Goal: Task Accomplishment & Management: Use online tool/utility

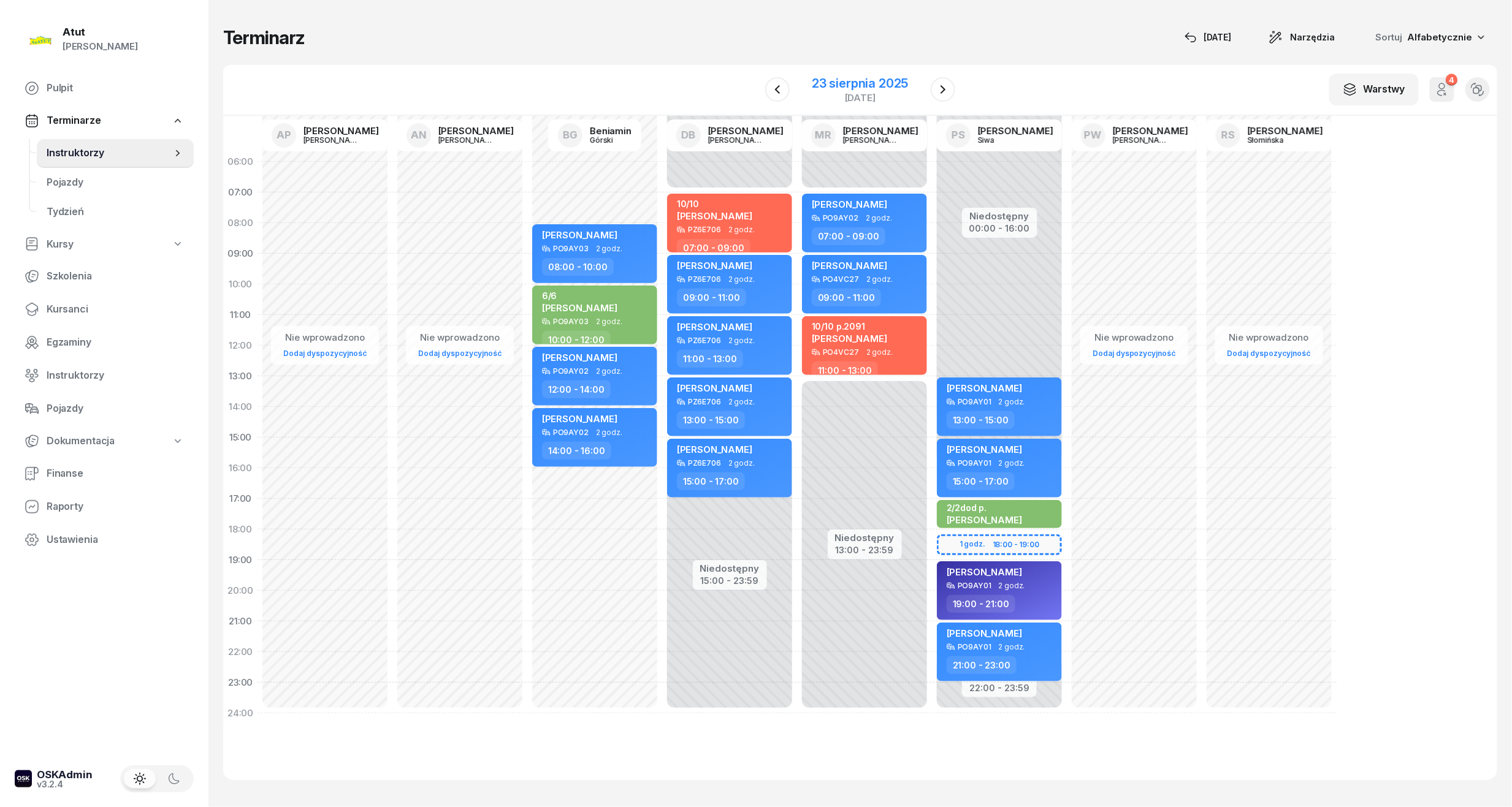
click at [847, 102] on div "[DATE]" at bounding box center [860, 97] width 96 height 9
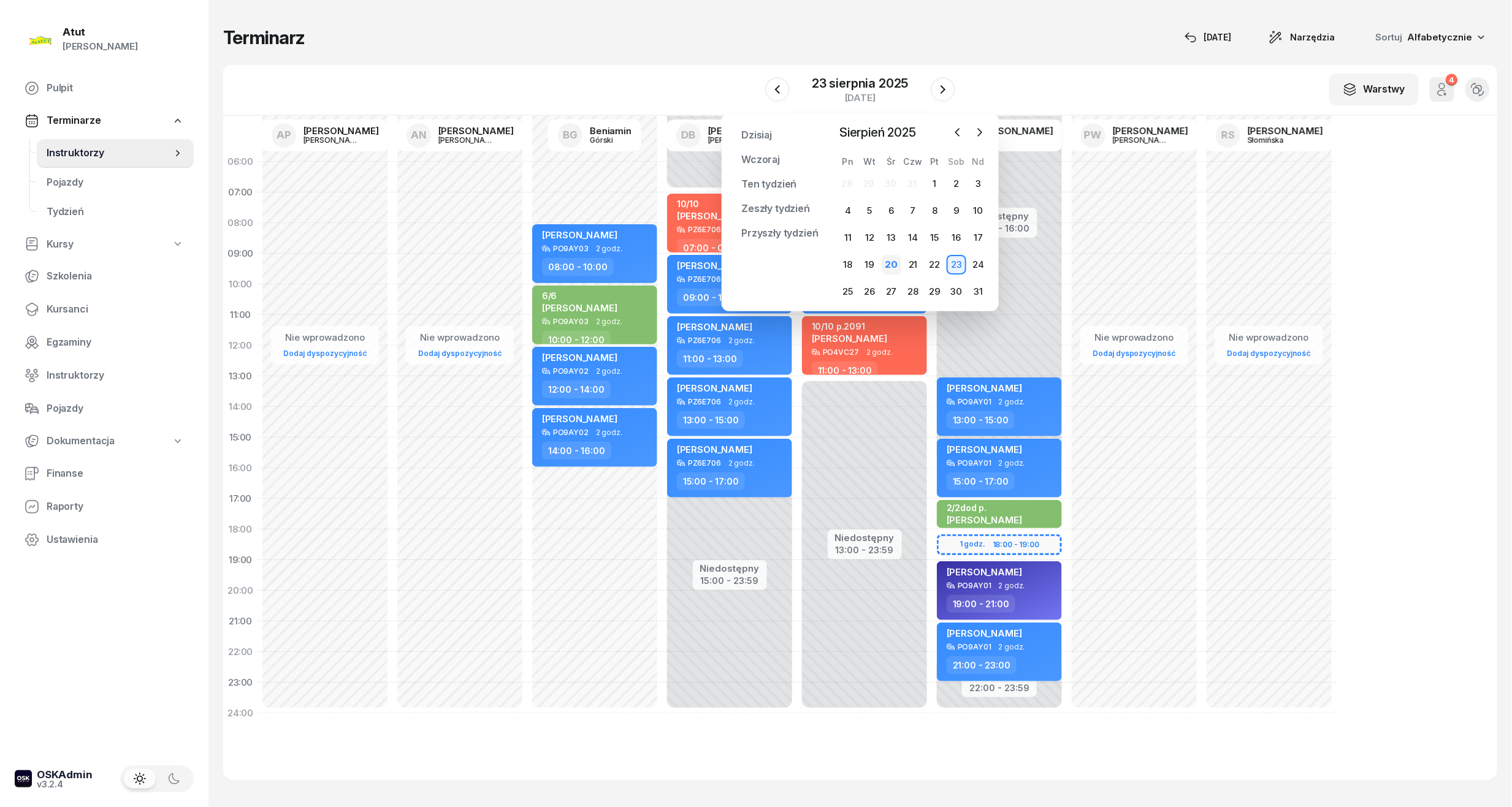
click at [897, 268] on div "20" at bounding box center [892, 265] width 20 height 20
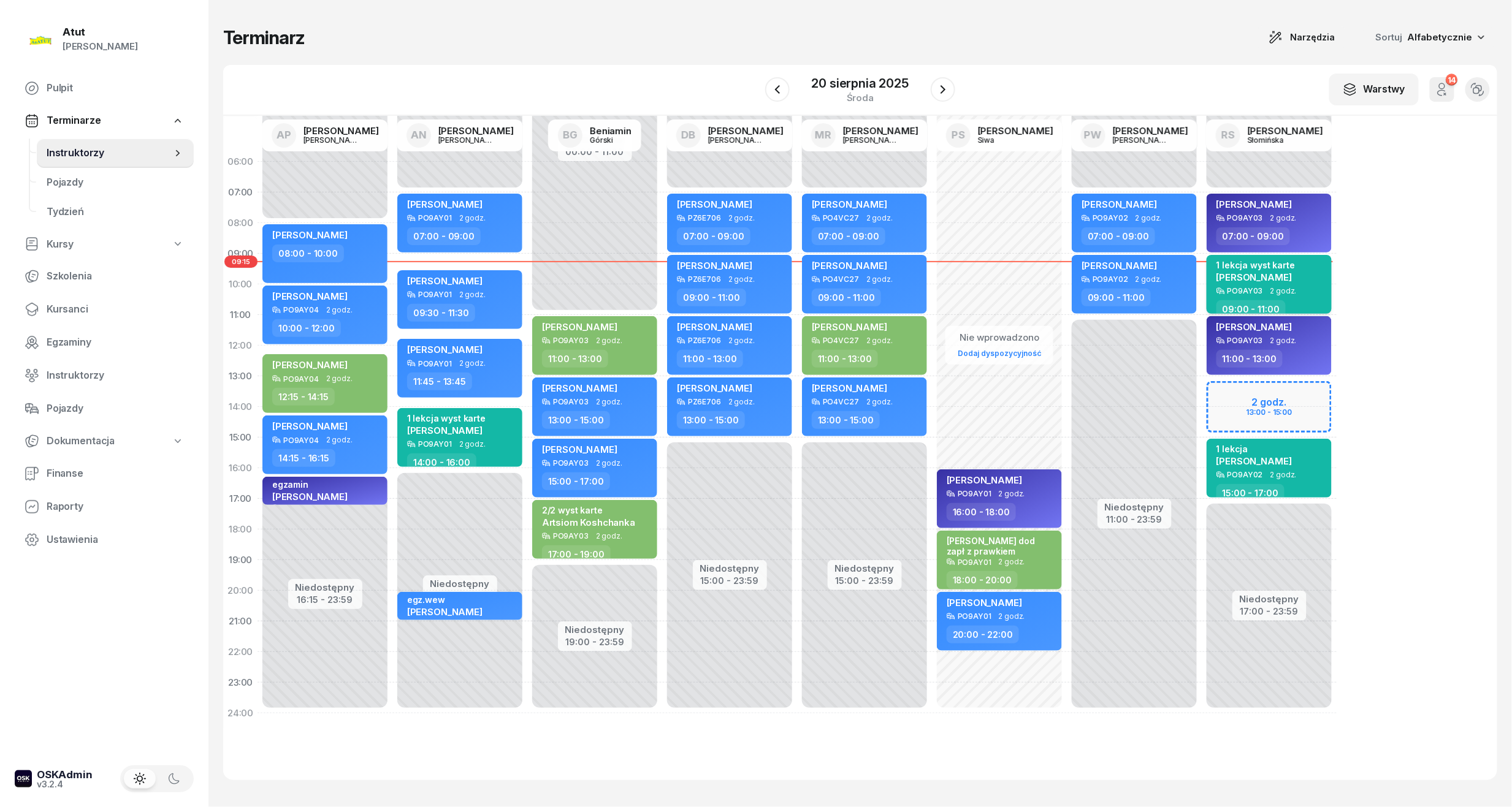
click at [1254, 271] on span "[PERSON_NAME]" at bounding box center [1254, 277] width 75 height 12
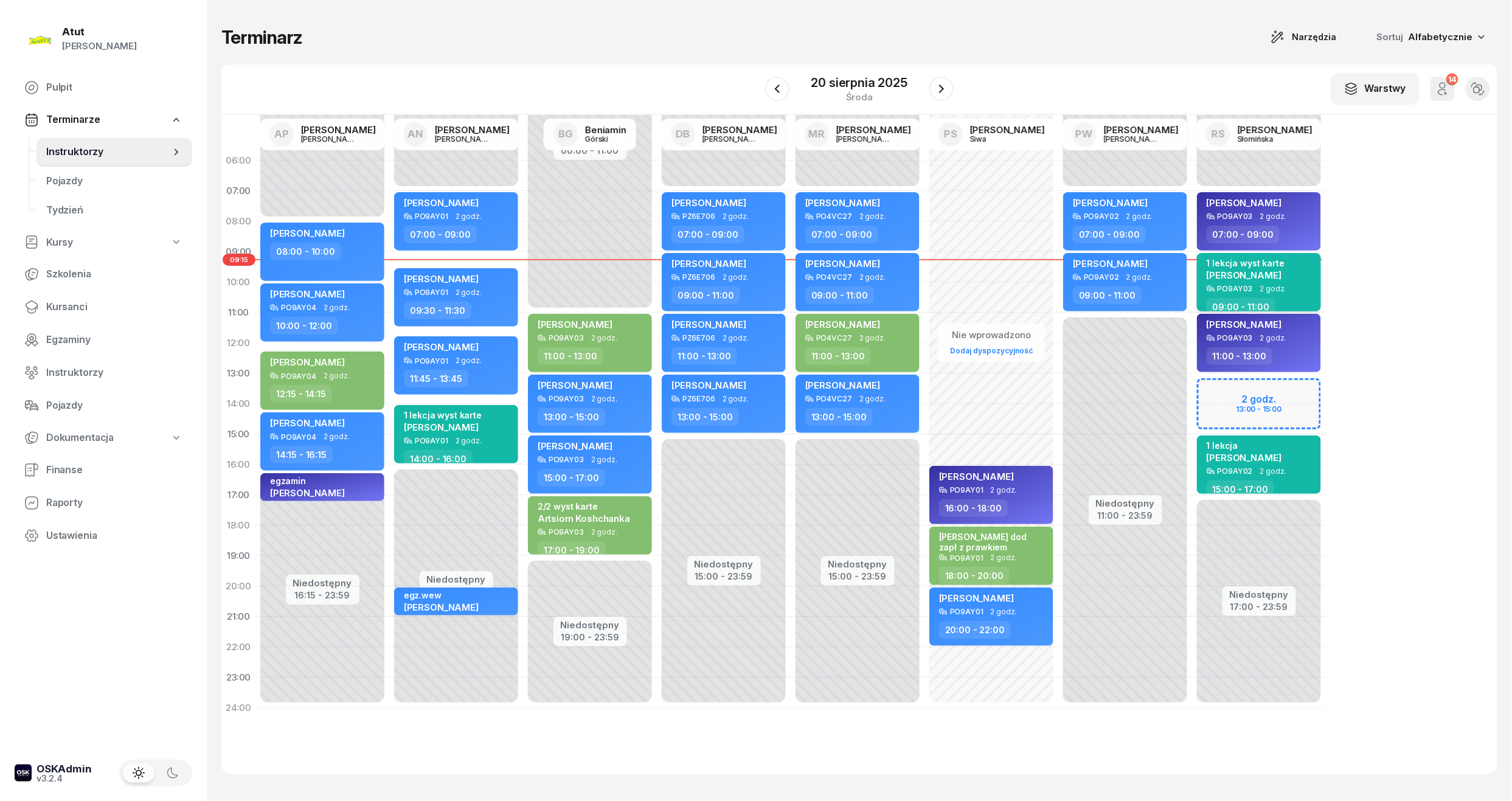
select select "09"
select select "11"
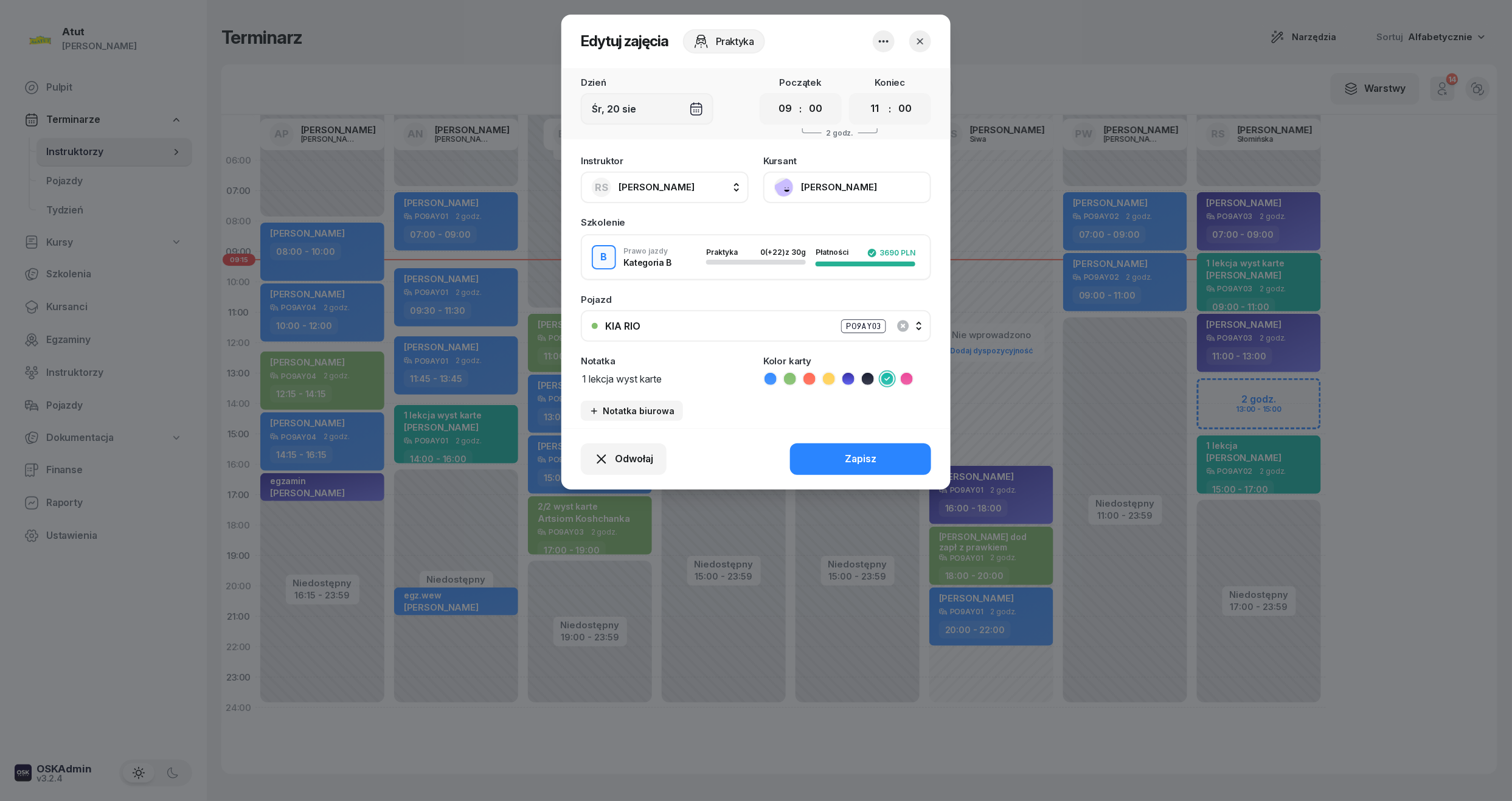
click at [803, 176] on button "[PERSON_NAME]" at bounding box center [847, 188] width 168 height 32
click at [819, 226] on div "Otwórz profil" at bounding box center [802, 229] width 59 height 16
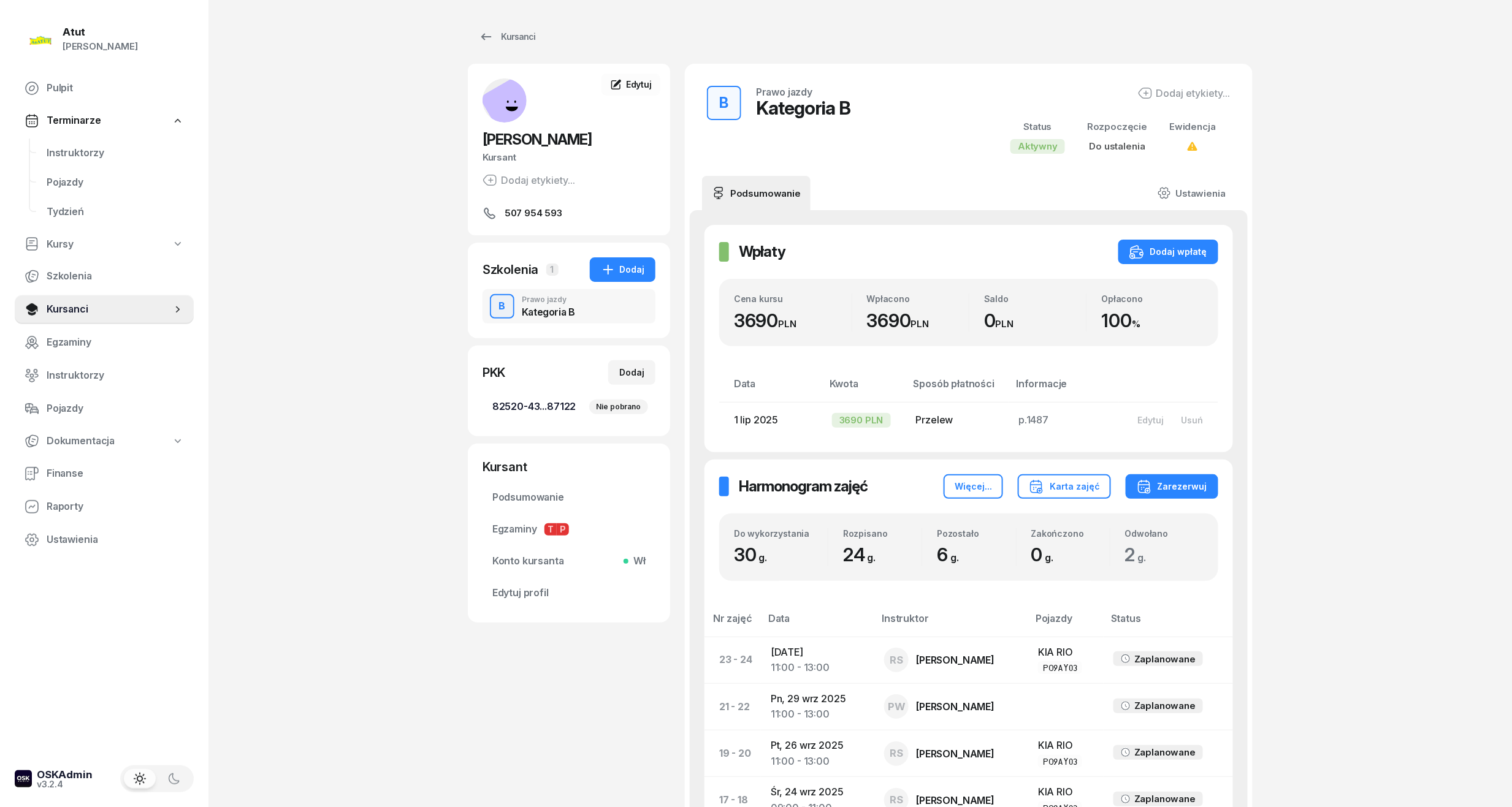
click at [562, 416] on link "82520-43...87122 Nie pobrano" at bounding box center [569, 407] width 173 height 30
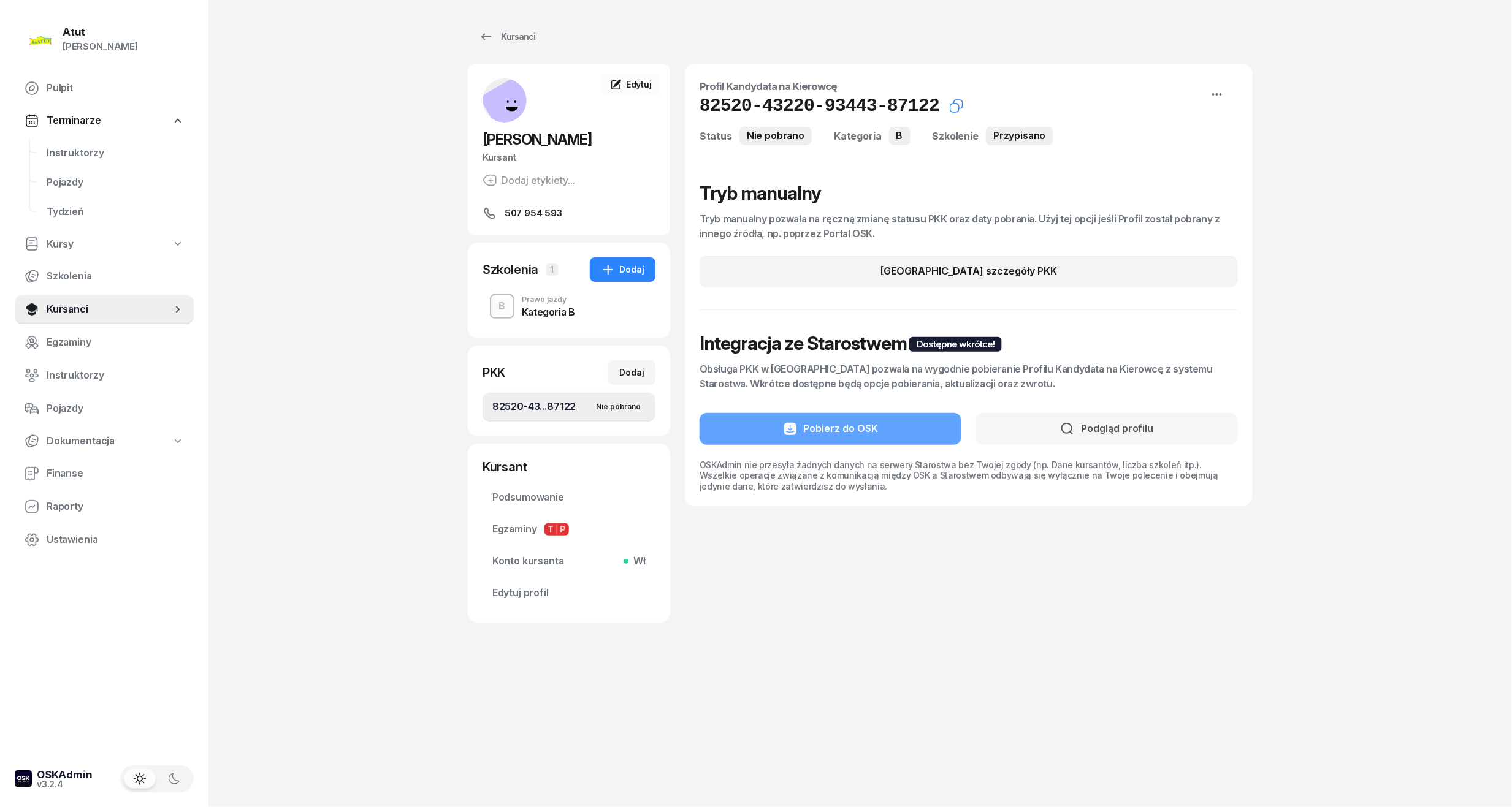
click at [949, 101] on icon "button" at bounding box center [956, 106] width 15 height 15
click at [633, 84] on span "Edytuj" at bounding box center [639, 84] width 26 height 10
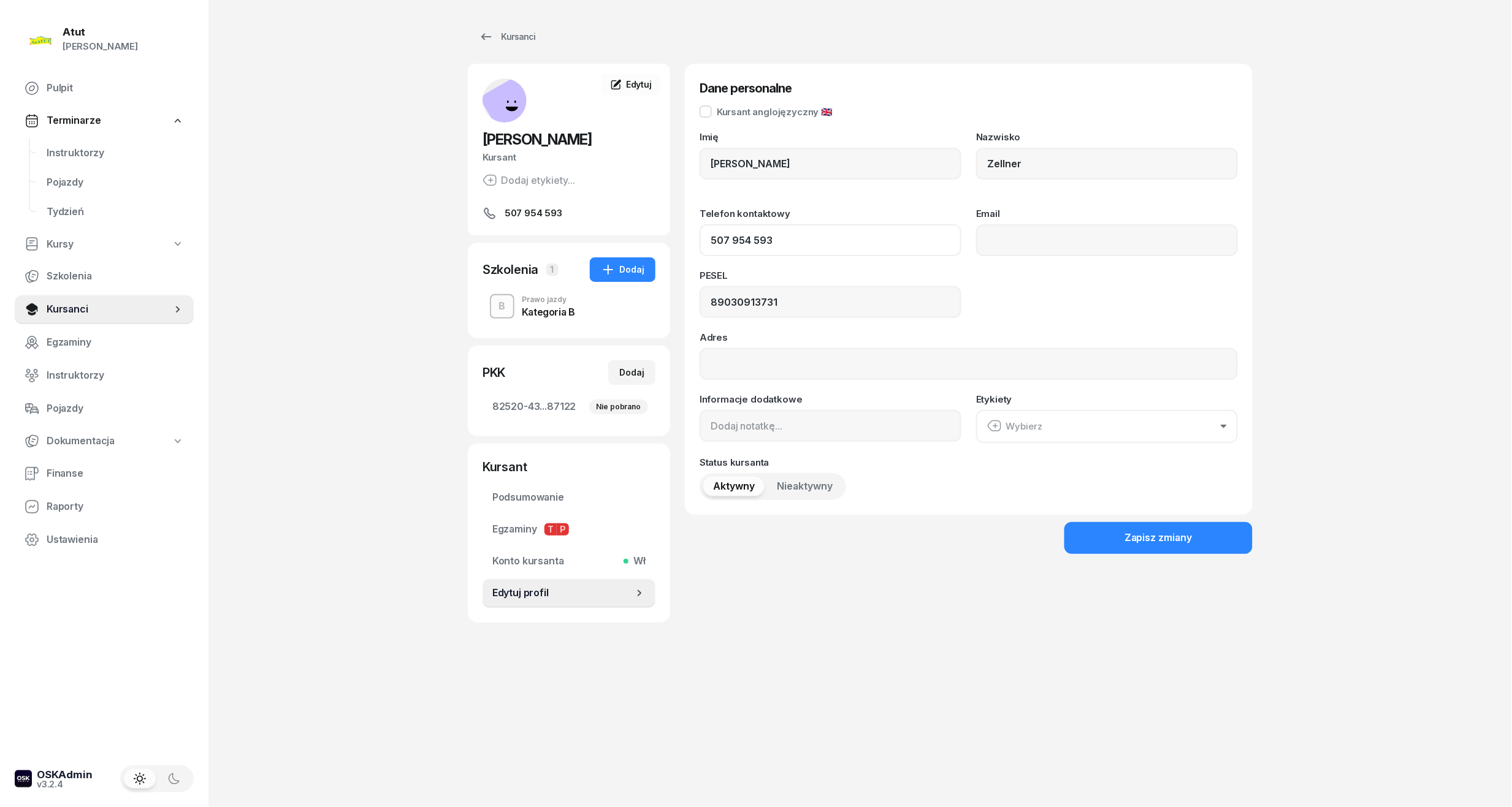
click at [759, 243] on input "507 954 593" at bounding box center [830, 240] width 262 height 32
click at [740, 303] on input "89030913731" at bounding box center [830, 302] width 262 height 32
click at [65, 153] on span "Instruktorzy" at bounding box center [115, 153] width 137 height 16
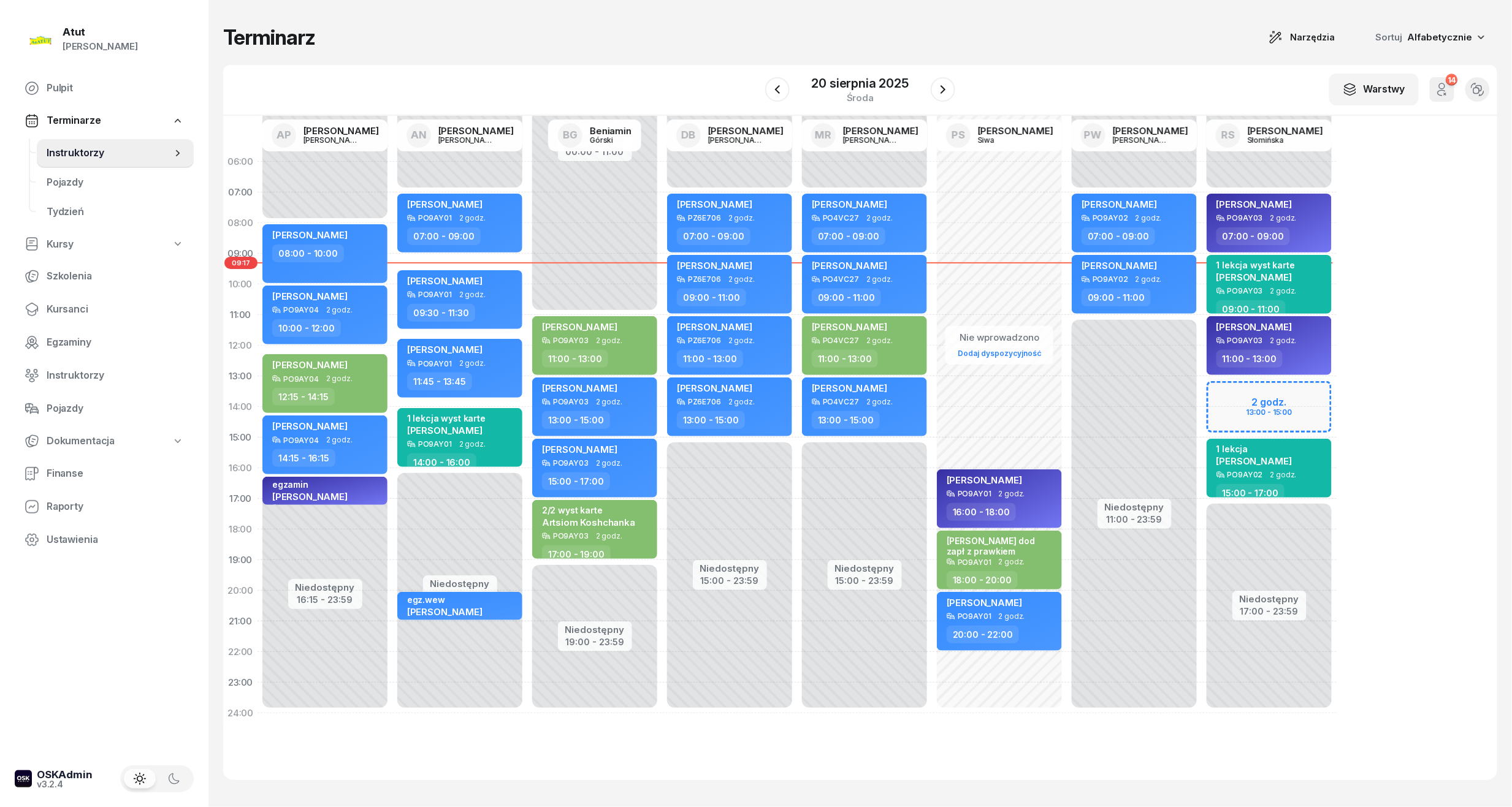
click at [83, 123] on span "Terminarze" at bounding box center [74, 121] width 54 height 16
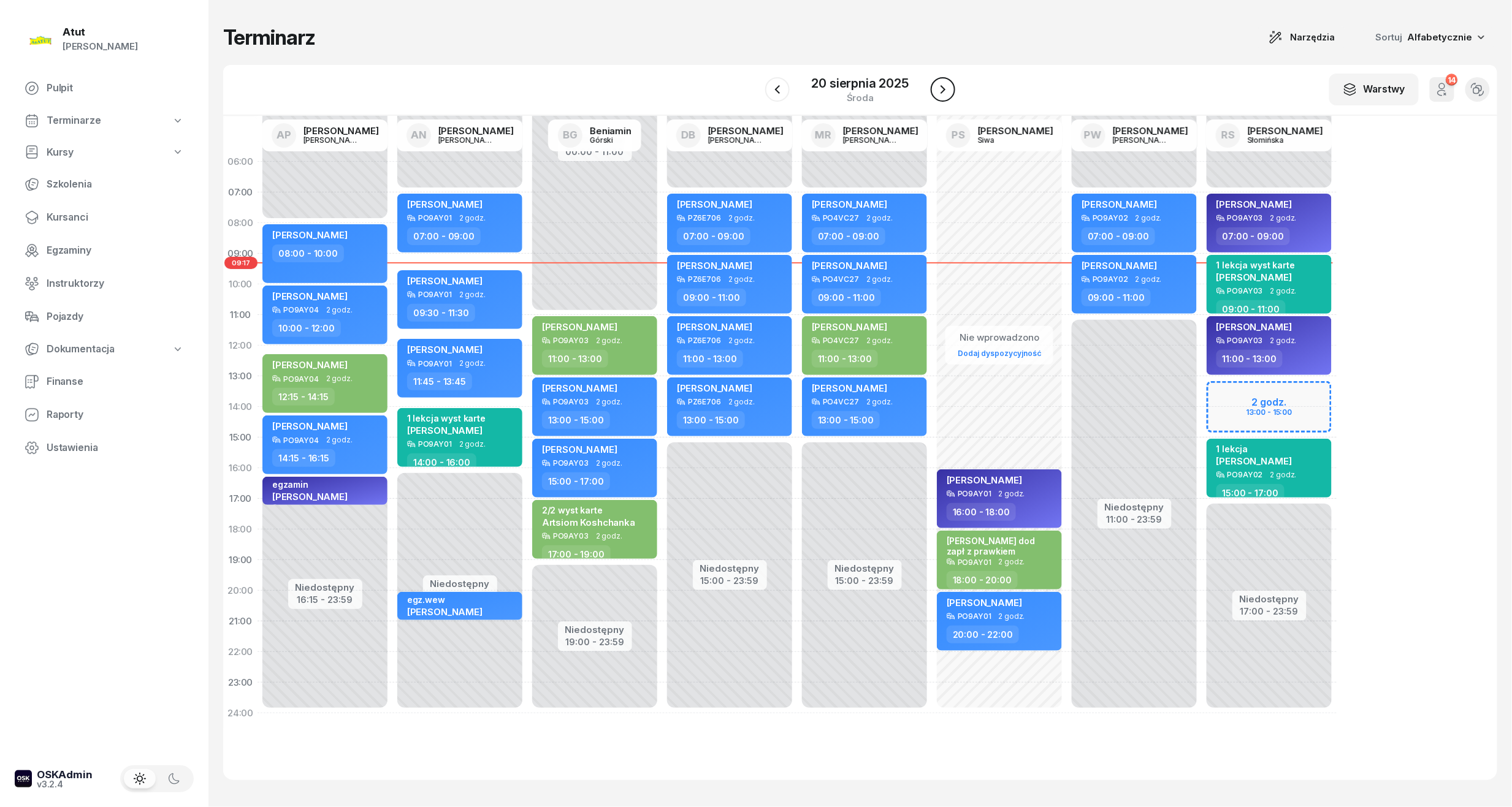
click at [942, 84] on icon "button" at bounding box center [943, 89] width 15 height 15
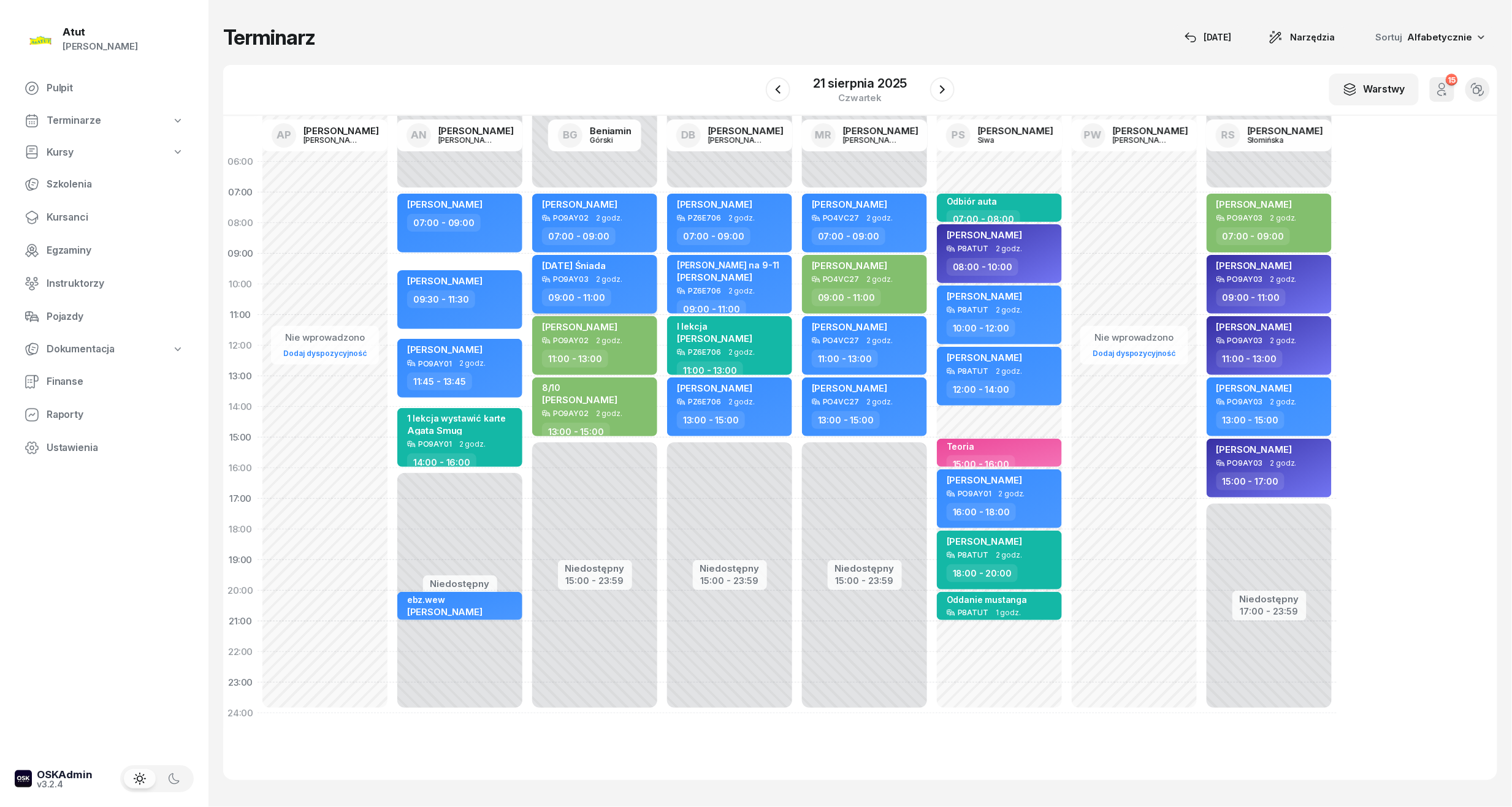
click at [614, 270] on div "[DATE] Śniada" at bounding box center [596, 267] width 108 height 15
select select "09"
select select "11"
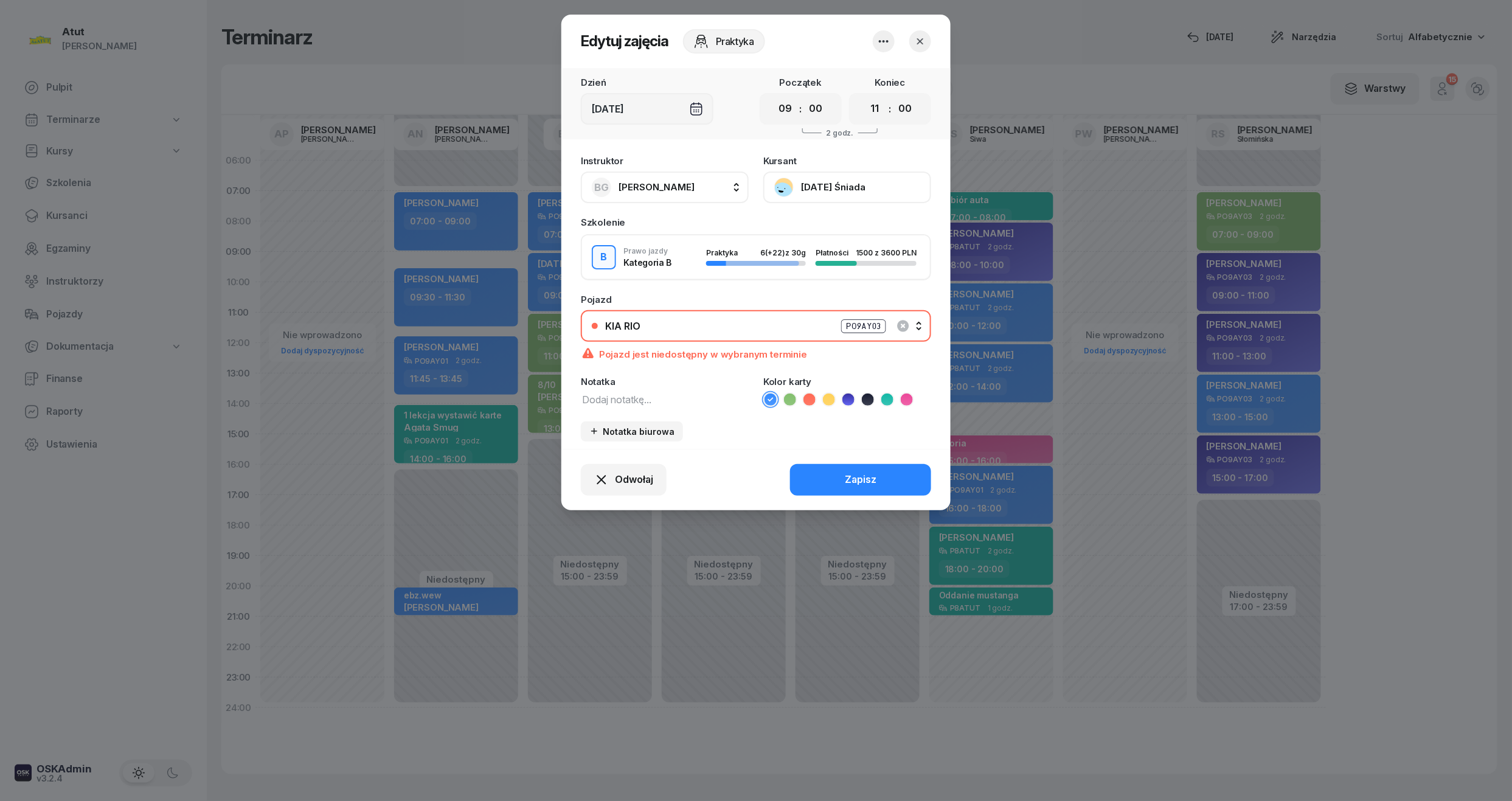
click at [842, 325] on div "PO9AY03" at bounding box center [864, 326] width 45 height 14
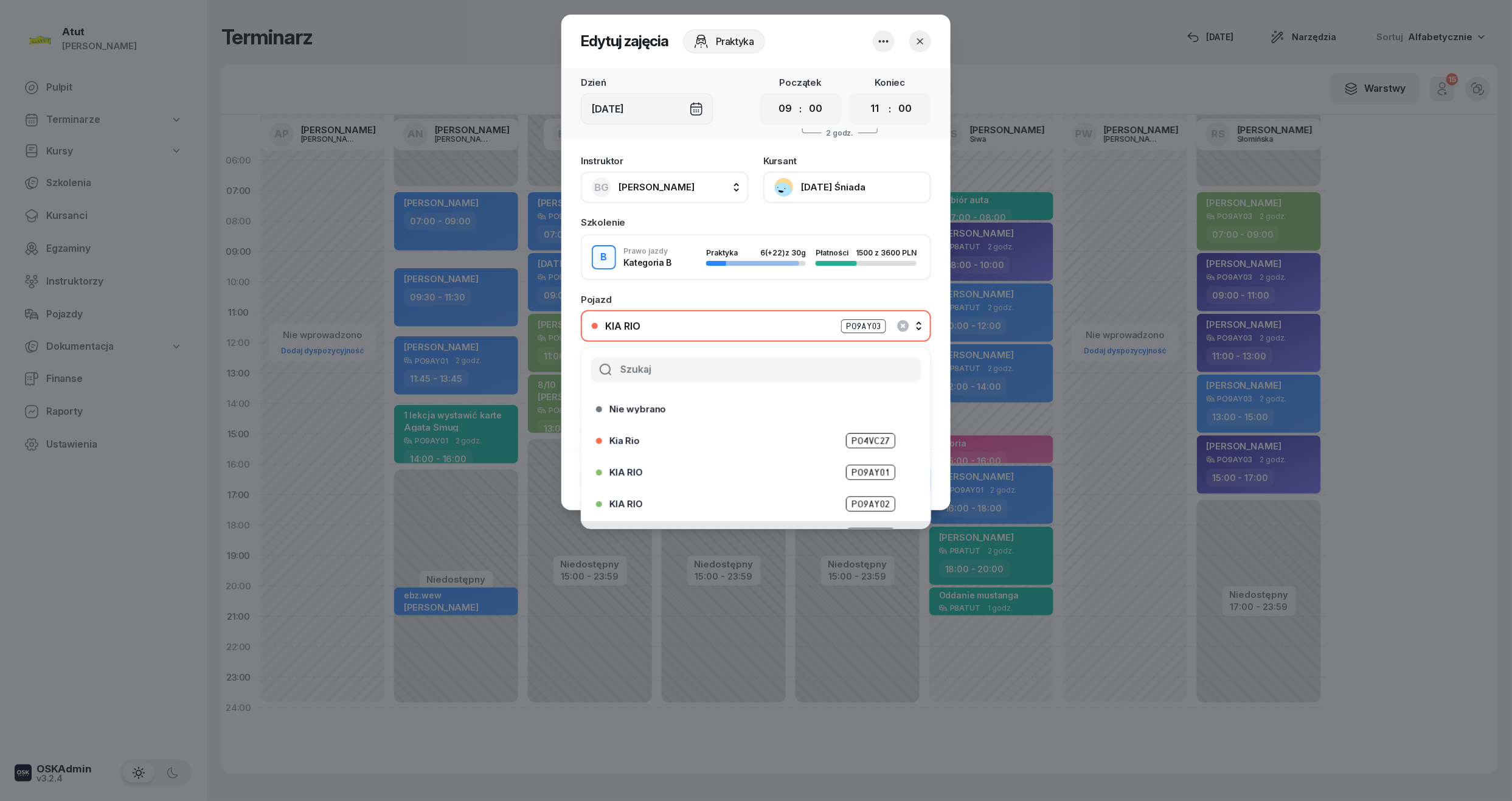
click at [723, 502] on div "KIA RIO PO9AY02" at bounding box center [759, 503] width 299 height 15
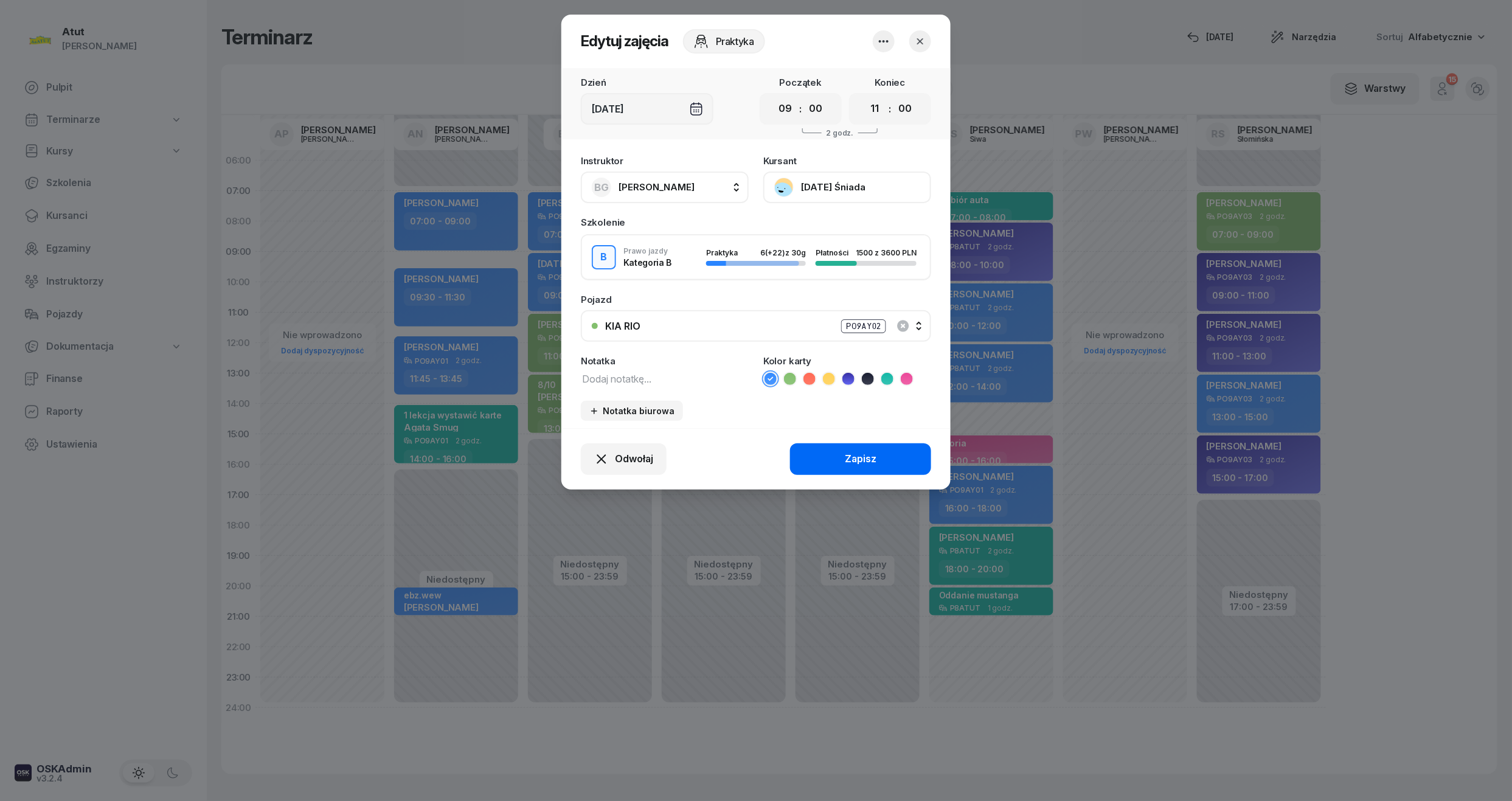
click at [864, 458] on div "Zapisz" at bounding box center [861, 459] width 32 height 16
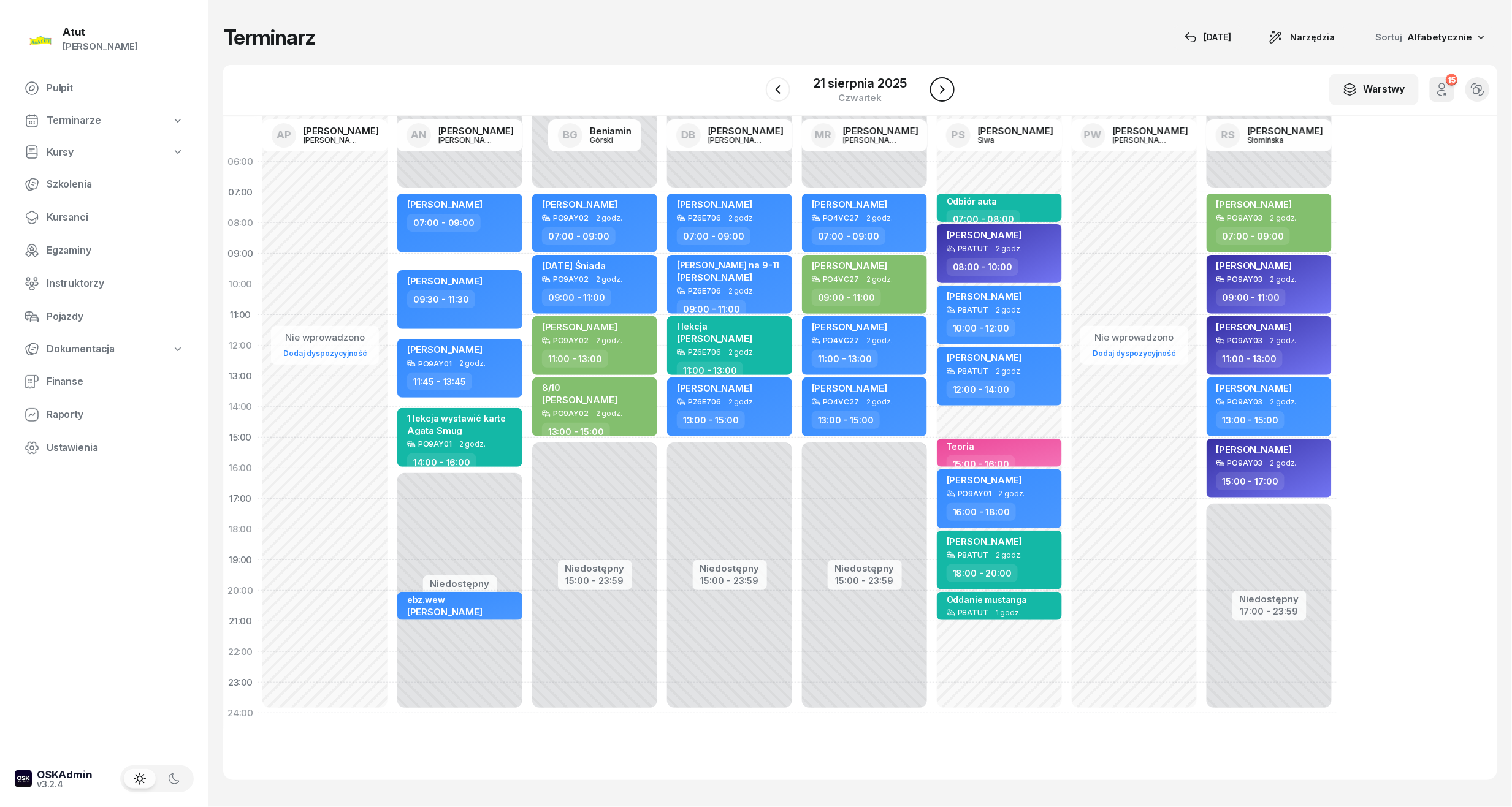
click at [938, 95] on icon "button" at bounding box center [942, 89] width 15 height 15
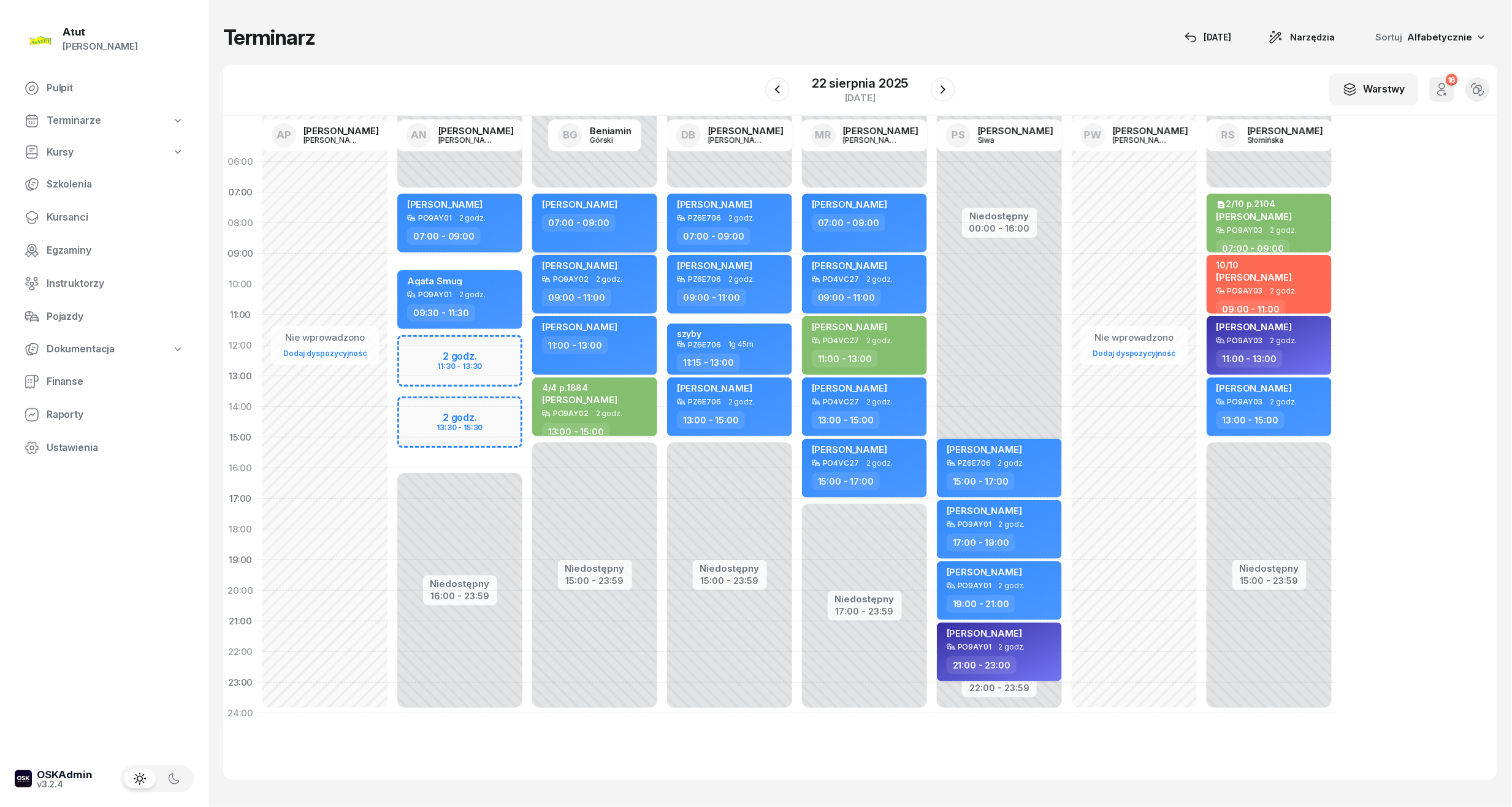
click at [625, 239] on div "[PERSON_NAME] 07:00 - 09:00" at bounding box center [594, 223] width 125 height 59
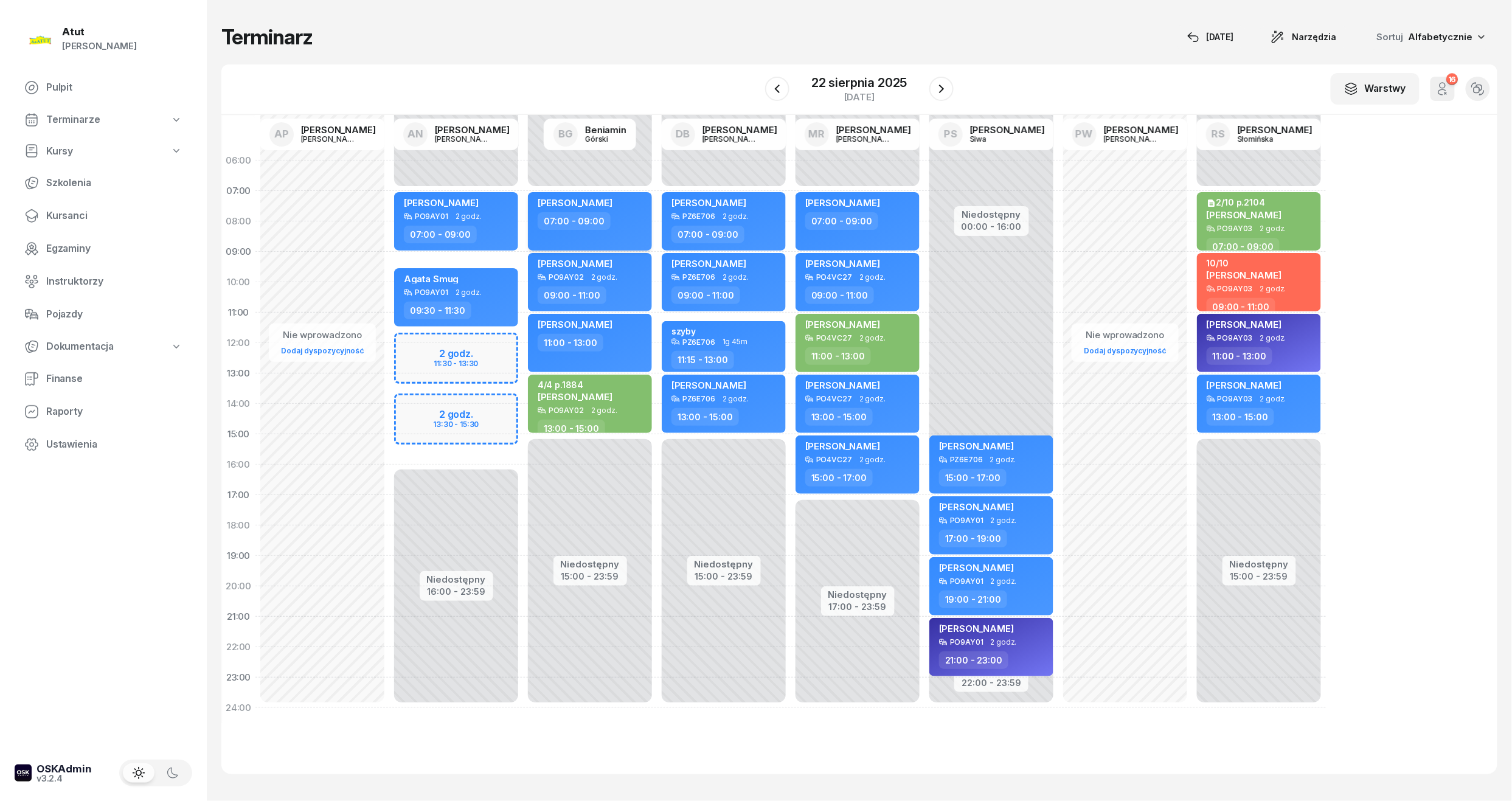
select select "07"
select select "09"
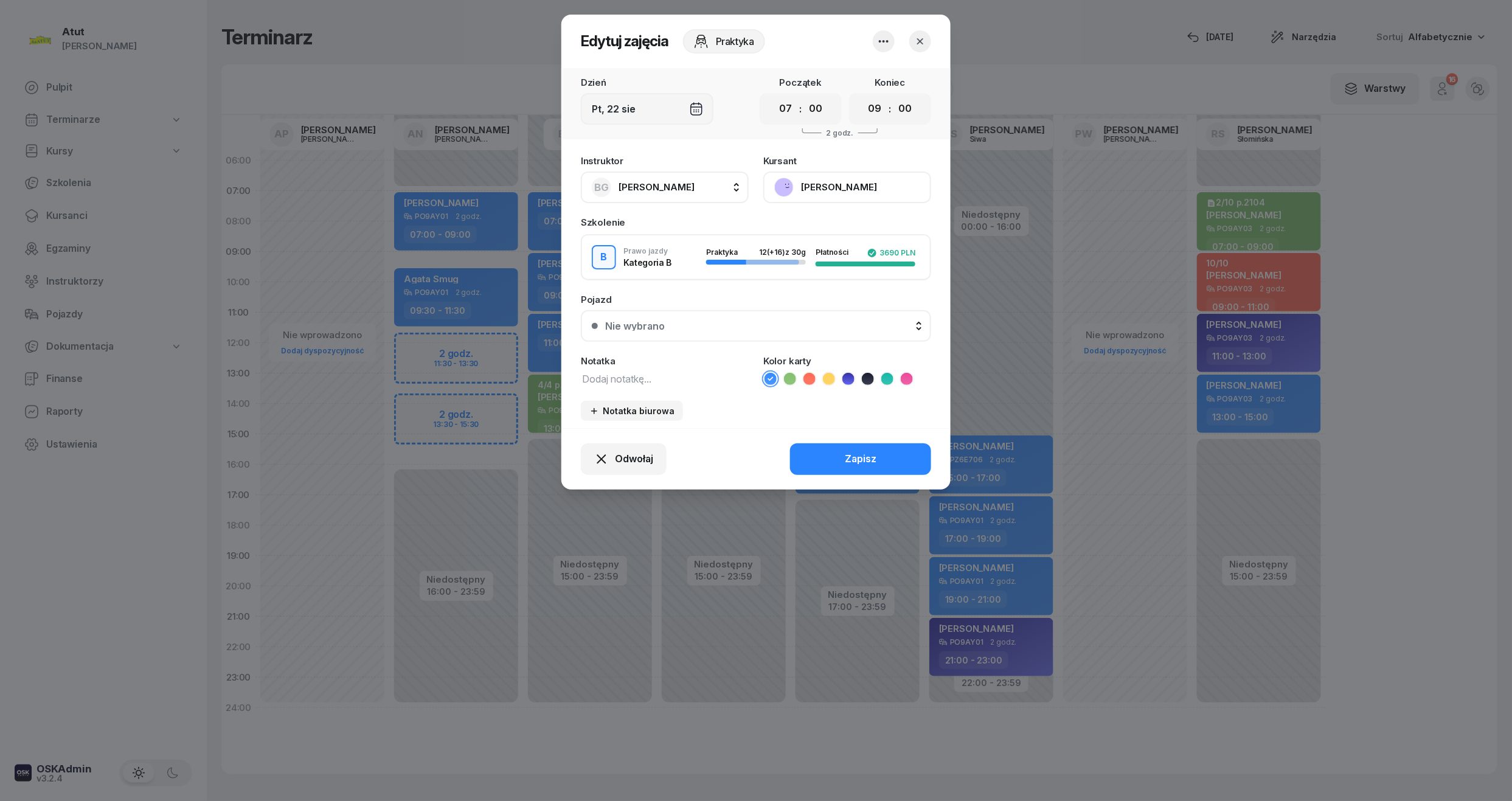
click at [764, 324] on div "Nie wybrano" at bounding box center [763, 326] width 315 height 10
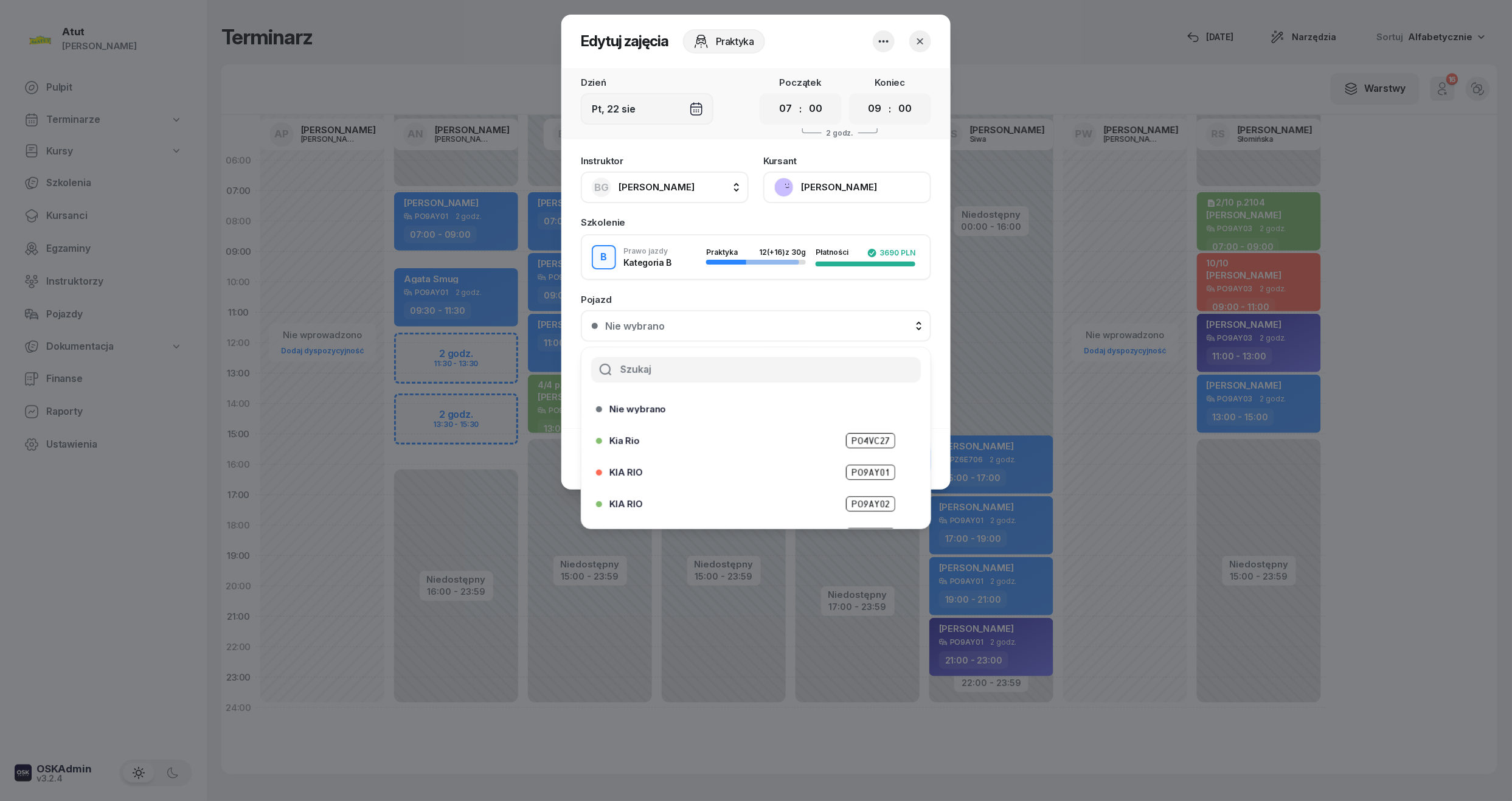
click at [669, 499] on div "KIA RIO PO9AY02" at bounding box center [759, 503] width 299 height 15
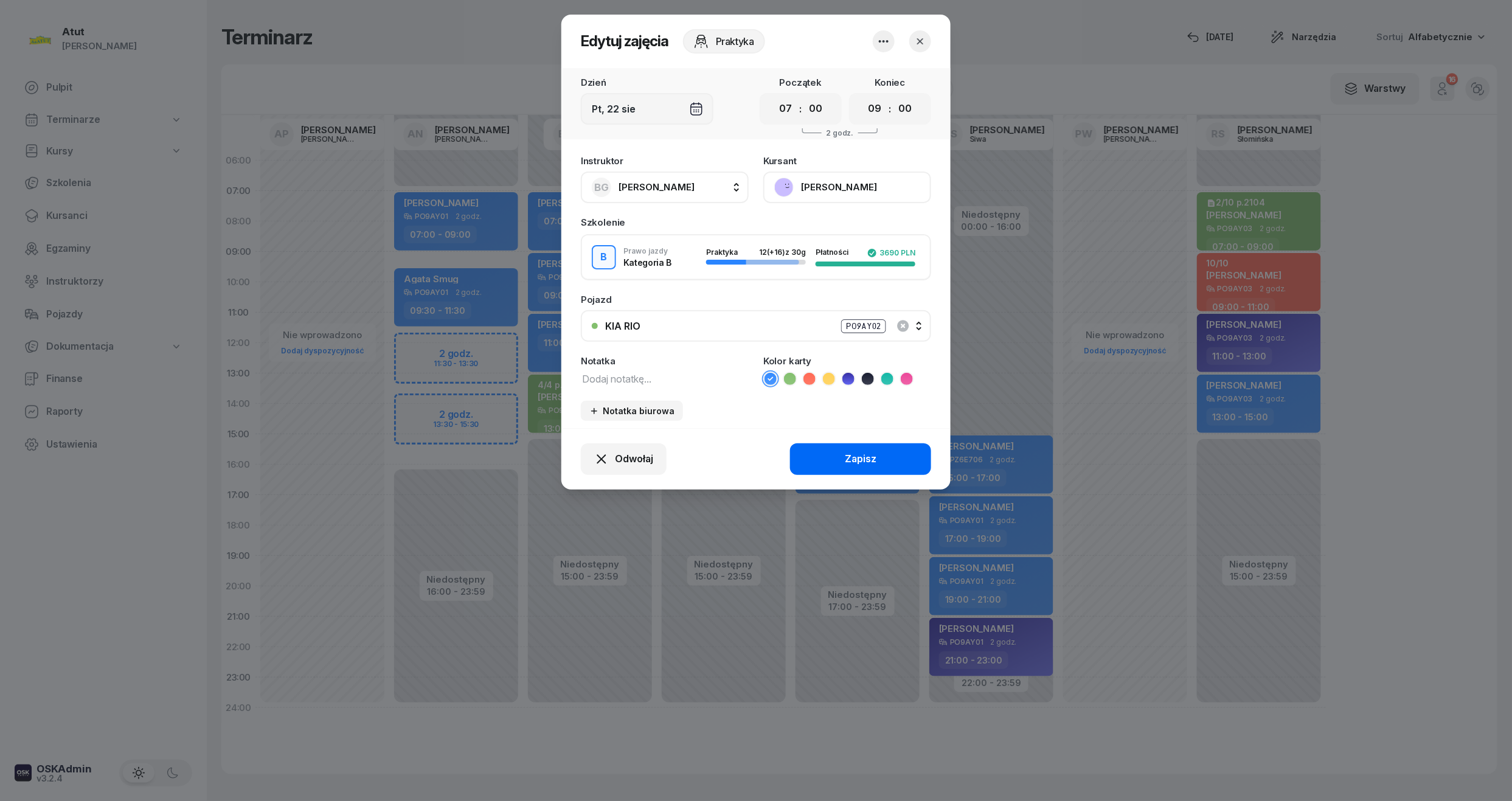
click at [854, 455] on div "Zapisz" at bounding box center [861, 459] width 32 height 16
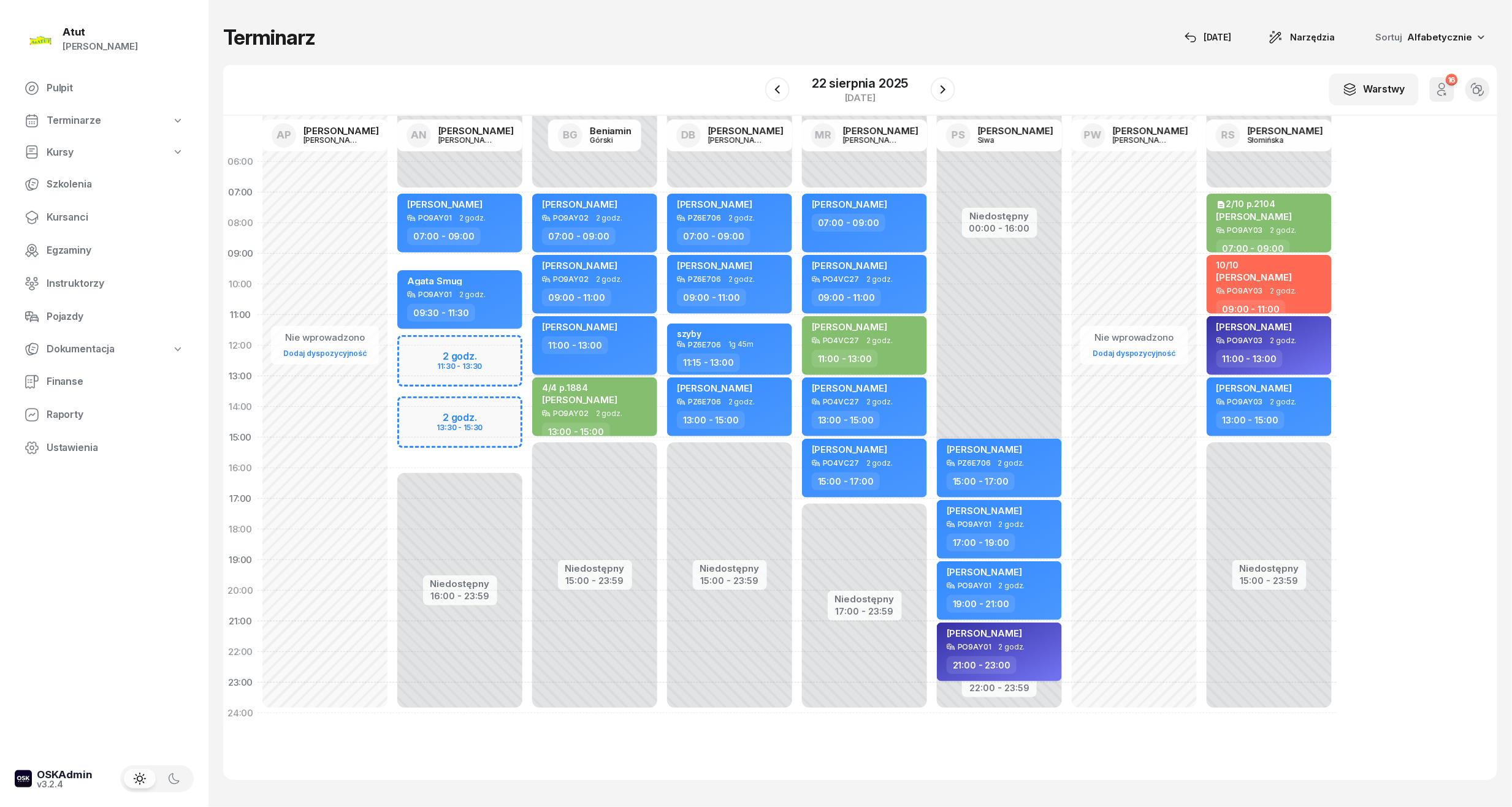
click at [619, 351] on div "11:00 - 13:00" at bounding box center [596, 345] width 108 height 18
select select "11"
select select "13"
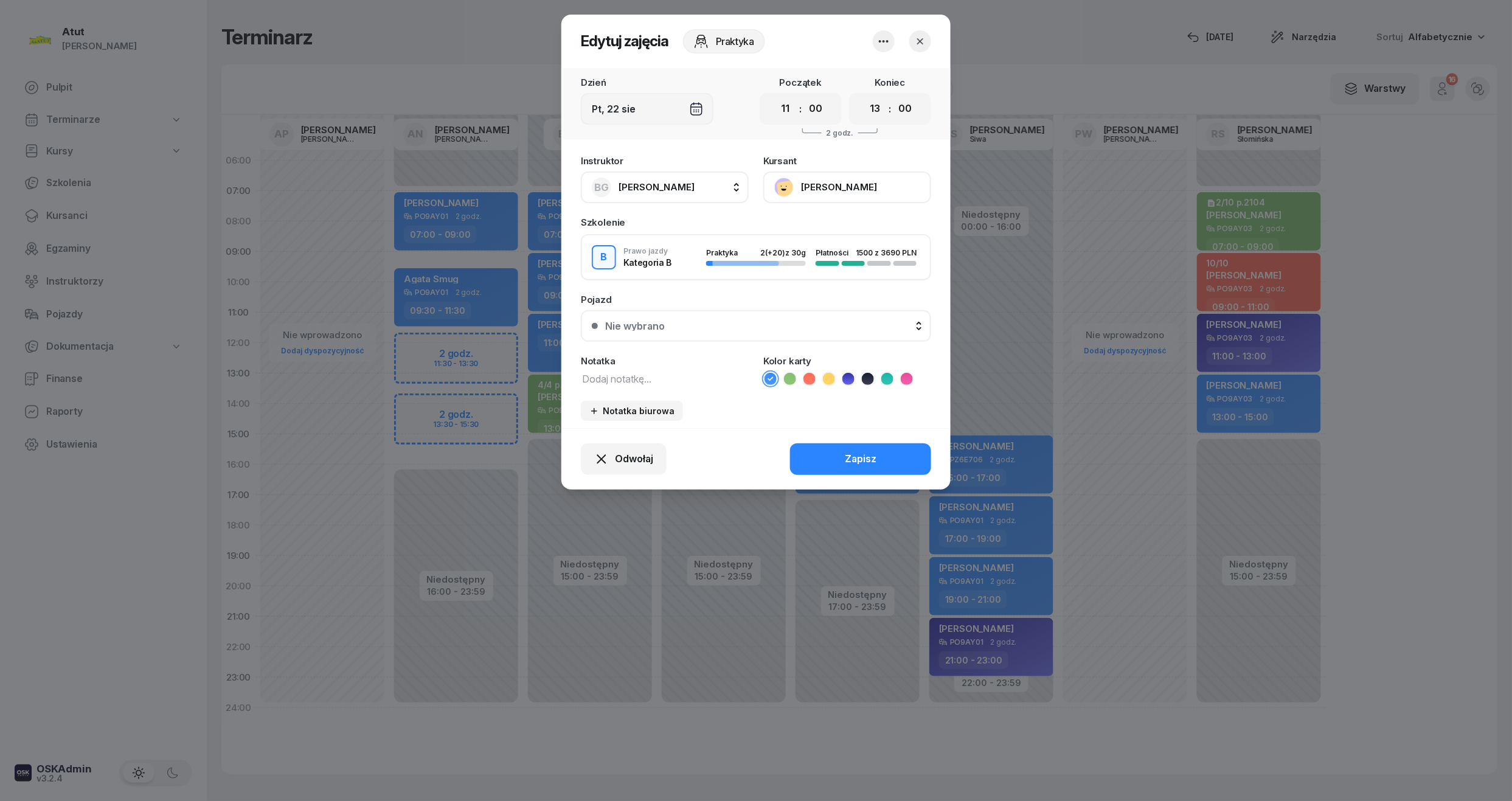
click at [743, 332] on button "Nie wybrano" at bounding box center [756, 326] width 350 height 32
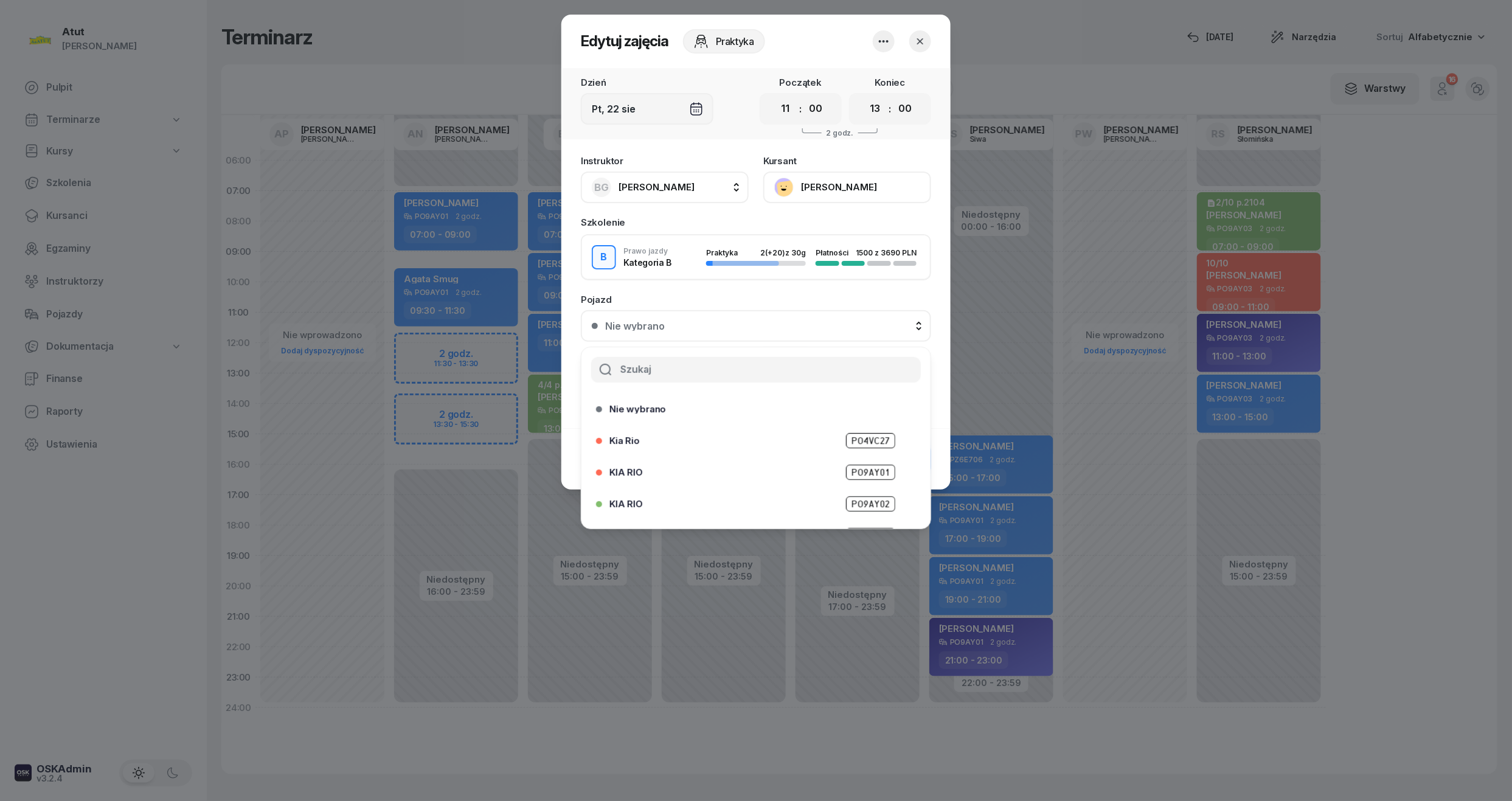
click at [826, 502] on div "KIA RIO PO9AY02" at bounding box center [759, 503] width 299 height 15
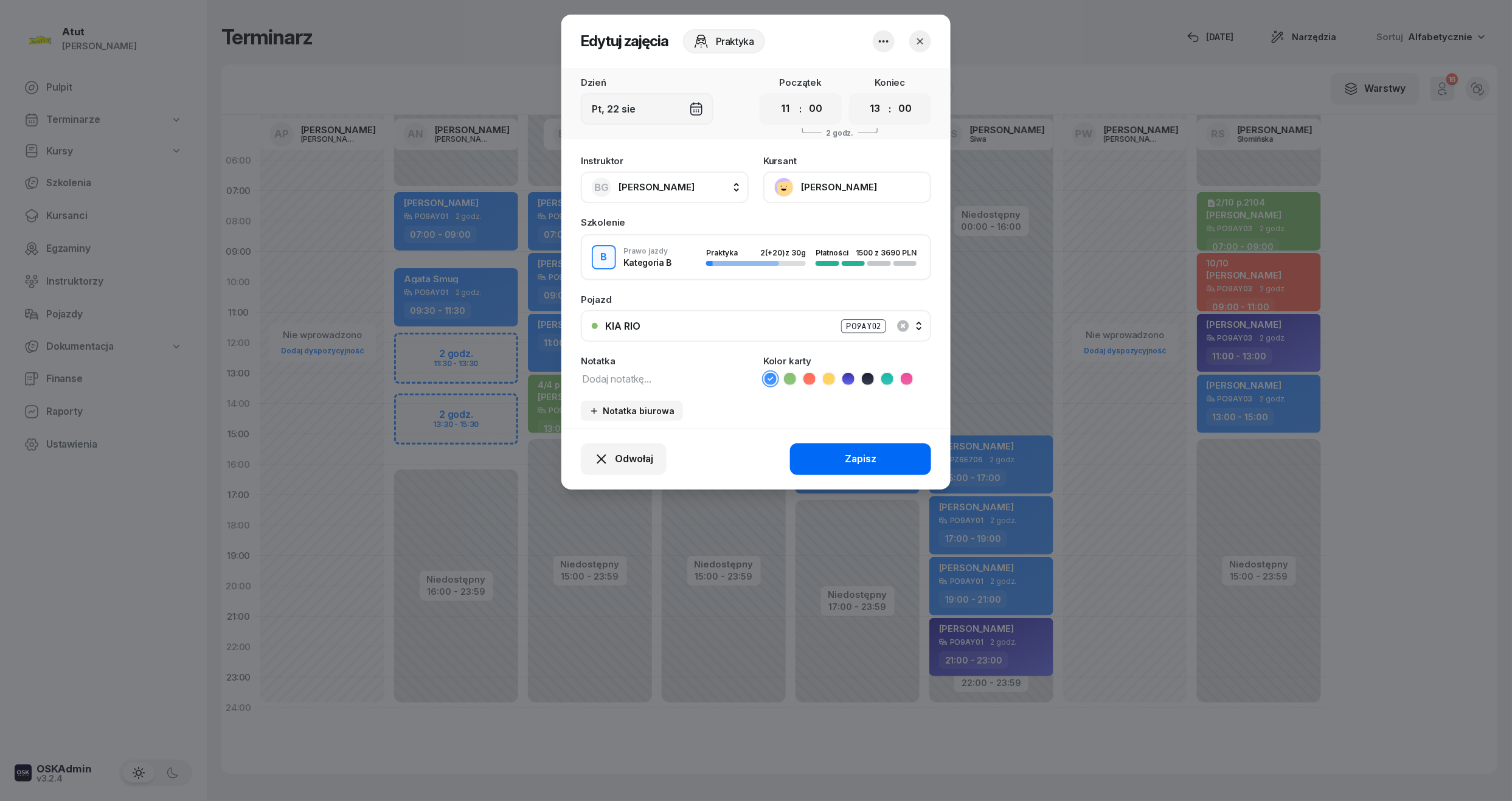
click at [855, 461] on div "Zapisz" at bounding box center [861, 459] width 32 height 16
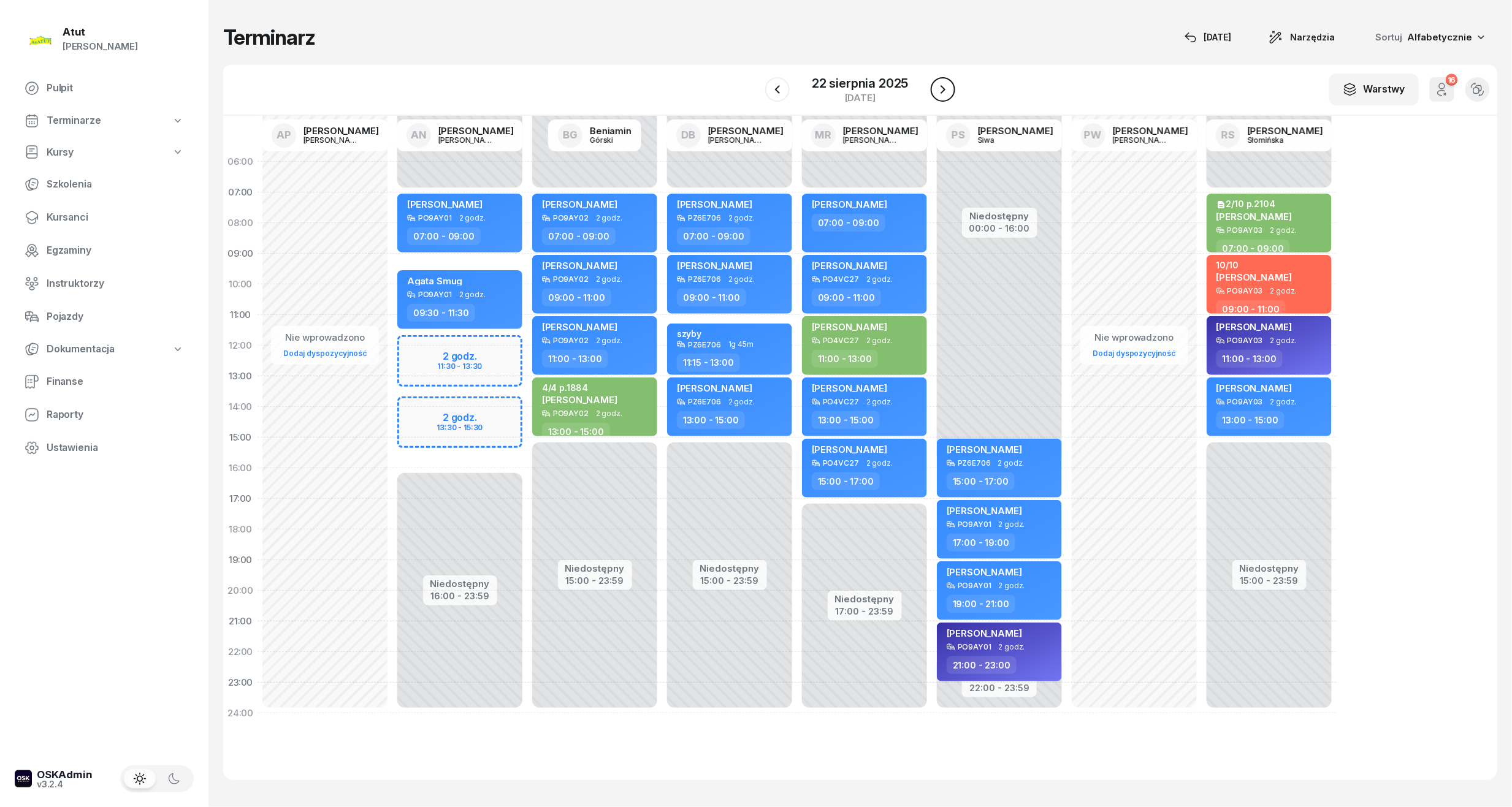
click at [943, 90] on icon "button" at bounding box center [943, 89] width 5 height 9
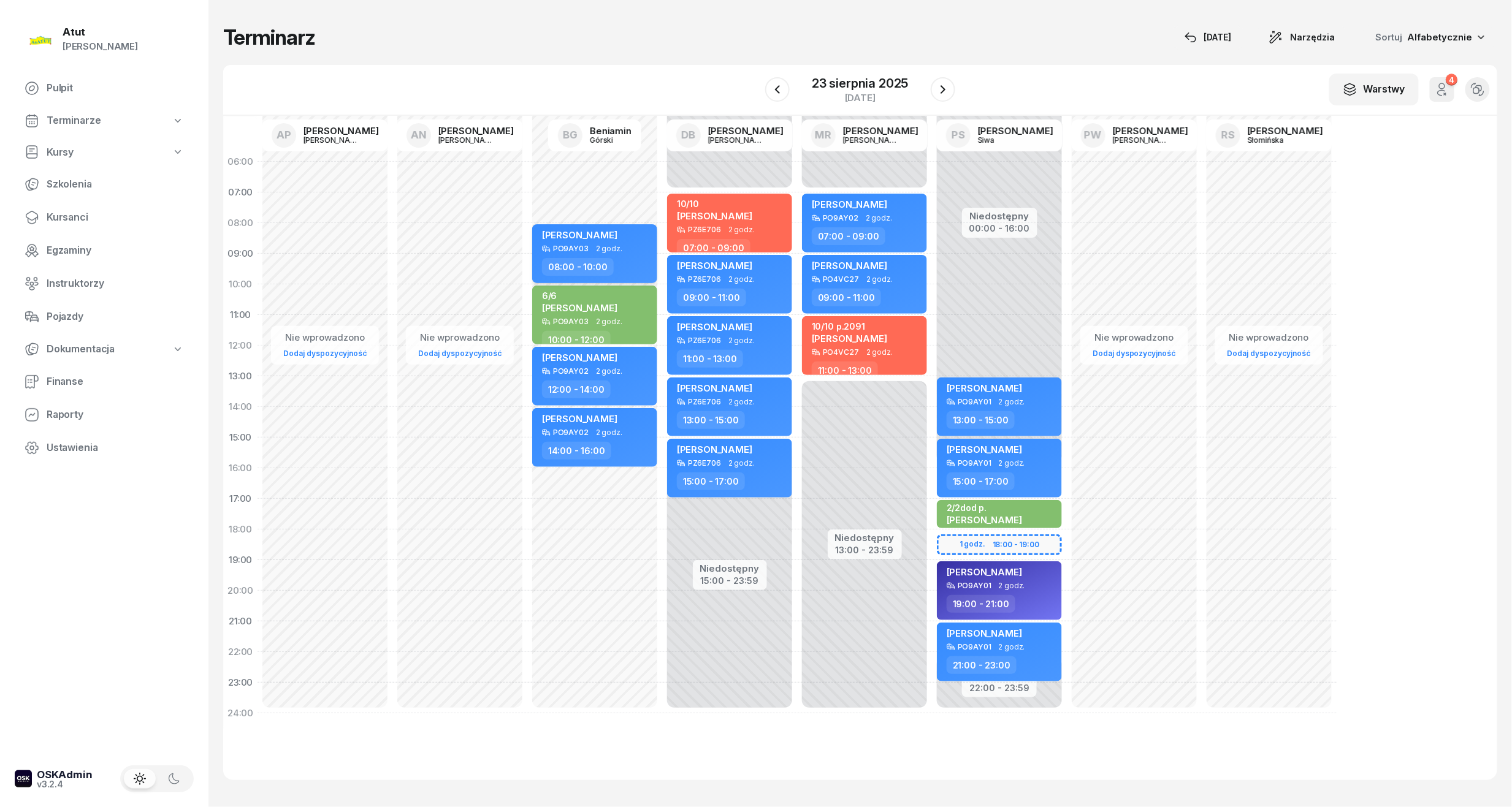
click at [640, 233] on div "[PERSON_NAME]" at bounding box center [596, 236] width 108 height 15
select select "08"
select select "10"
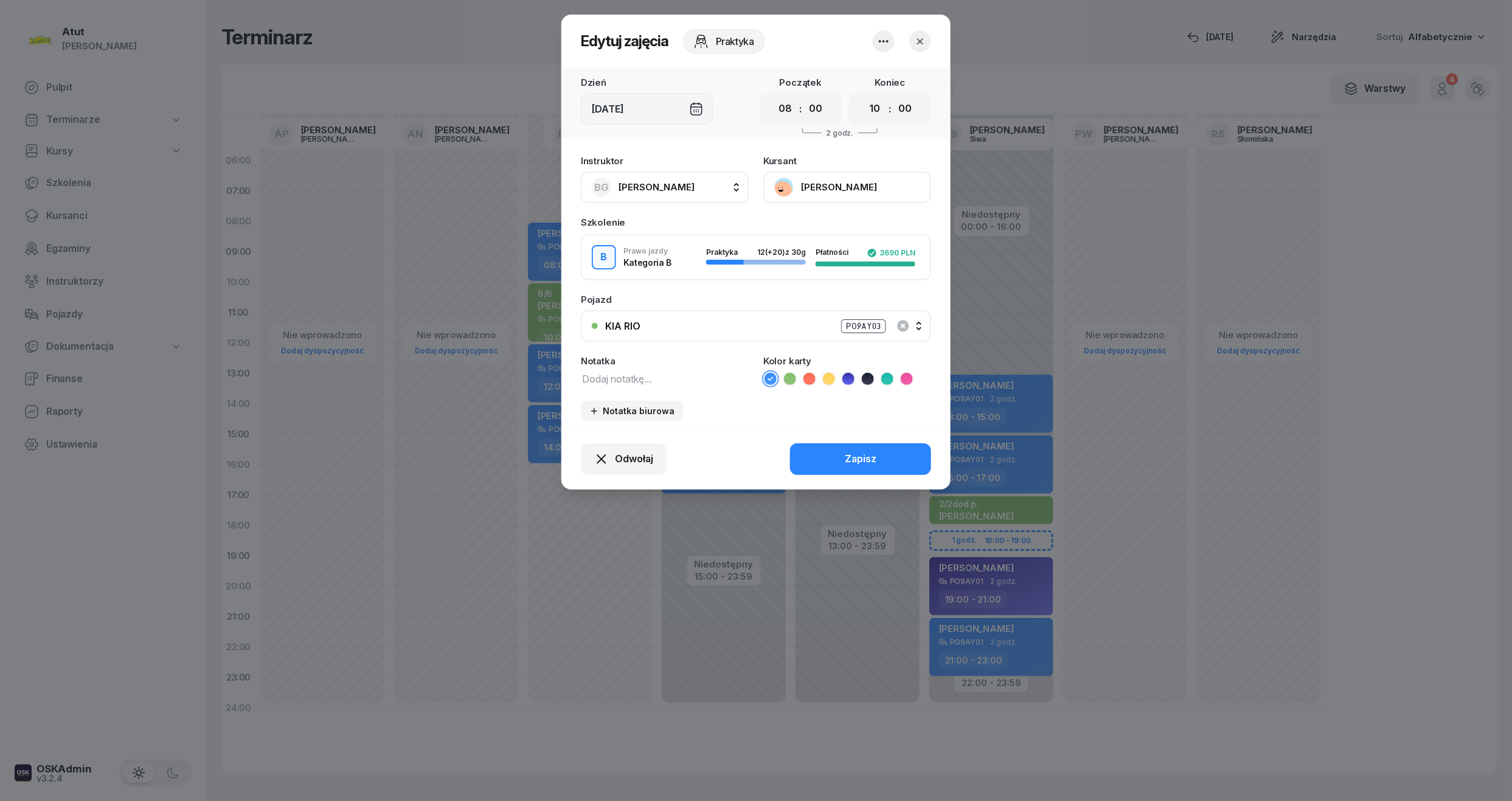
click at [779, 342] on div "Instruktor BG [PERSON_NAME] AP [PERSON_NAME] AN [PERSON_NAME] BG [PERSON_NAME] …" at bounding box center [756, 288] width 389 height 279
click at [795, 329] on div "KIA RIO PO9AY03" at bounding box center [763, 326] width 315 height 15
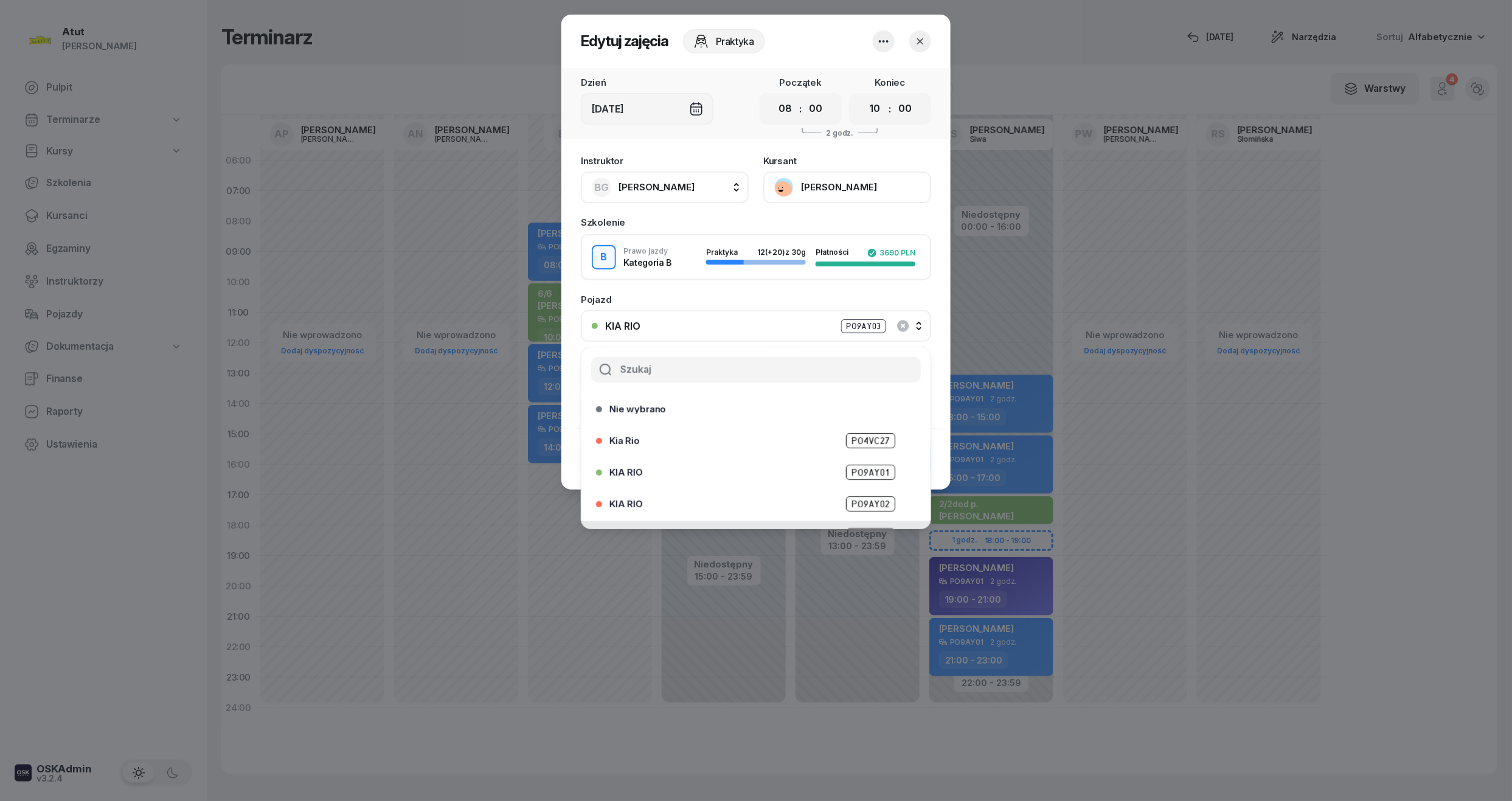
click at [832, 497] on div "KIA RIO PO9AY02" at bounding box center [759, 503] width 299 height 15
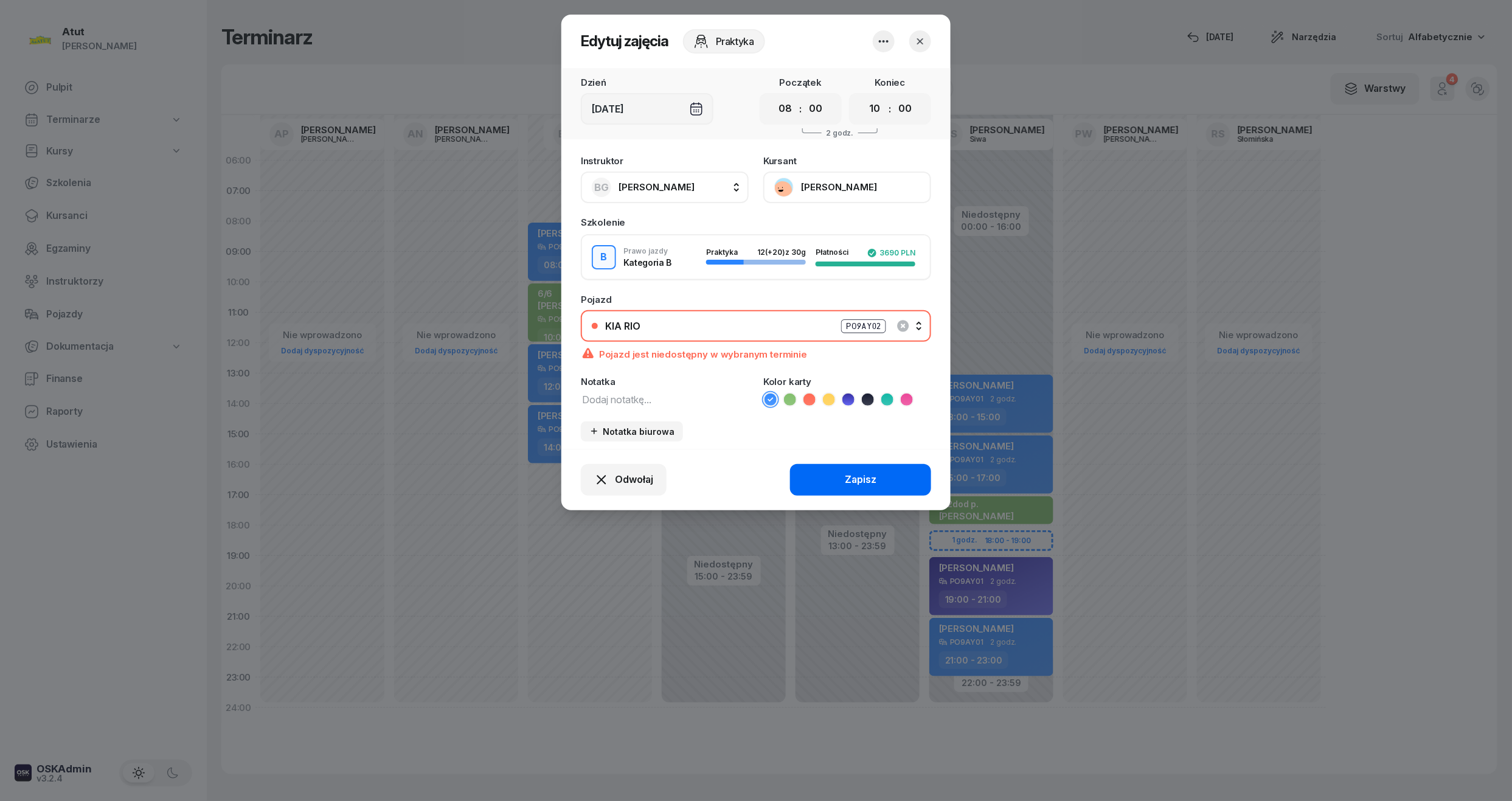
click at [869, 472] on div "Zapisz" at bounding box center [861, 480] width 32 height 16
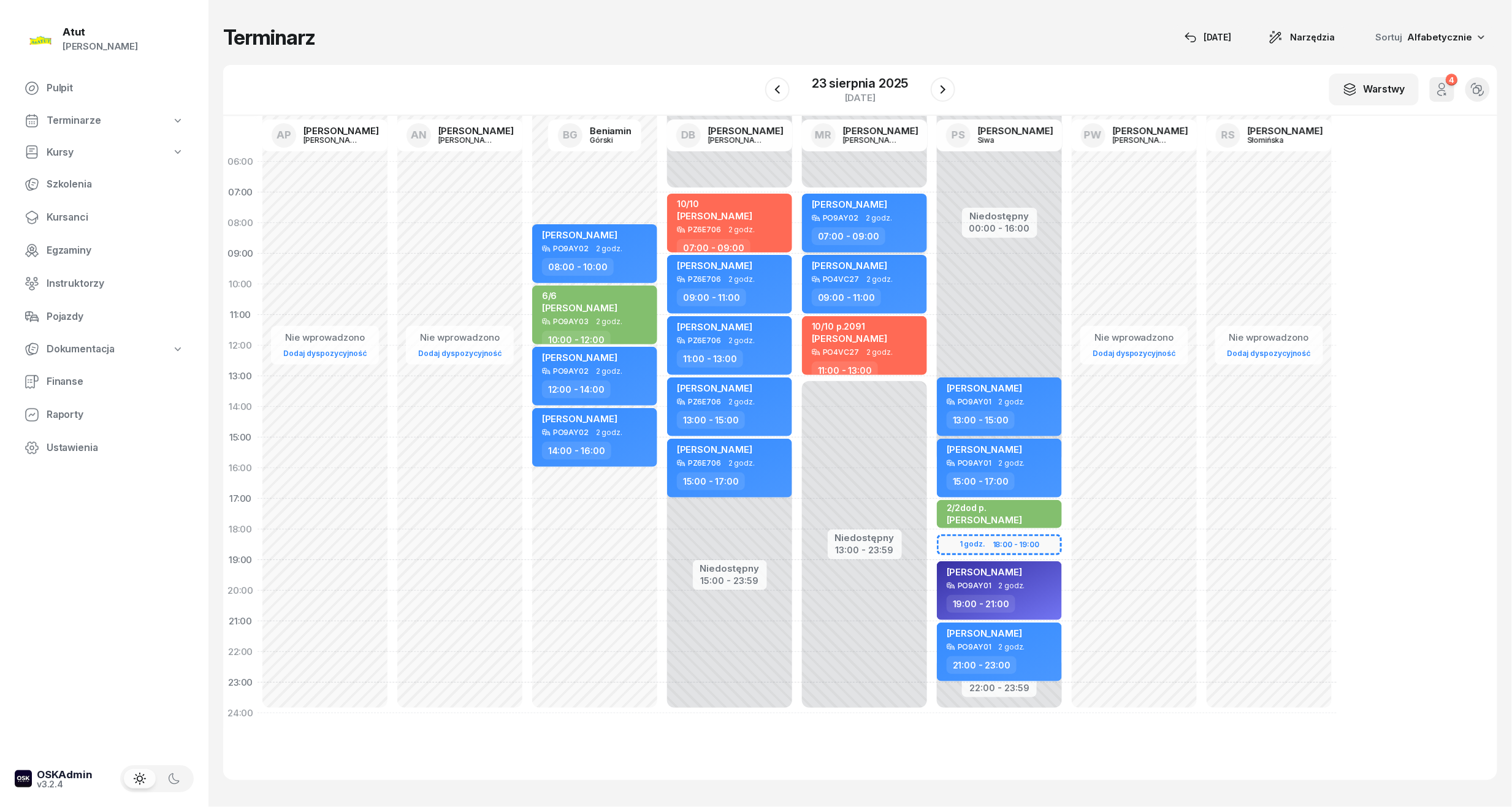
click at [896, 207] on div "[PERSON_NAME]" at bounding box center [865, 206] width 108 height 15
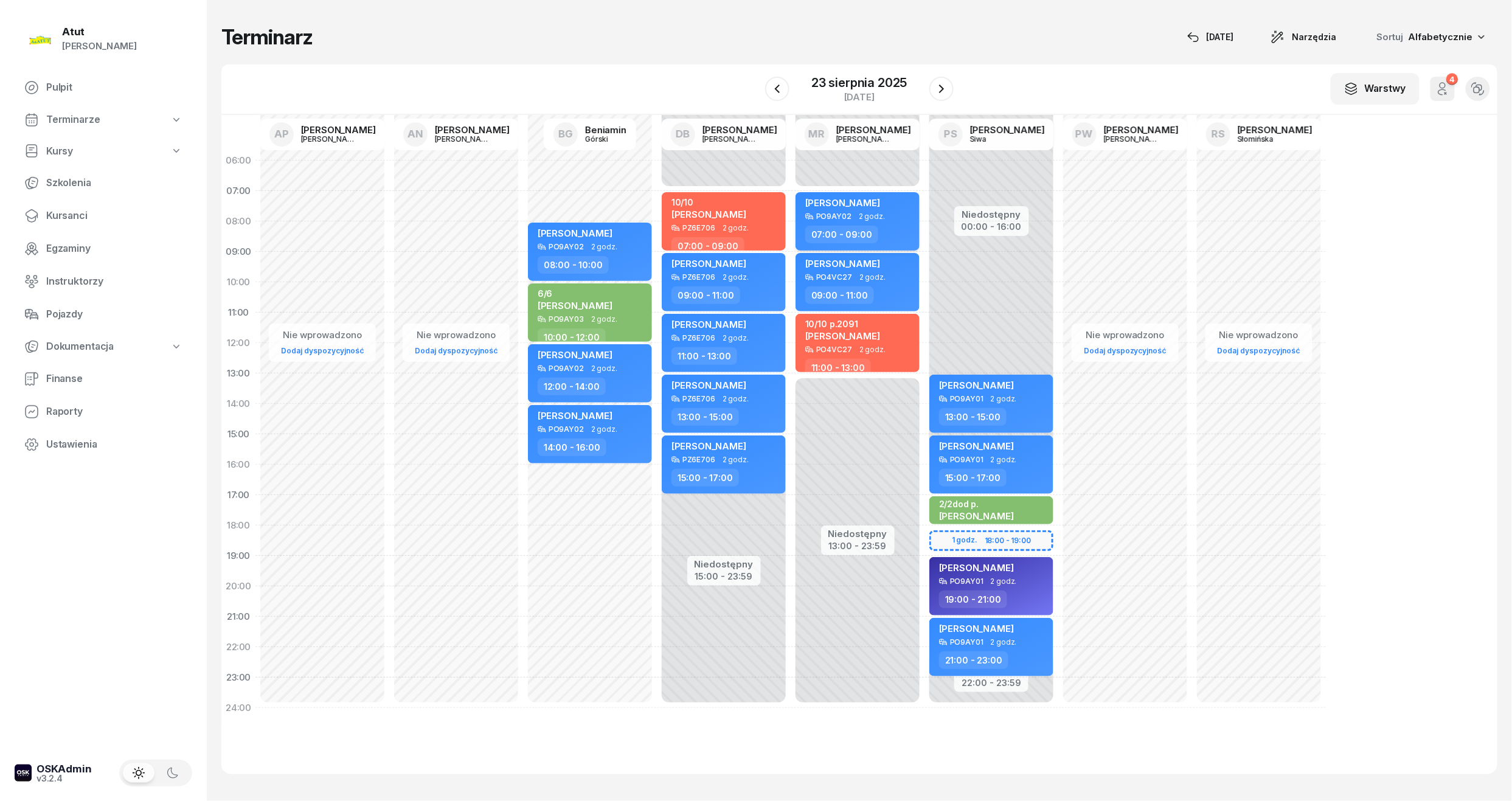
select select "07"
select select "09"
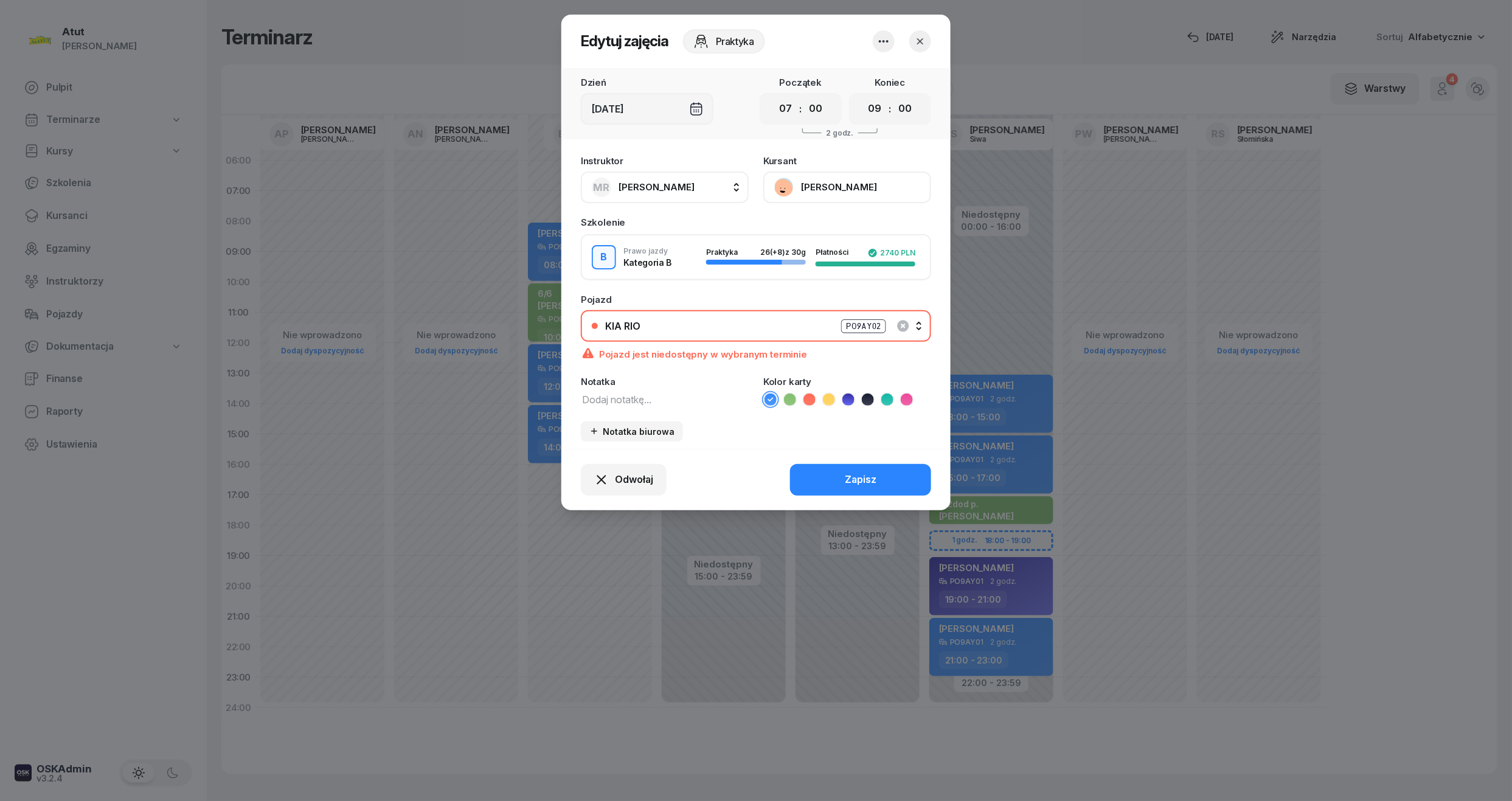
click at [855, 323] on div "PO9AY02" at bounding box center [864, 326] width 45 height 14
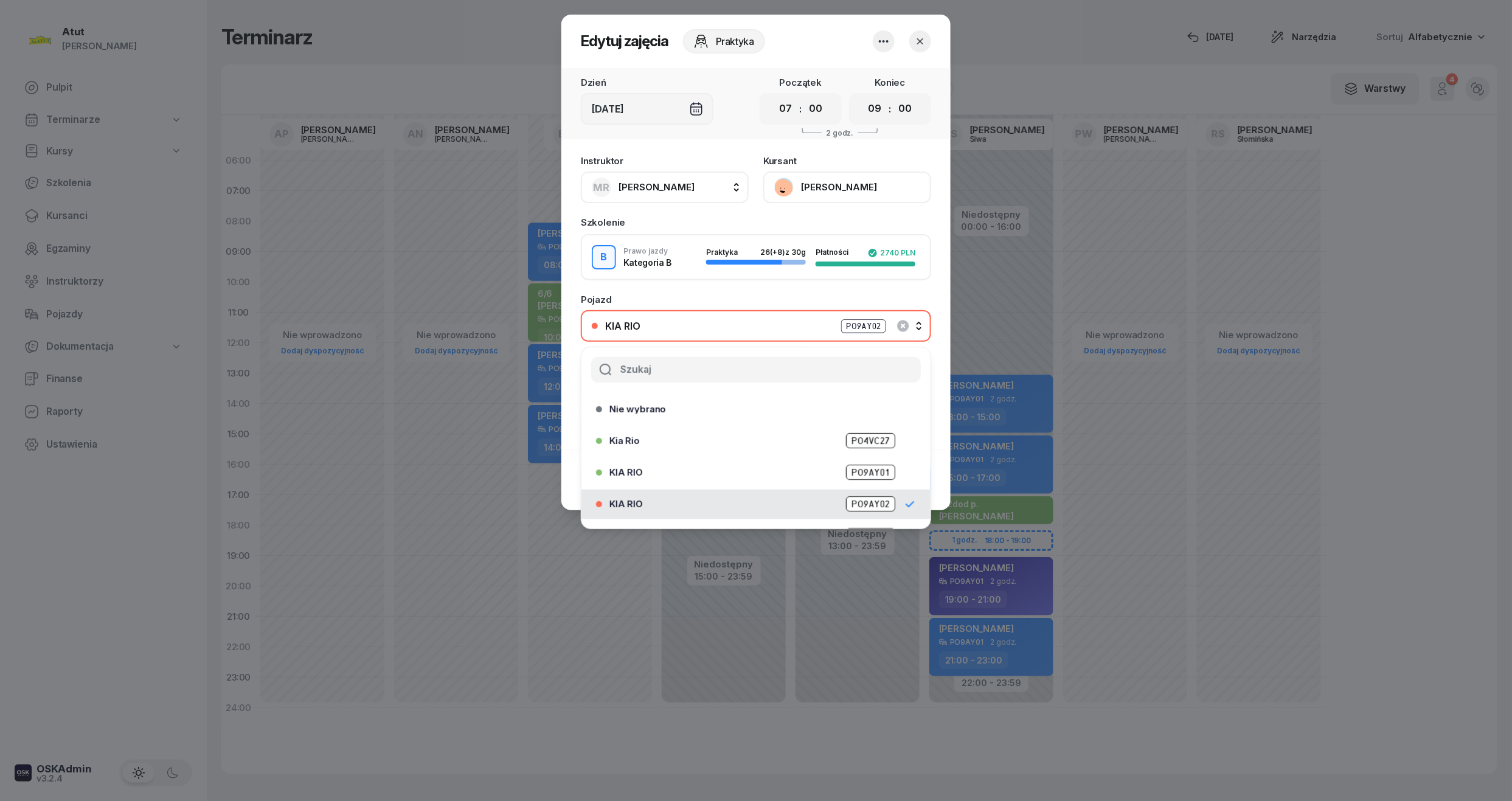
click at [852, 444] on span "PO4VC27" at bounding box center [871, 441] width 49 height 15
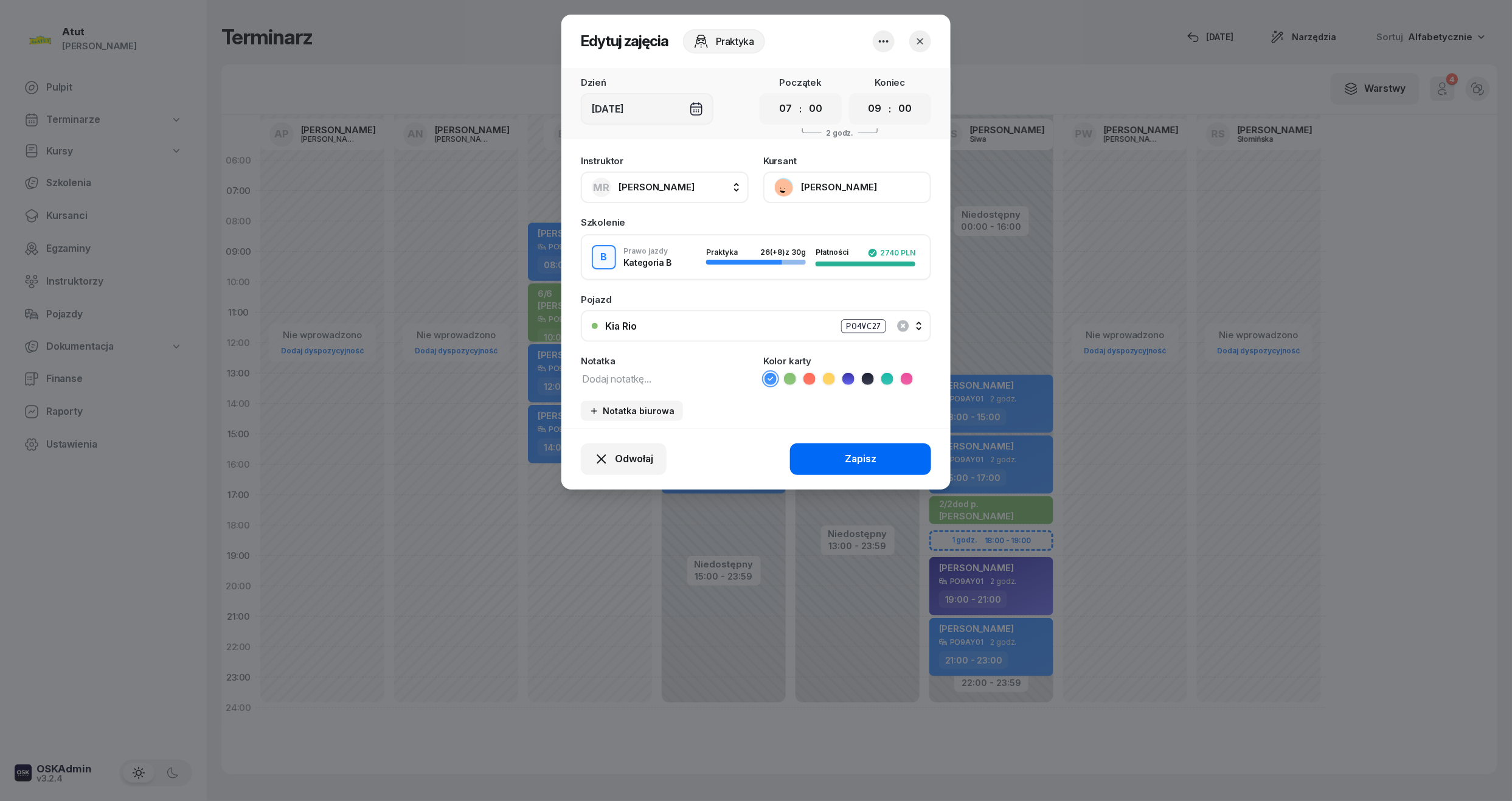
click at [862, 463] on div "Zapisz" at bounding box center [861, 459] width 32 height 16
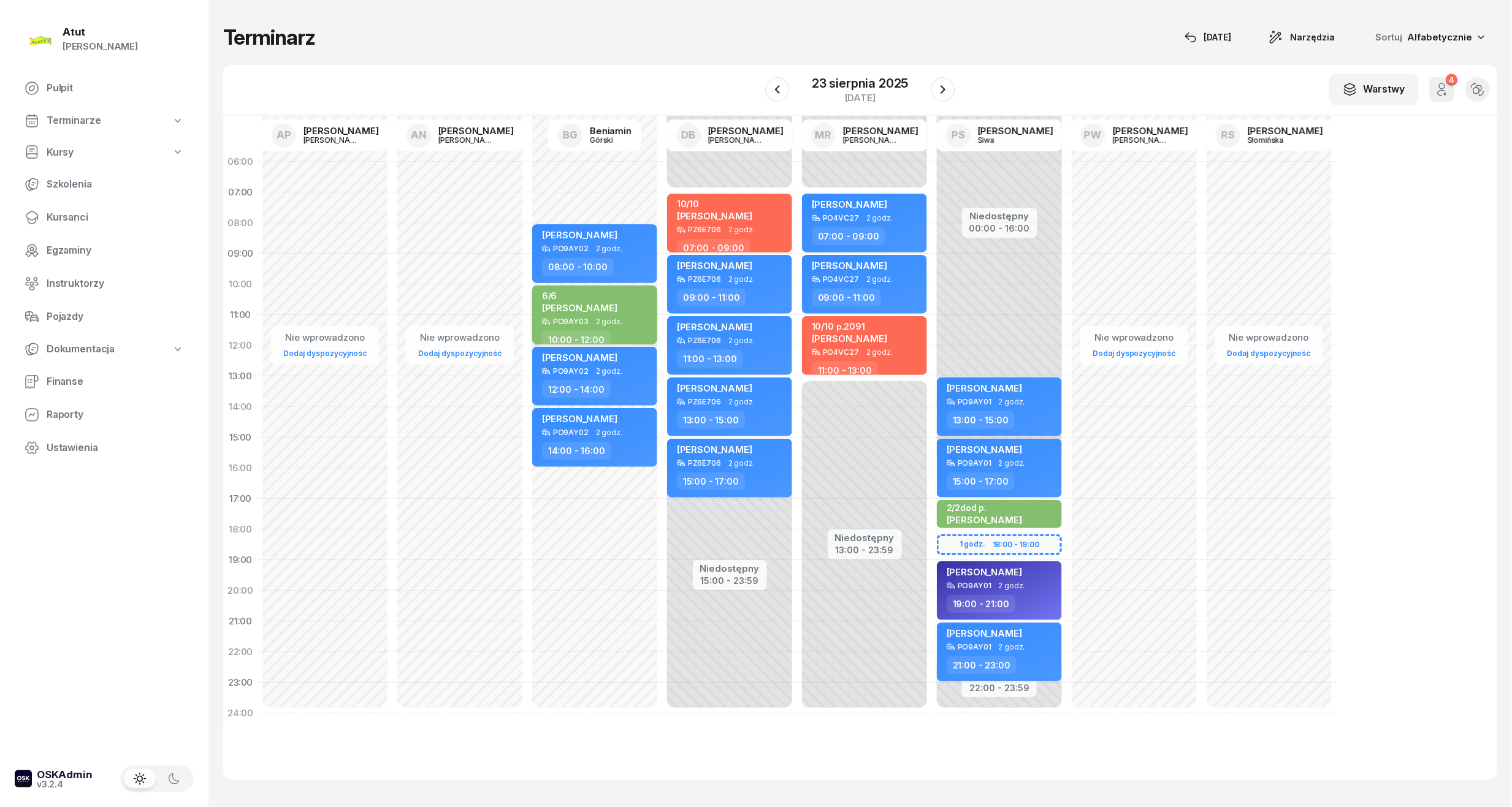
click at [618, 305] on span "[PERSON_NAME]" at bounding box center [580, 308] width 75 height 12
select select "10"
select select "12"
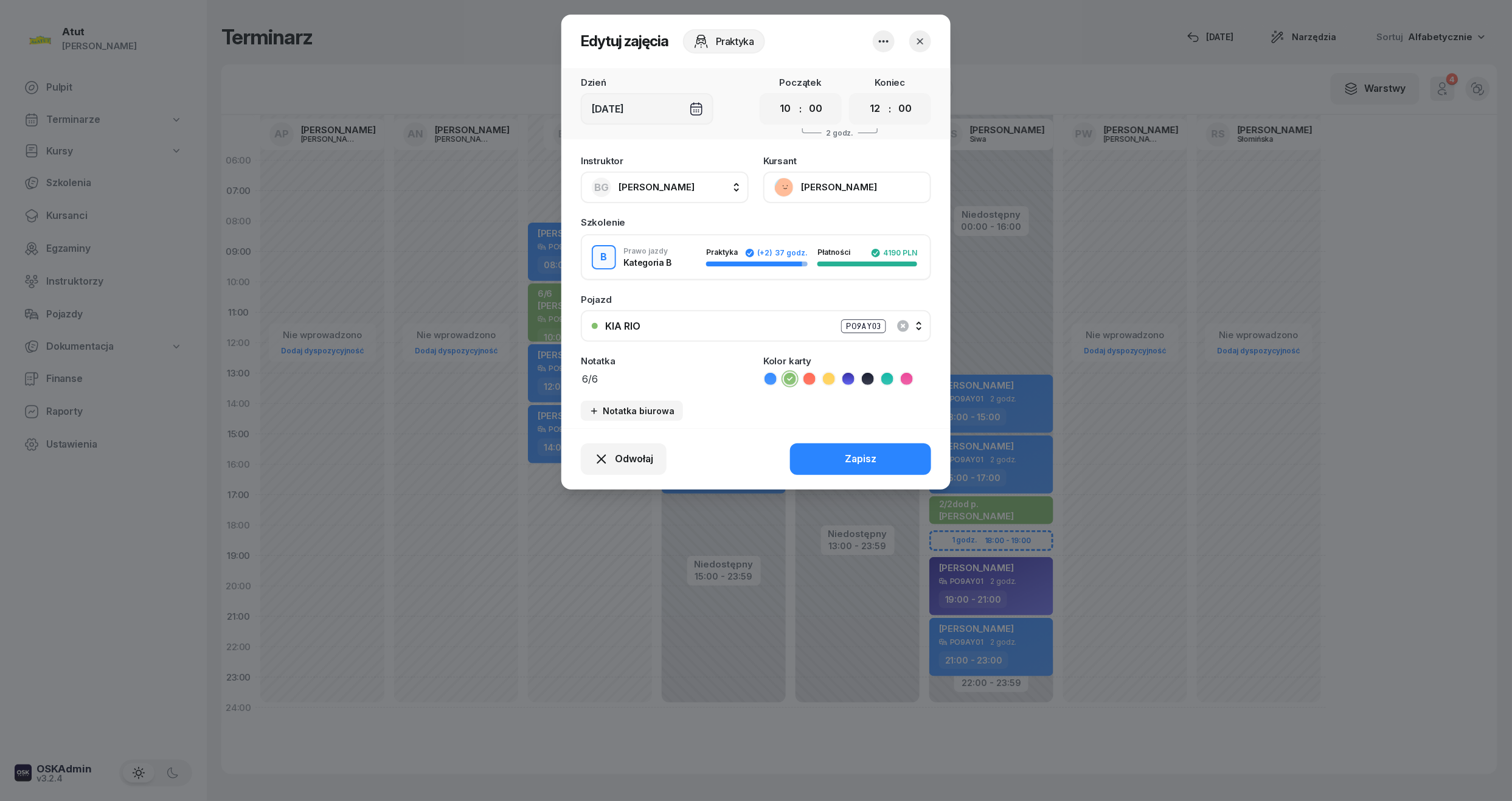
click at [781, 315] on button "KIA RIO PO9AY03" at bounding box center [756, 326] width 350 height 32
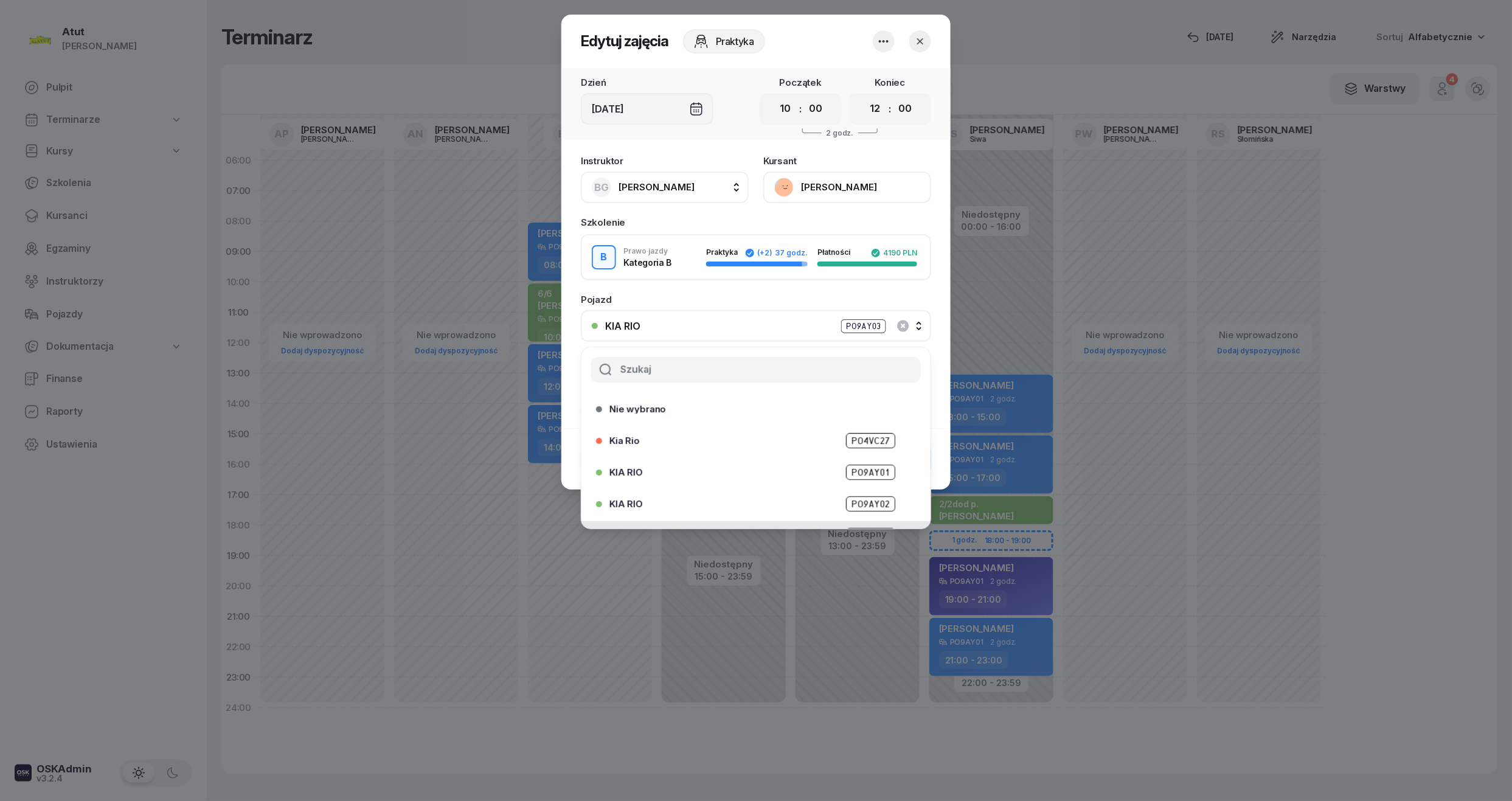
click at [823, 499] on div "KIA RIO PO9AY02" at bounding box center [759, 503] width 299 height 15
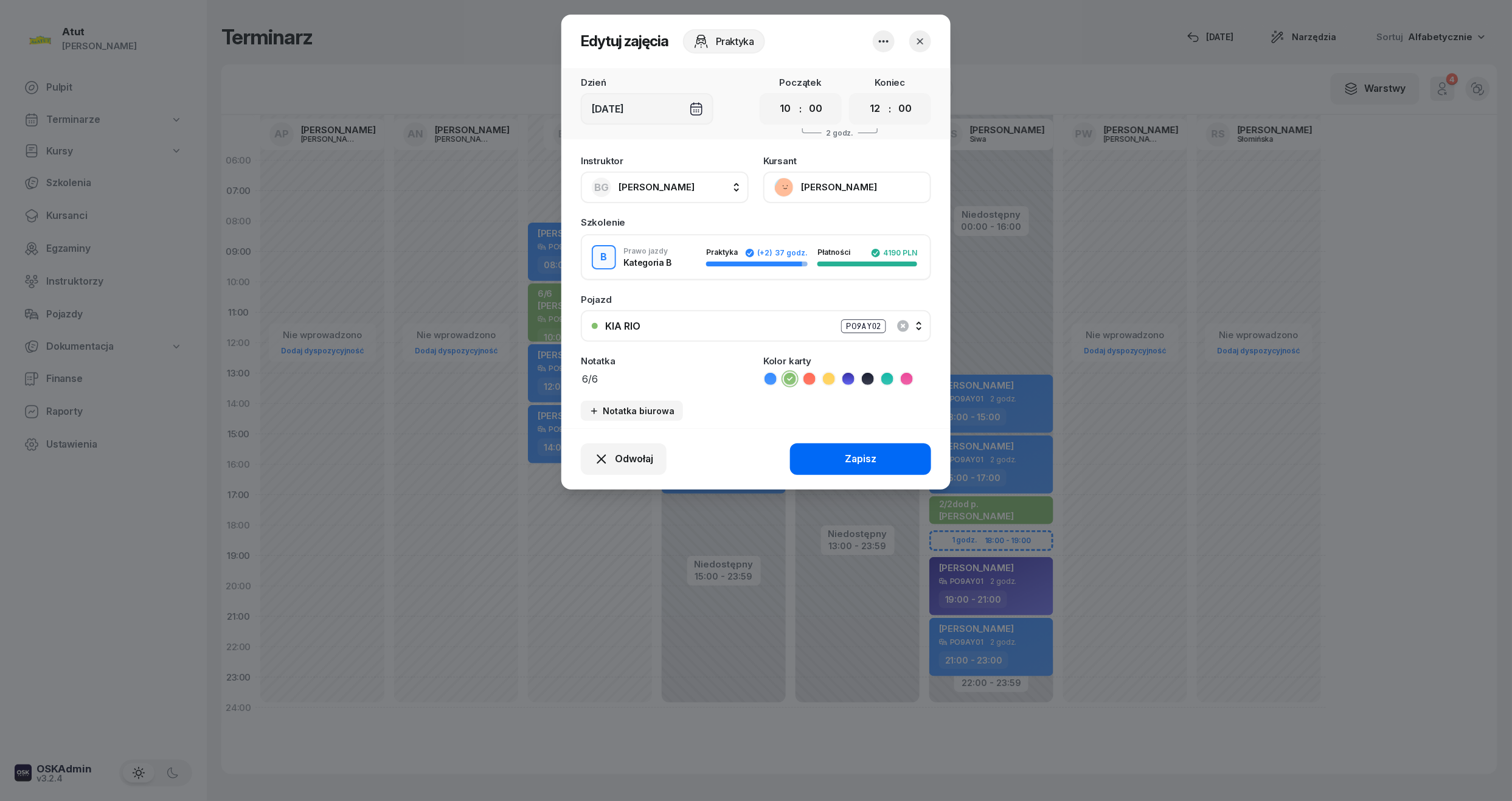
click at [859, 455] on div "Zapisz" at bounding box center [861, 459] width 32 height 16
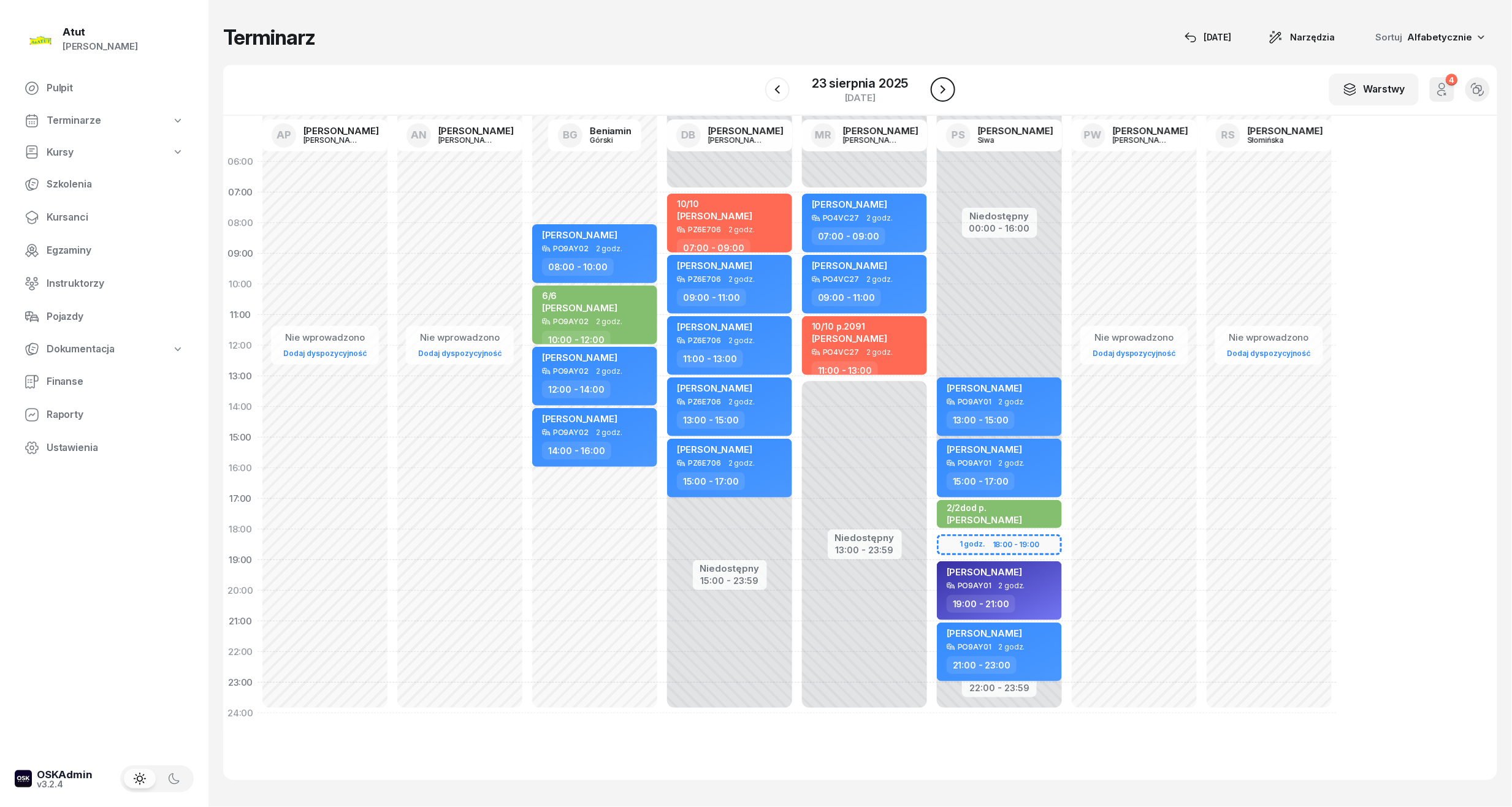
click at [950, 94] on button "button" at bounding box center [943, 89] width 25 height 25
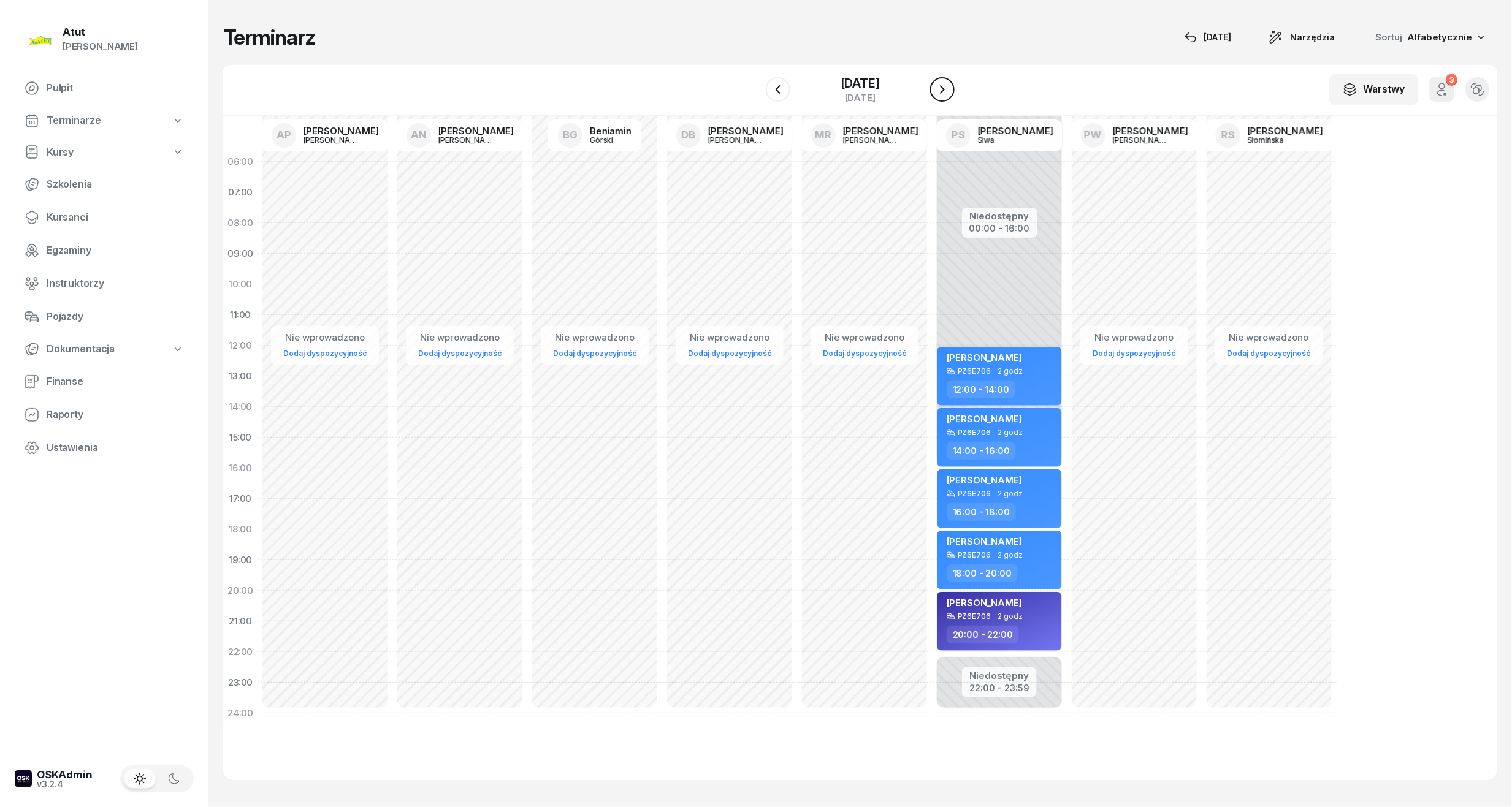
click at [950, 94] on button "button" at bounding box center [942, 89] width 25 height 25
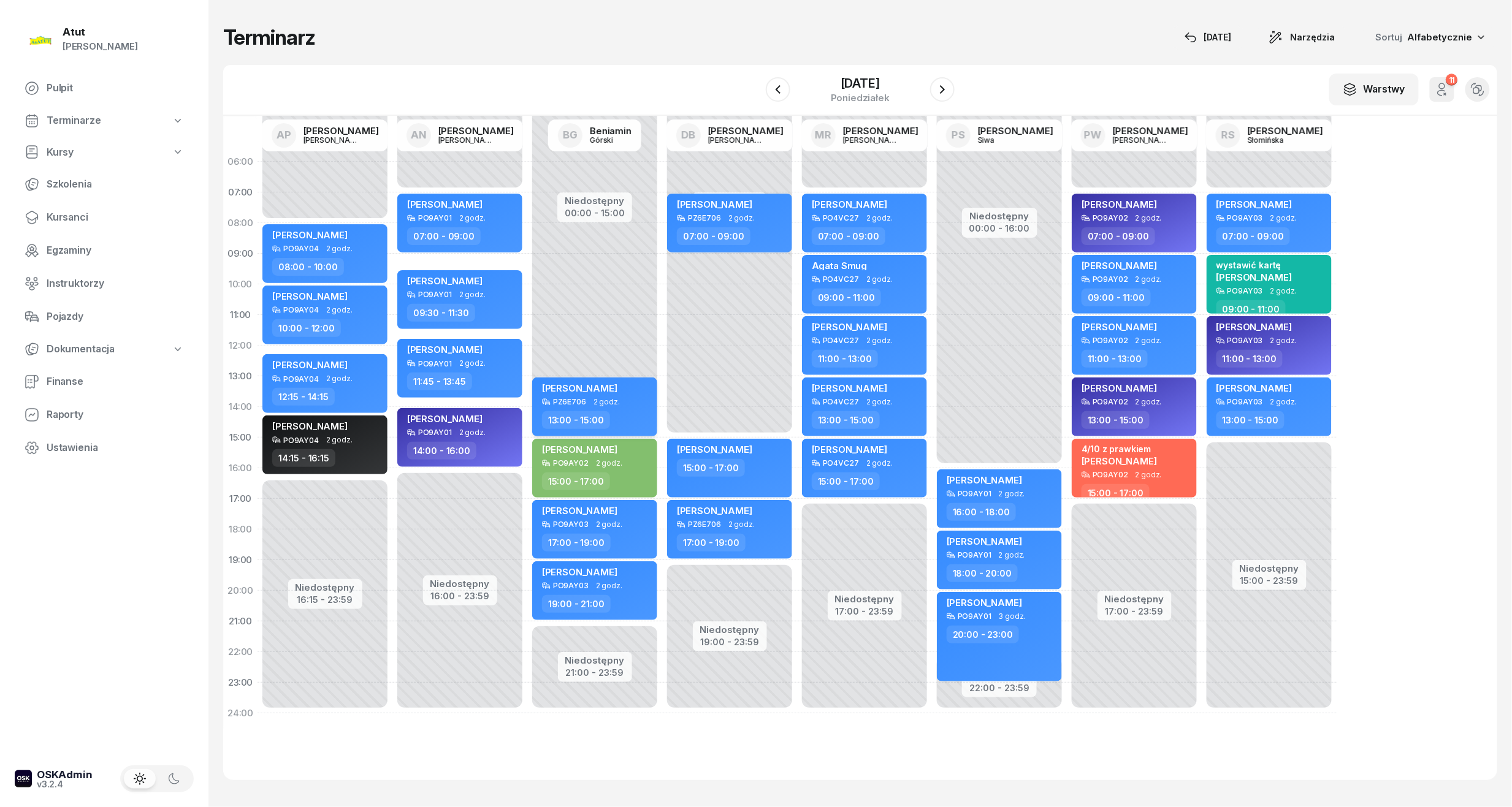
click at [637, 407] on div "[PERSON_NAME] PZ6E706 2 godz. 13:00 - 15:00" at bounding box center [594, 407] width 125 height 59
select select "13"
select select "15"
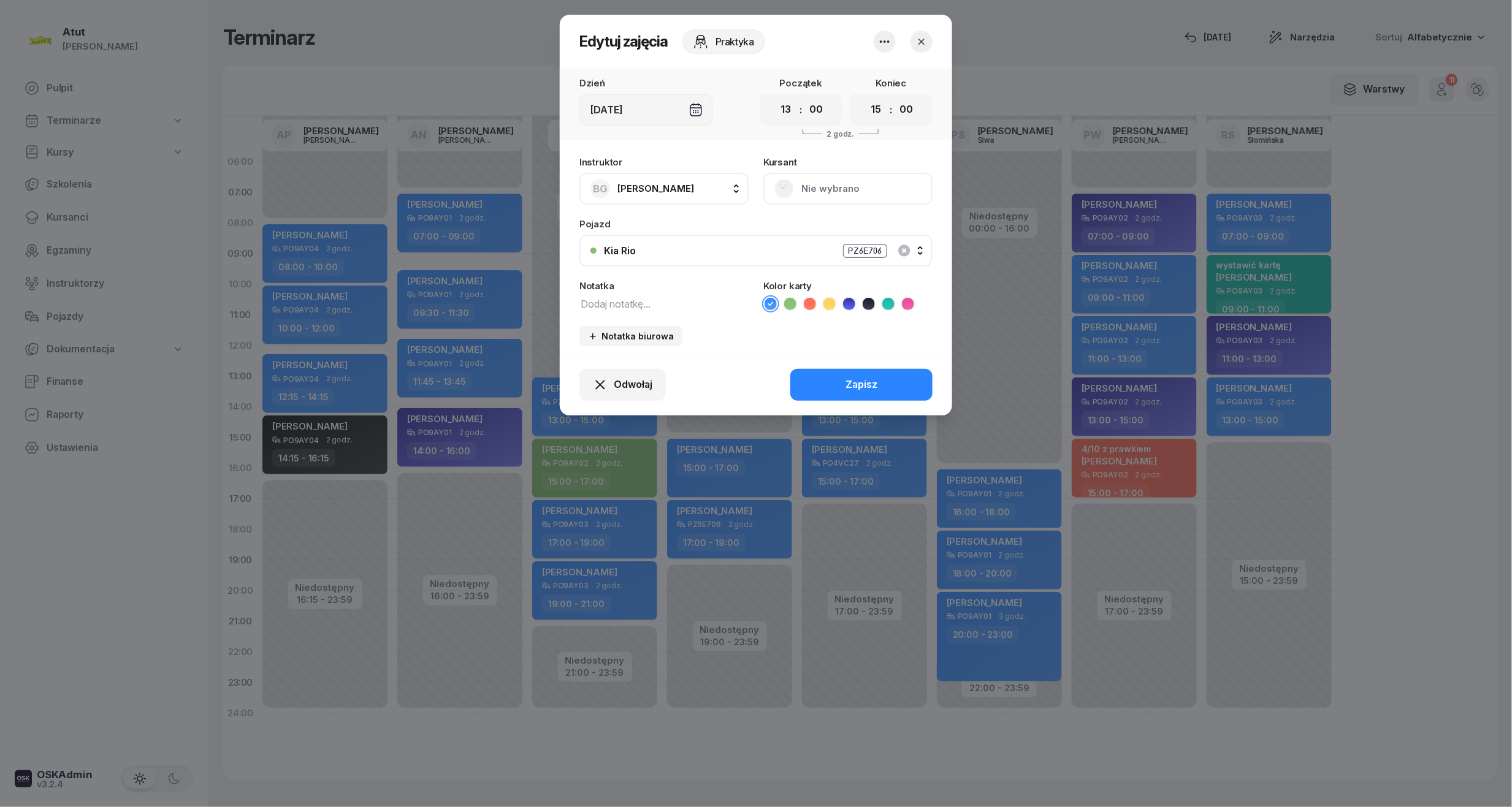
click at [637, 407] on div "Odwołaj Zapisz" at bounding box center [756, 384] width 392 height 62
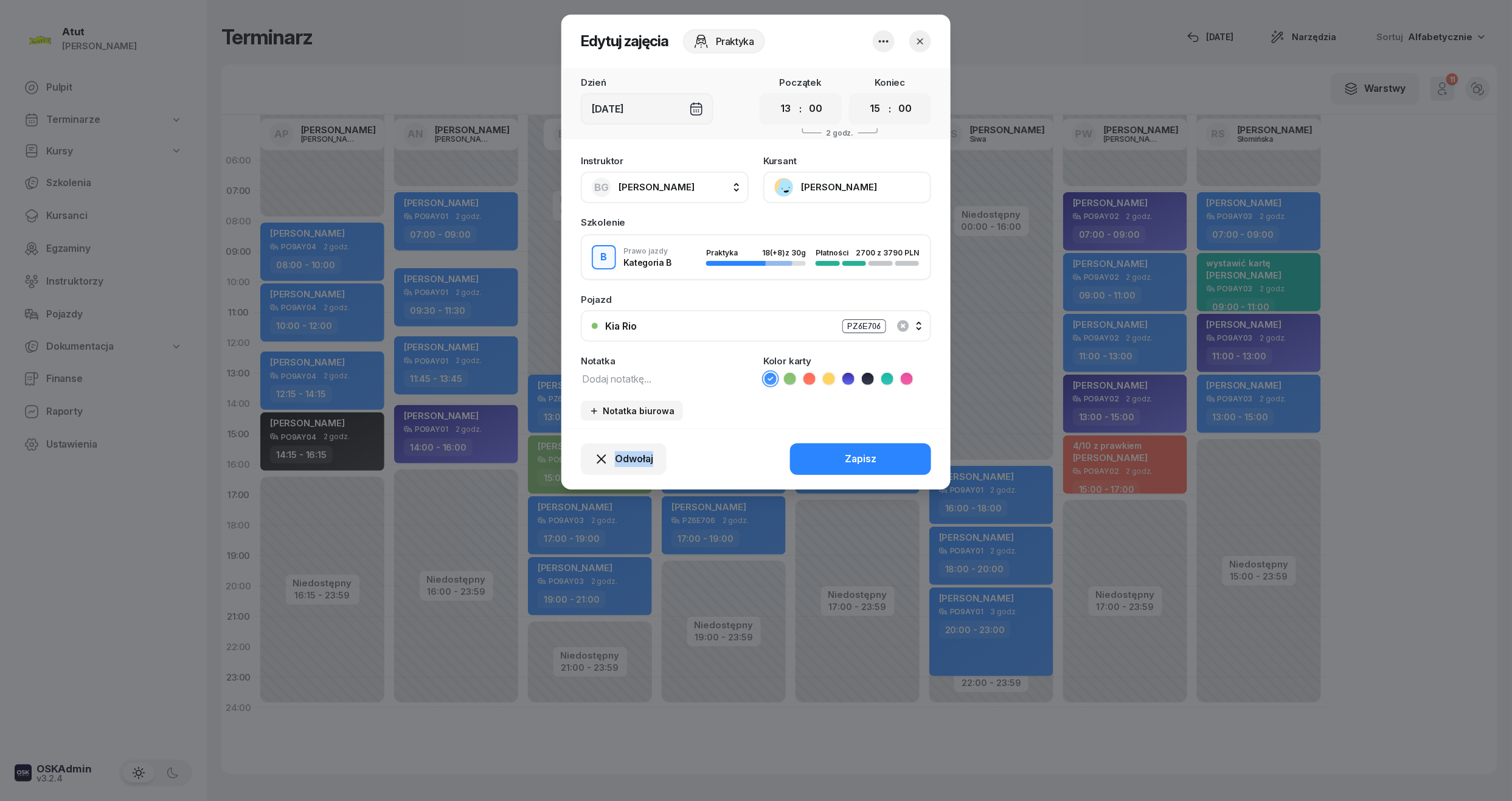
drag, startPoint x: 632, startPoint y: 404, endPoint x: 857, endPoint y: 324, distance: 238.8
click at [857, 324] on div "PZ6E706" at bounding box center [864, 326] width 44 height 14
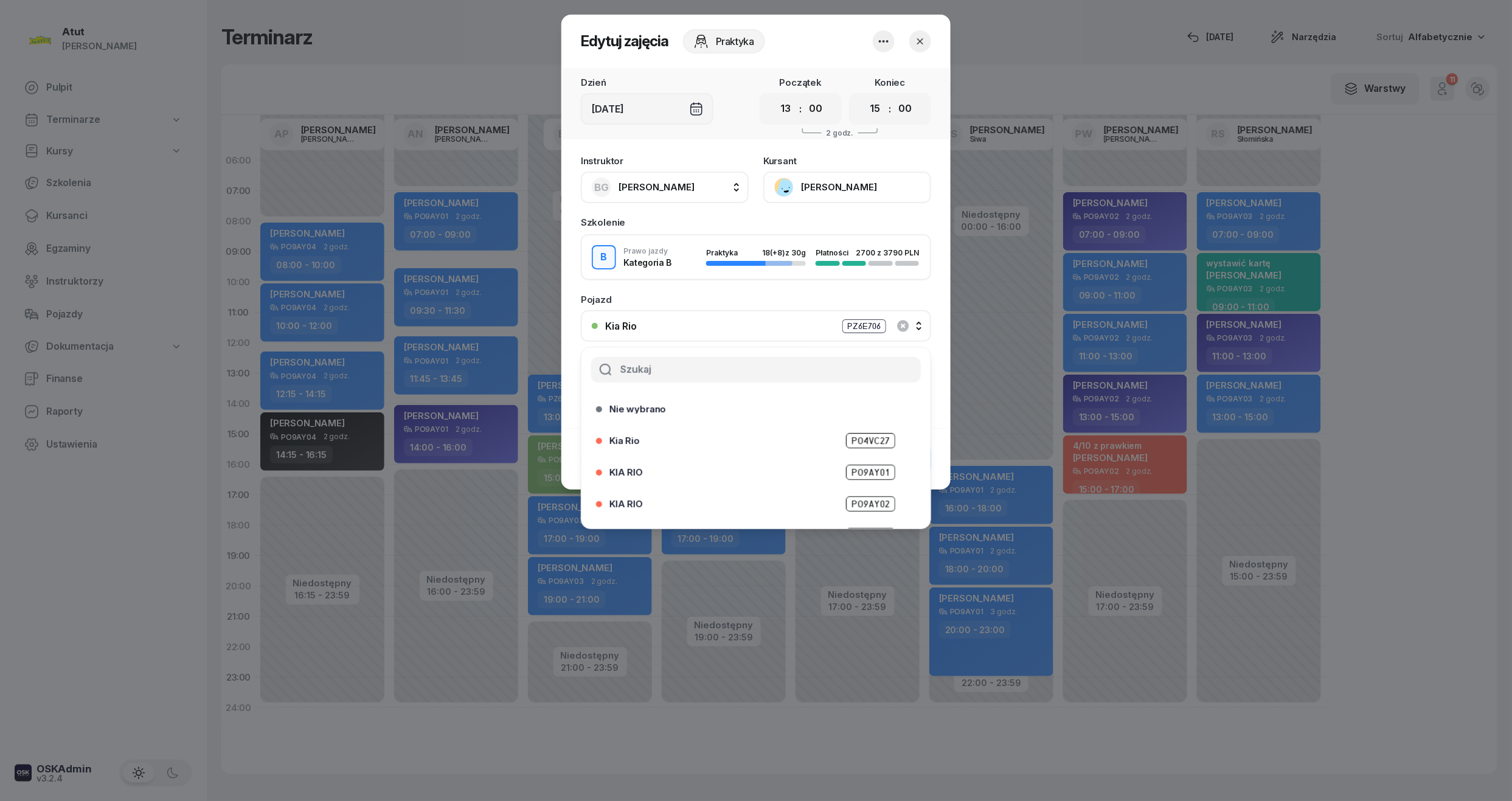
click at [857, 324] on div "PZ6E706" at bounding box center [864, 326] width 44 height 14
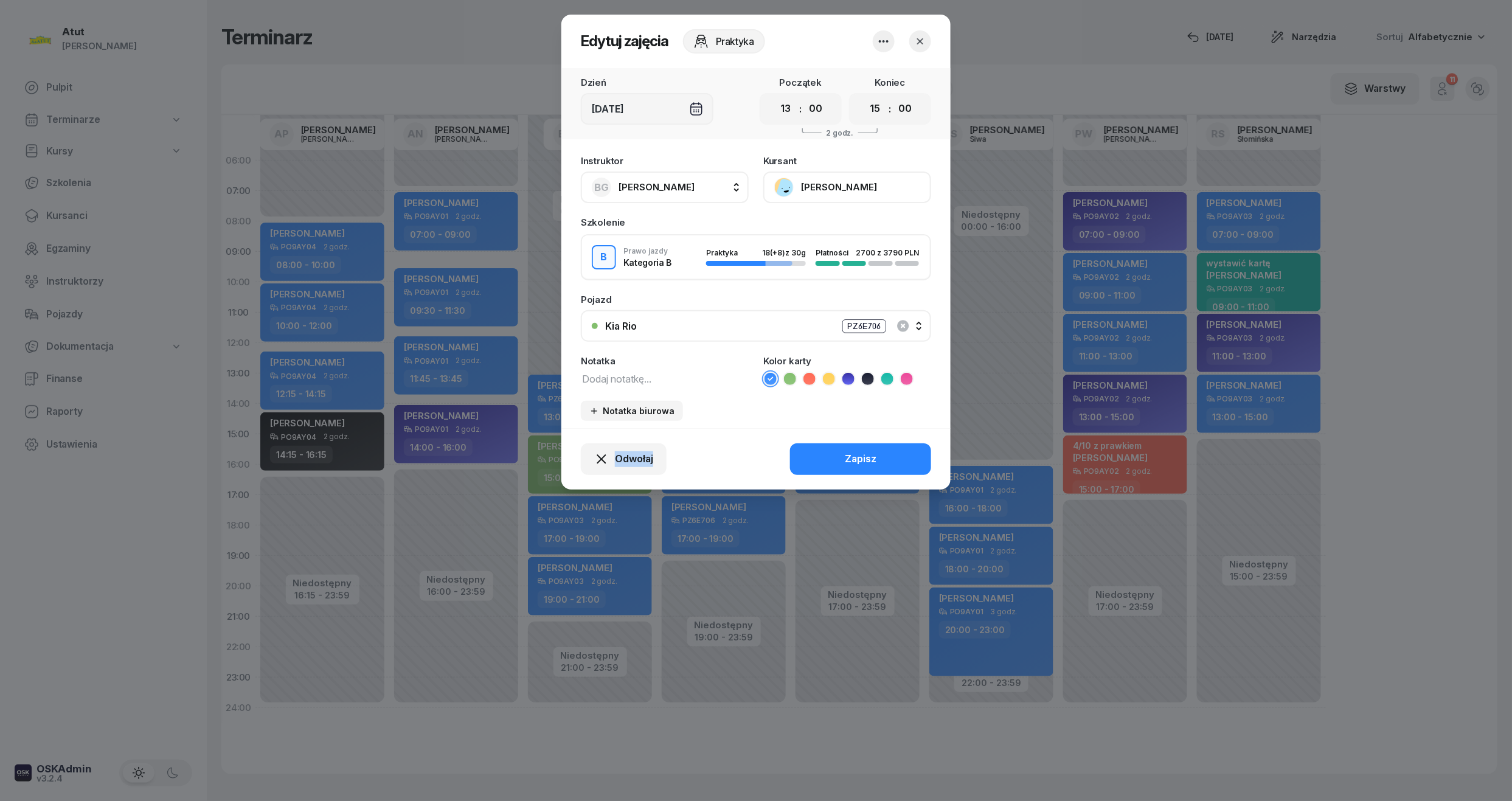
click at [857, 324] on div "PZ6E706" at bounding box center [864, 326] width 44 height 14
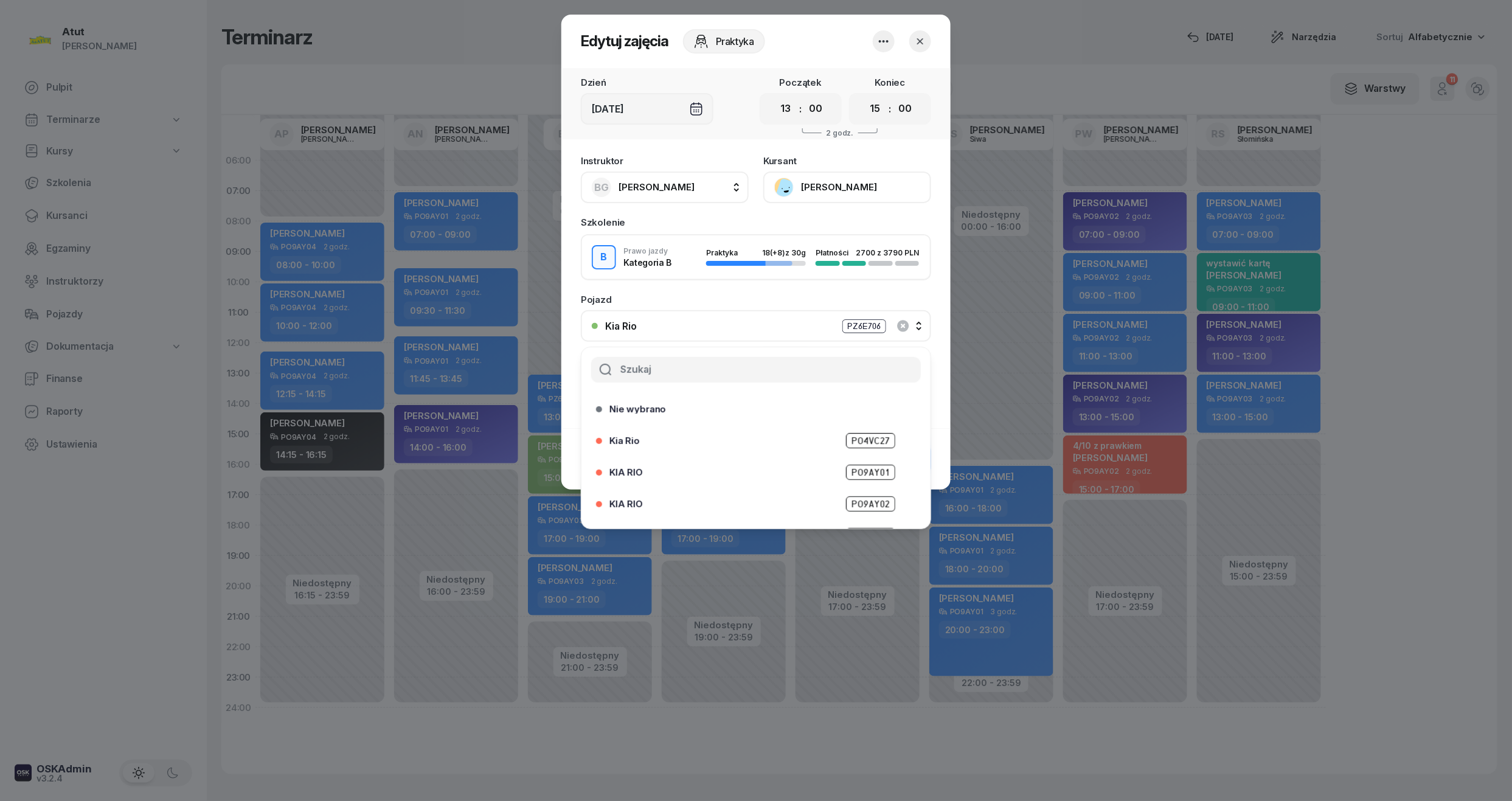
click at [858, 510] on span "PO9AY02" at bounding box center [871, 503] width 49 height 15
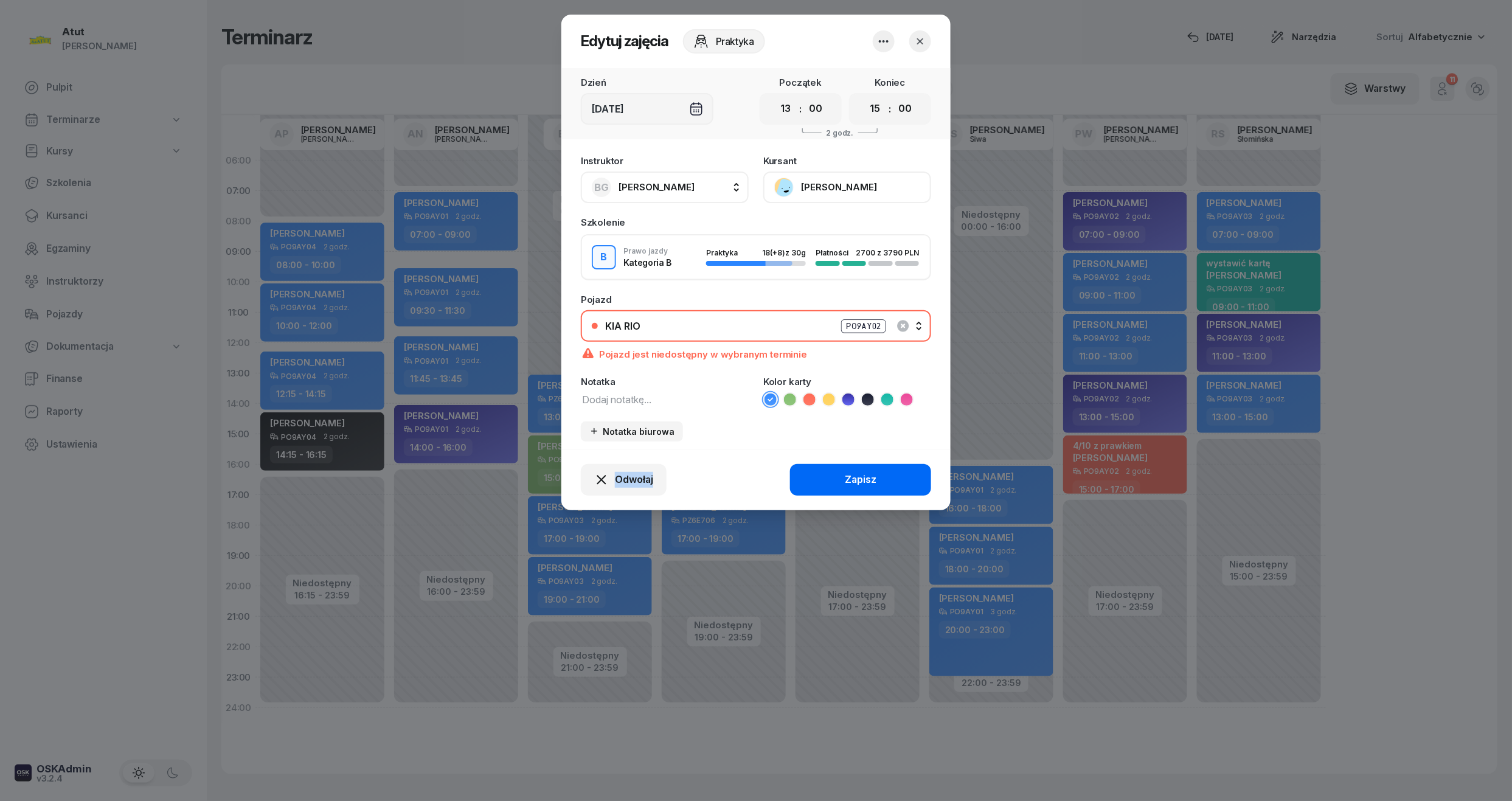
click at [861, 475] on div "Zapisz" at bounding box center [861, 480] width 32 height 16
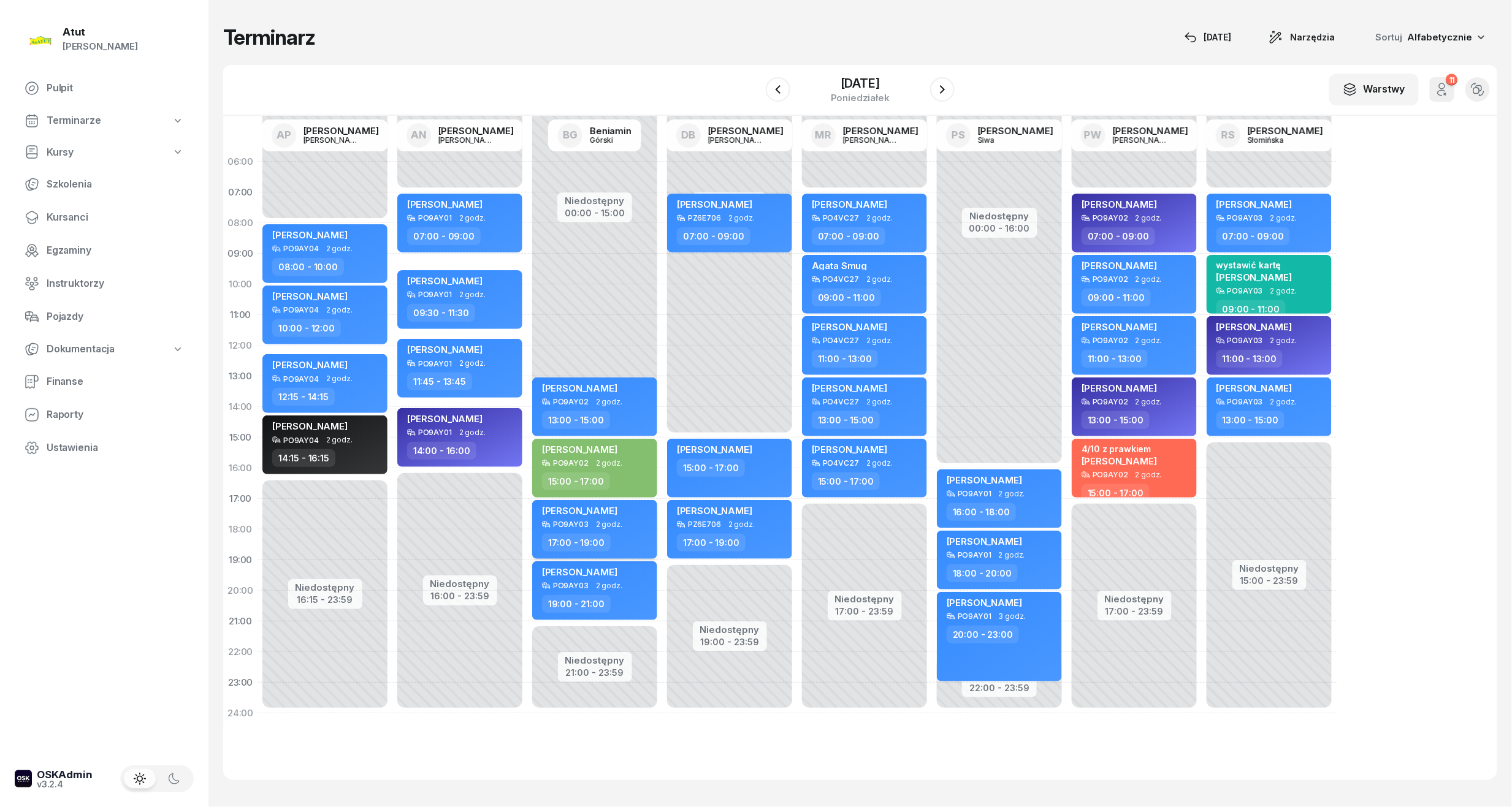
click at [618, 528] on span "2 godz." at bounding box center [609, 524] width 26 height 9
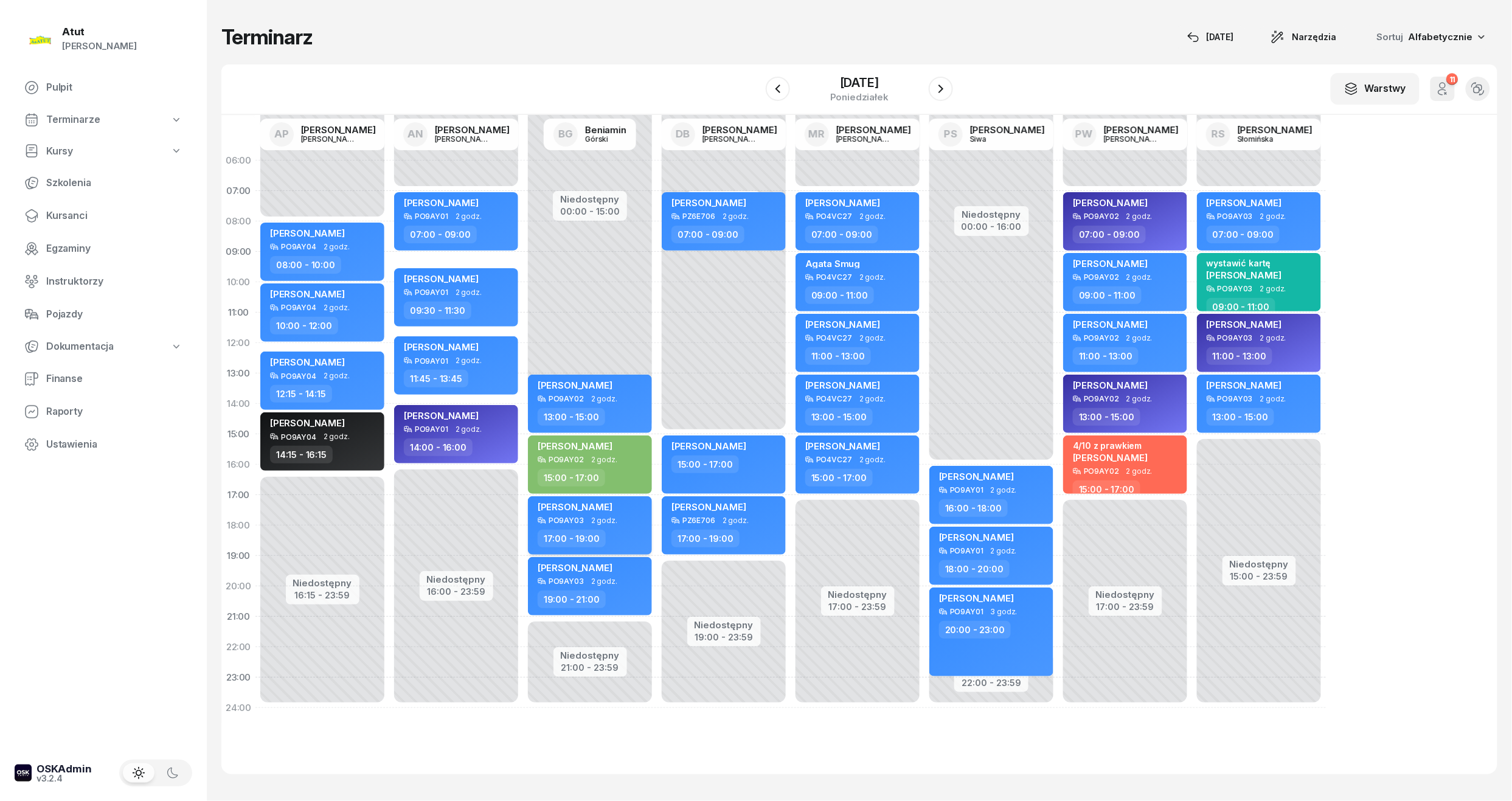
select select "17"
select select "19"
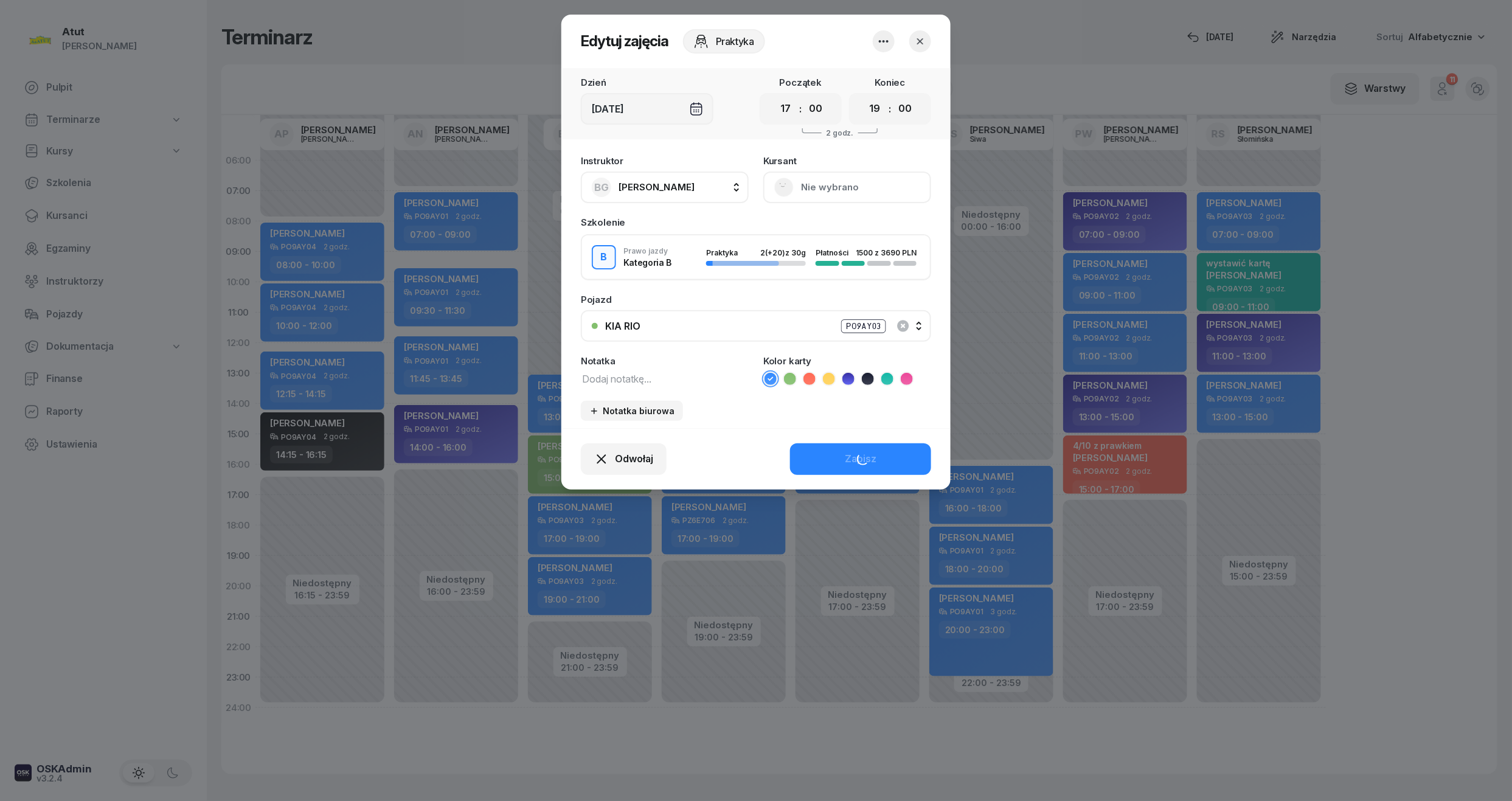
click at [842, 326] on div "PO9AY03" at bounding box center [864, 326] width 45 height 14
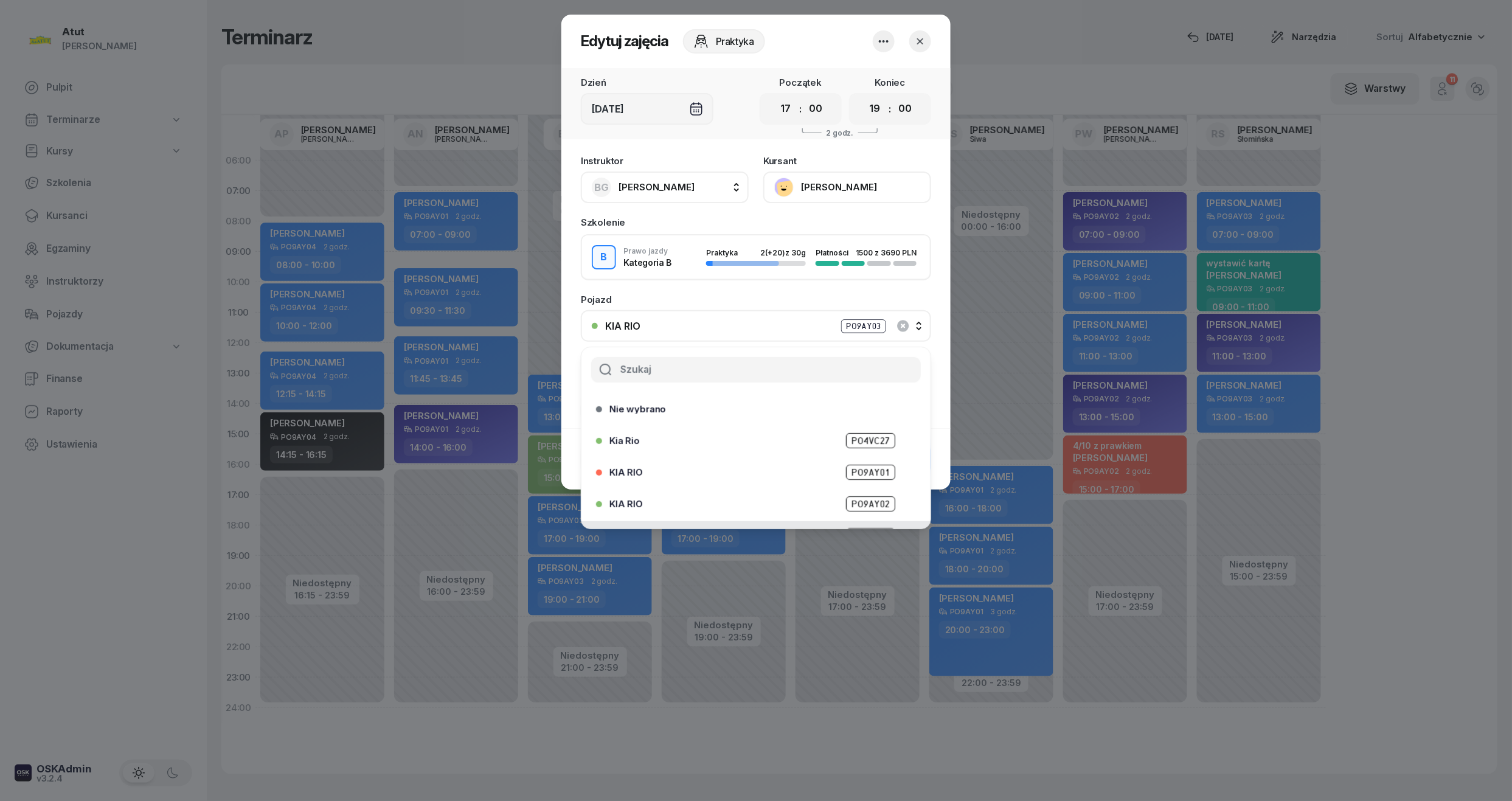
click at [857, 497] on span "PO9AY02" at bounding box center [871, 503] width 49 height 15
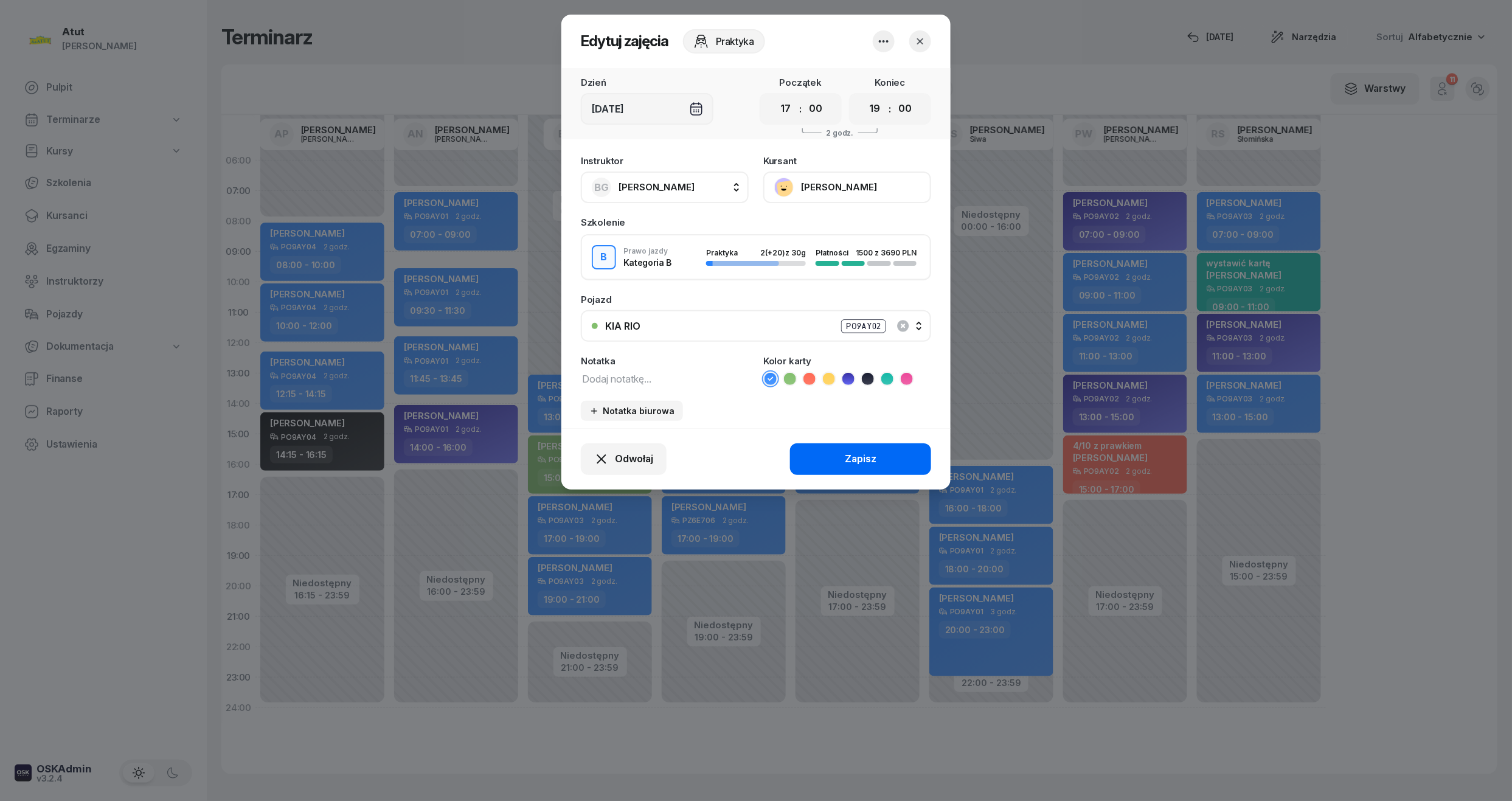
click at [866, 460] on div "Zapisz" at bounding box center [861, 459] width 32 height 16
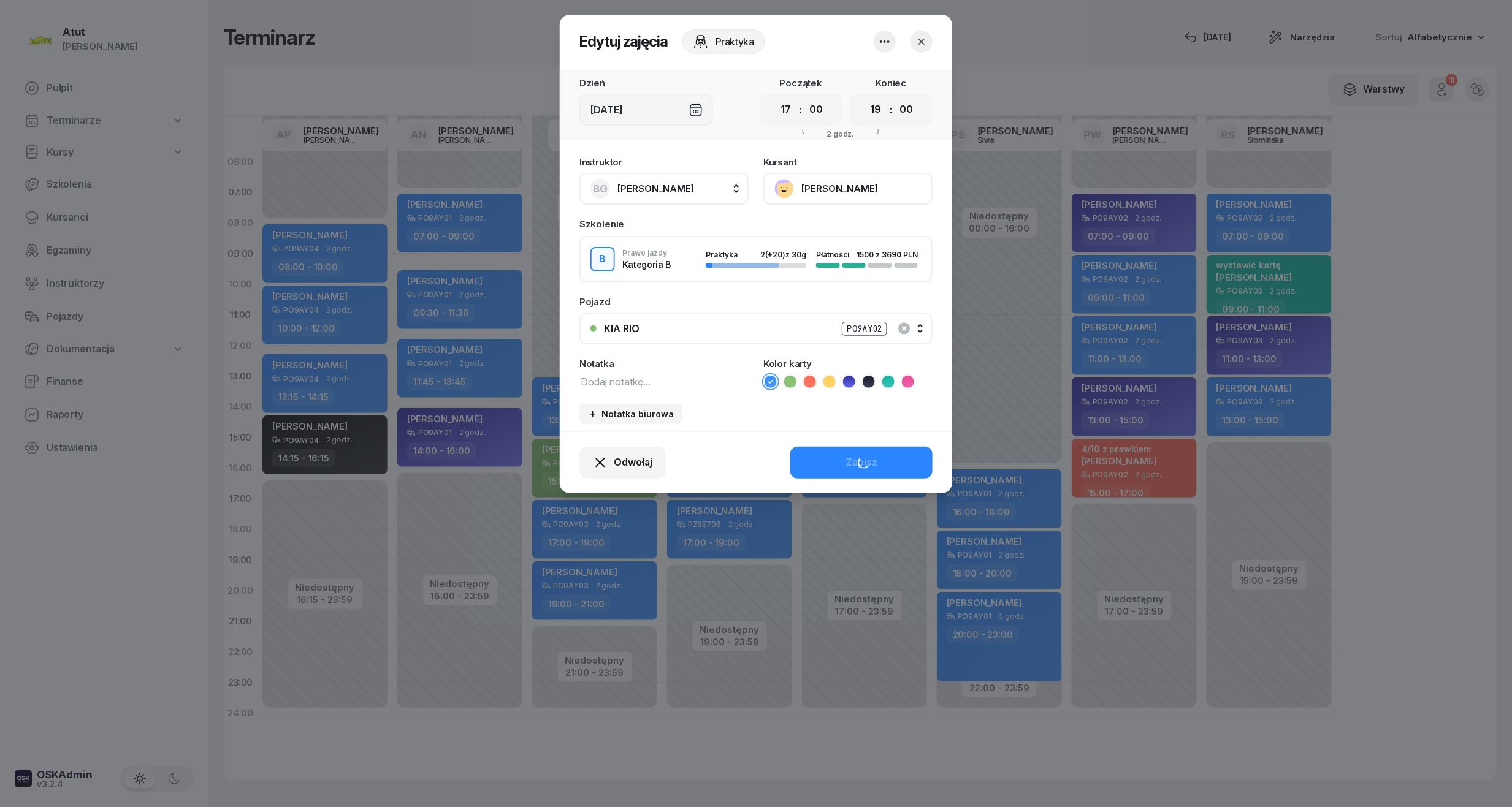
click at [619, 595] on div "19:00 - 21:00" at bounding box center [596, 604] width 108 height 18
select select "19"
select select "21"
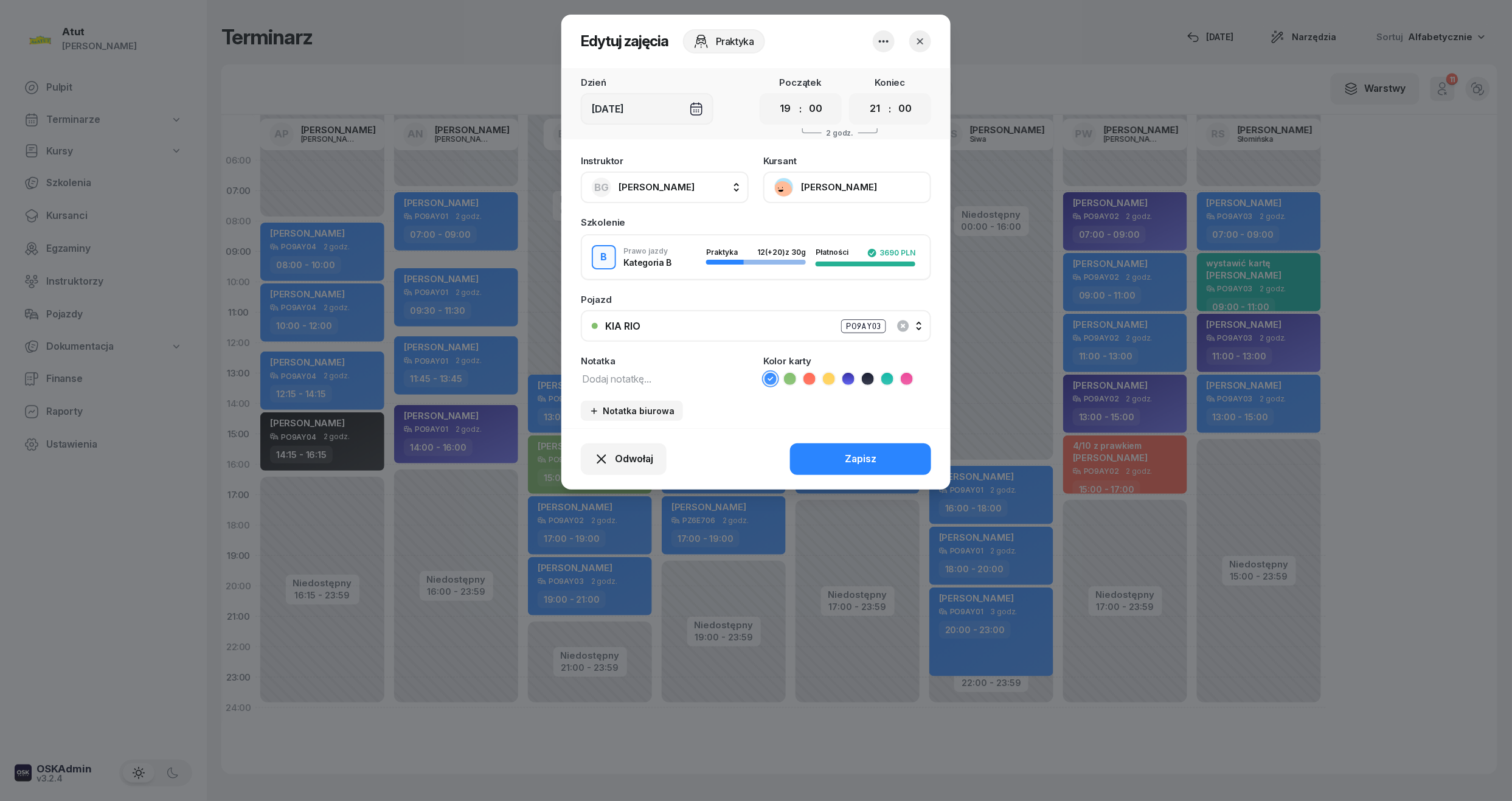
click at [837, 321] on div "KIA RIO PO9AY03" at bounding box center [763, 326] width 315 height 15
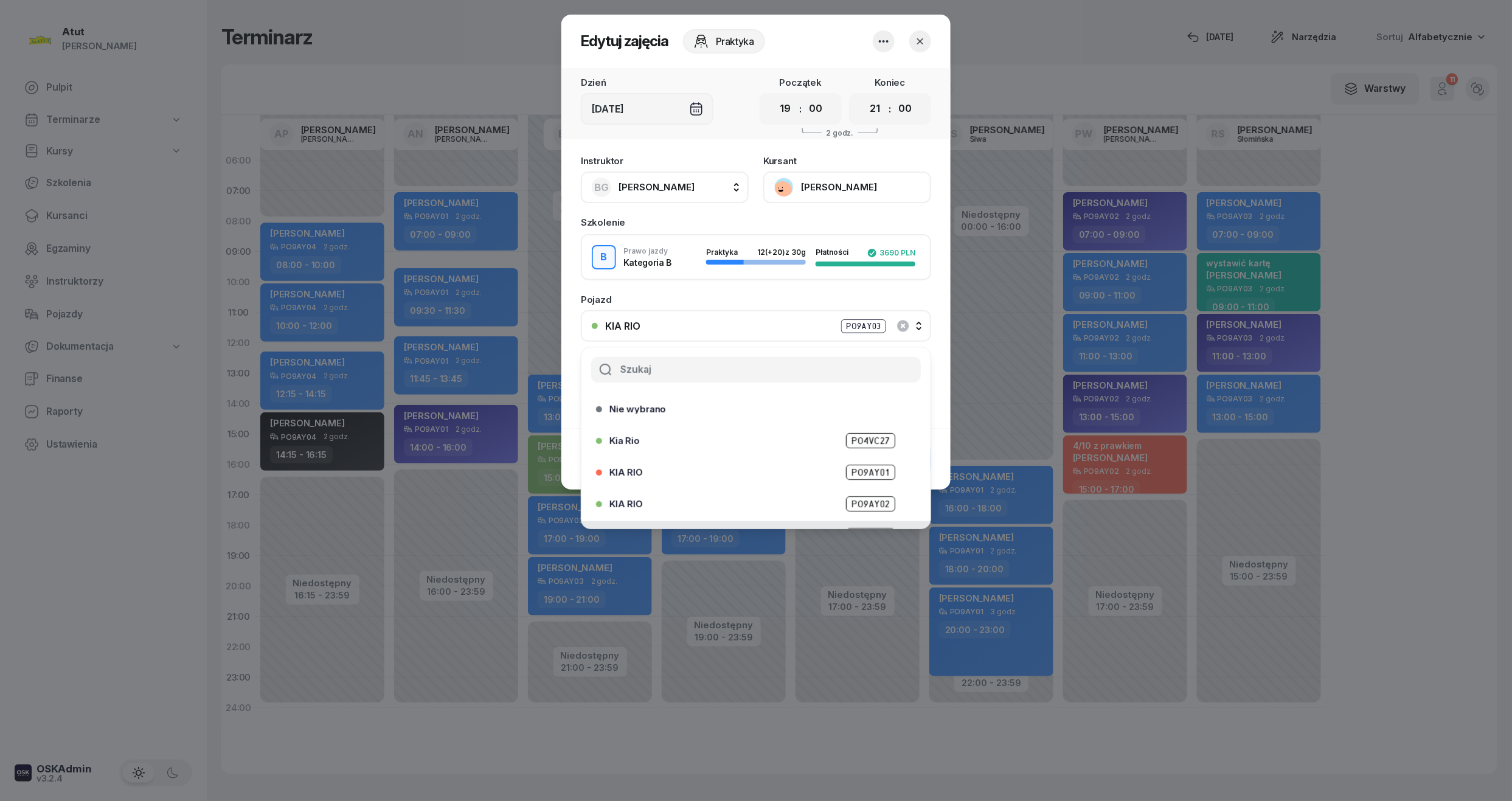
click at [808, 501] on div "KIA RIO PO9AY02" at bounding box center [759, 503] width 299 height 15
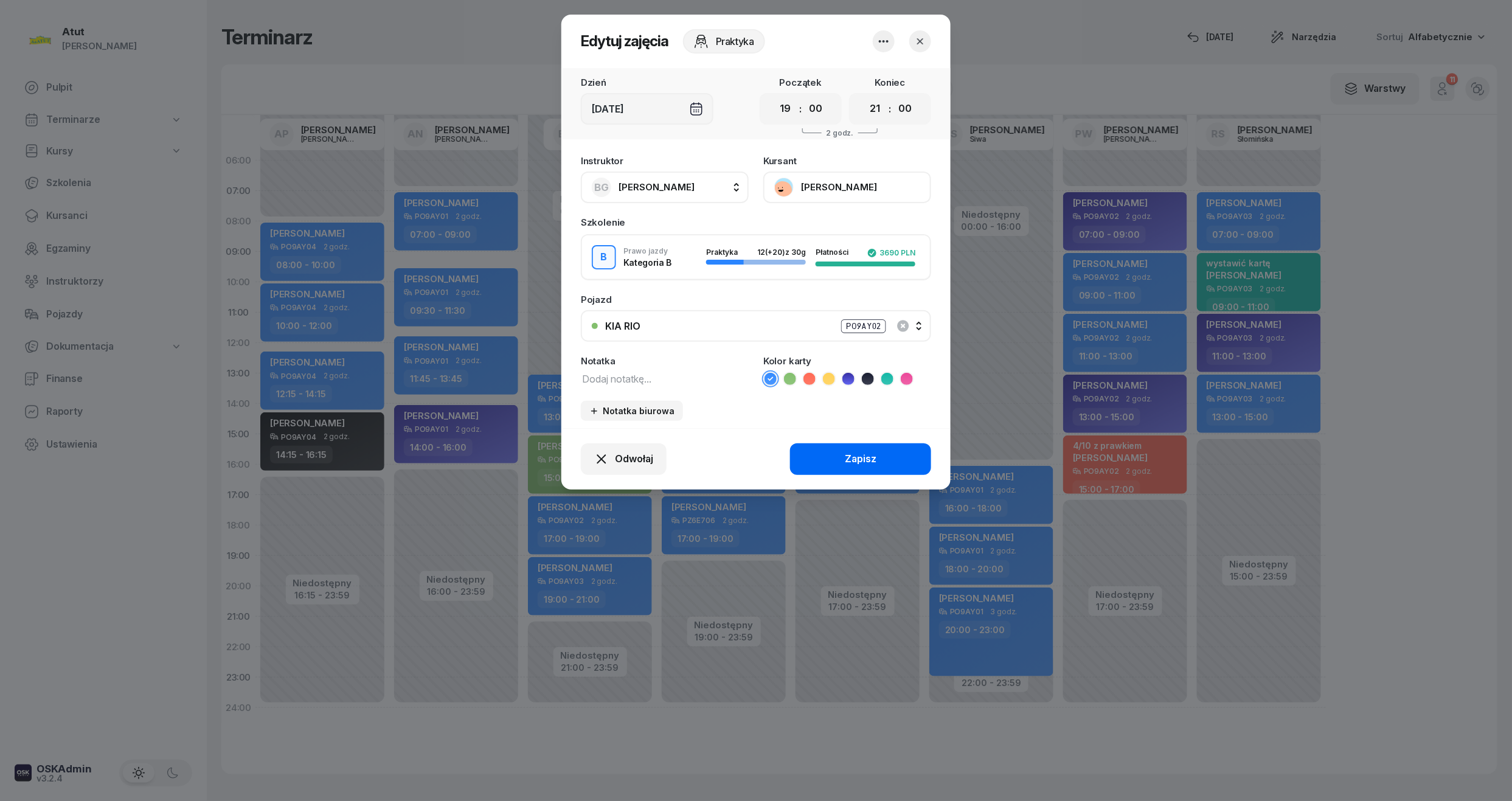
click at [839, 453] on button "Zapisz" at bounding box center [860, 459] width 141 height 32
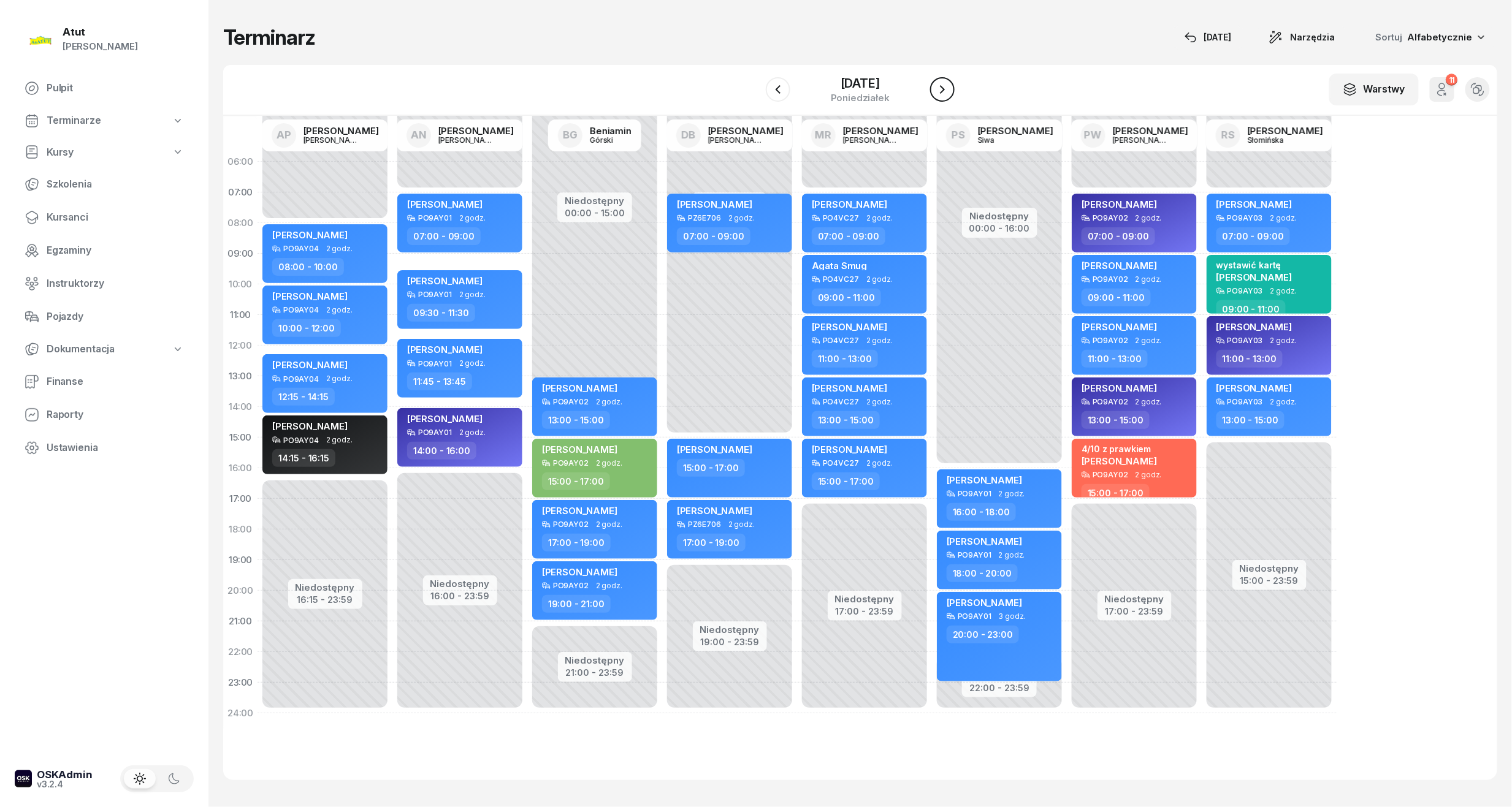
click at [937, 100] on button "button" at bounding box center [942, 89] width 25 height 25
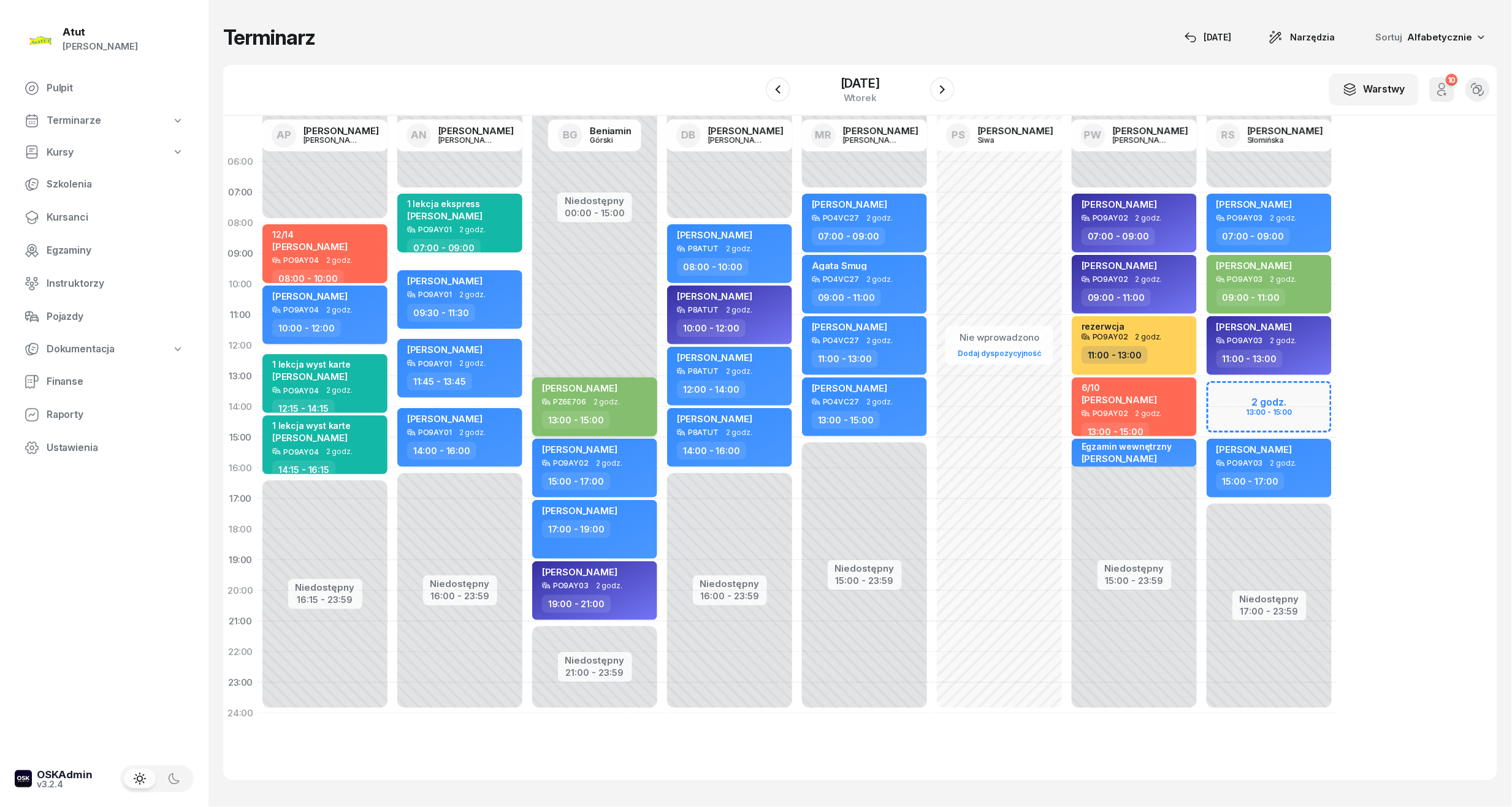
click at [614, 388] on span "[PERSON_NAME]" at bounding box center [580, 388] width 75 height 12
select select "13"
select select "15"
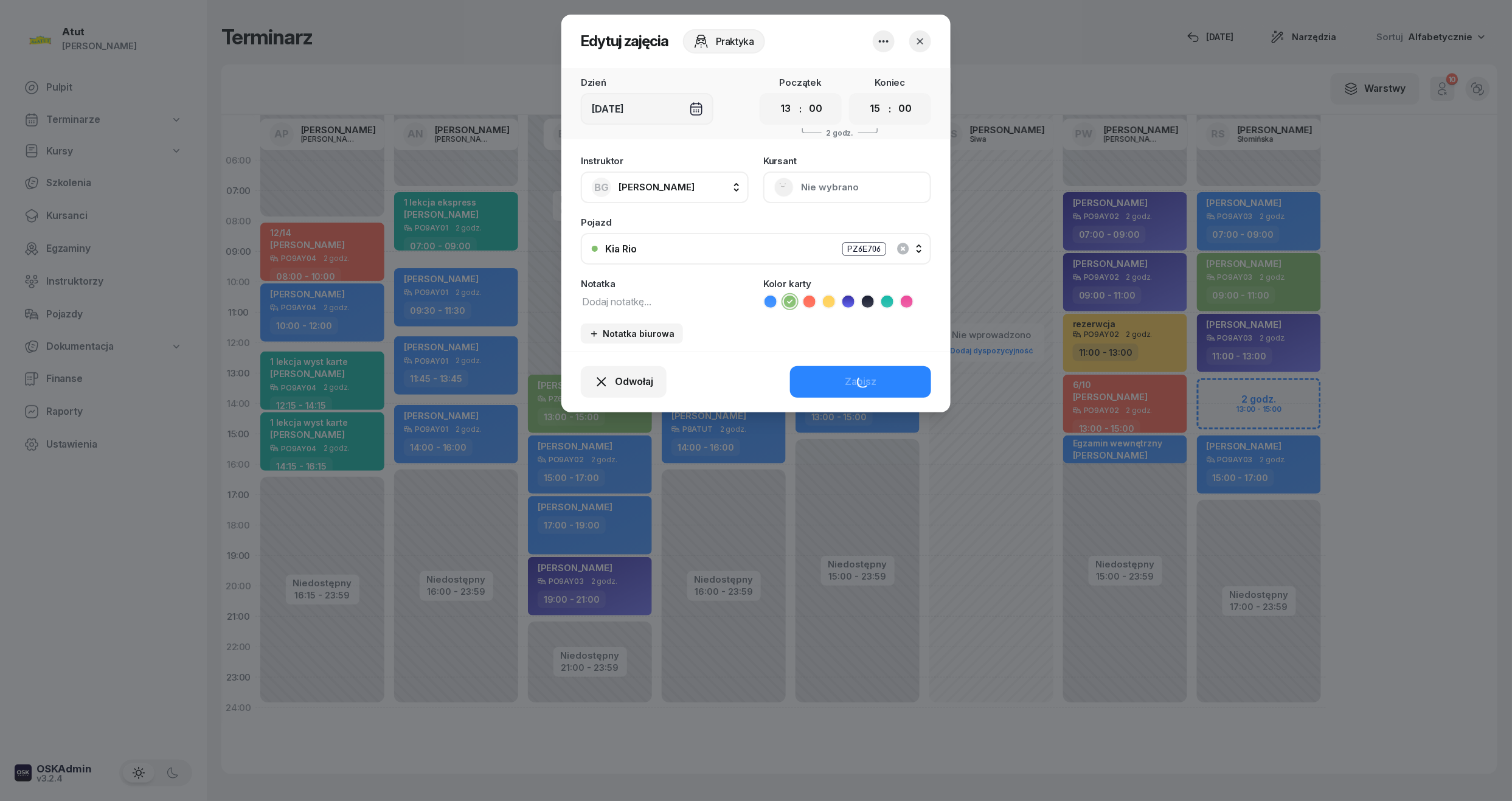
click at [833, 261] on button "Kia Rio PZ6E706" at bounding box center [756, 249] width 350 height 32
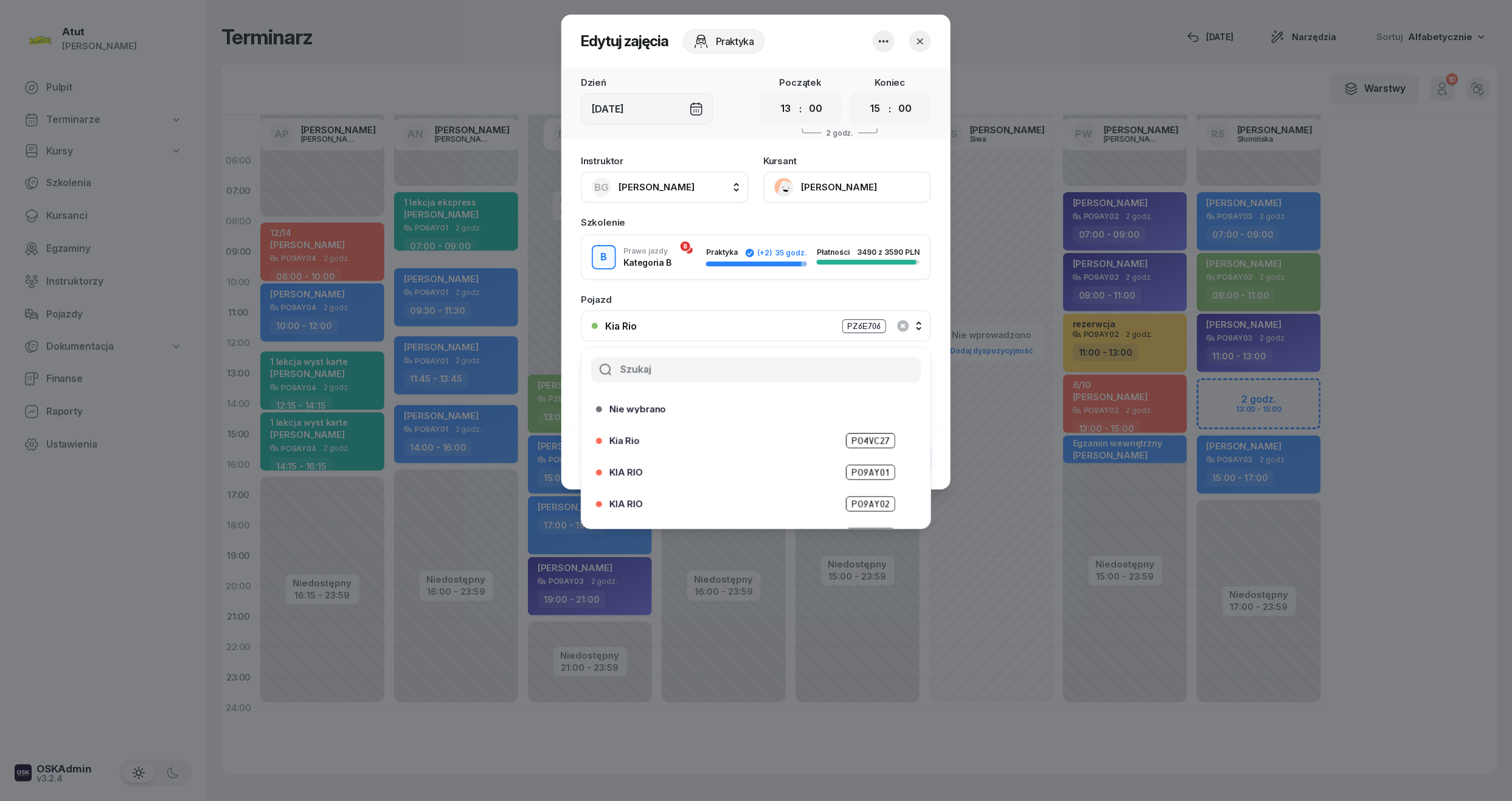
click at [828, 499] on div "KIA RIO PO9AY02" at bounding box center [759, 503] width 299 height 15
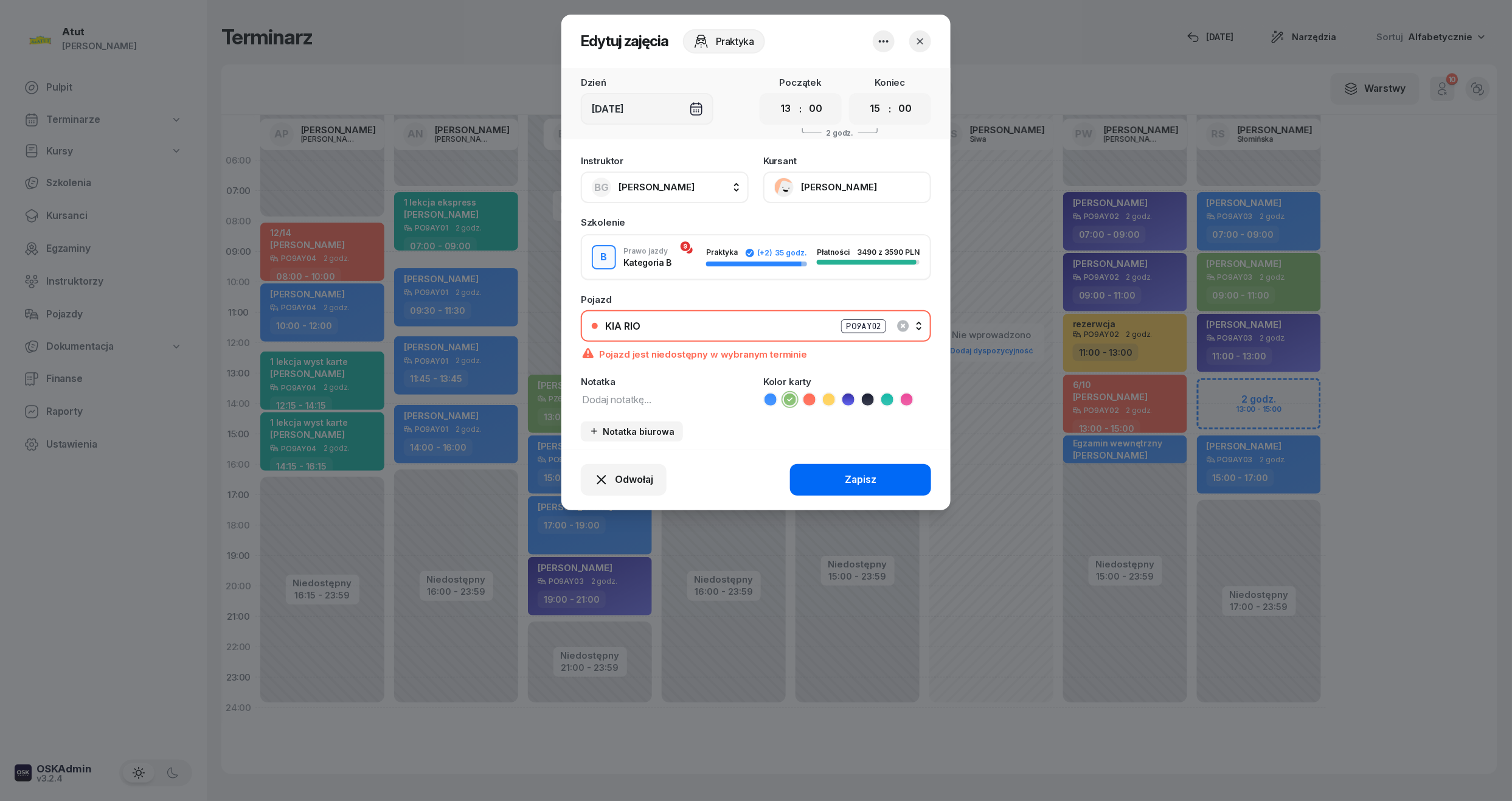
click at [838, 470] on button "Zapisz" at bounding box center [860, 480] width 141 height 32
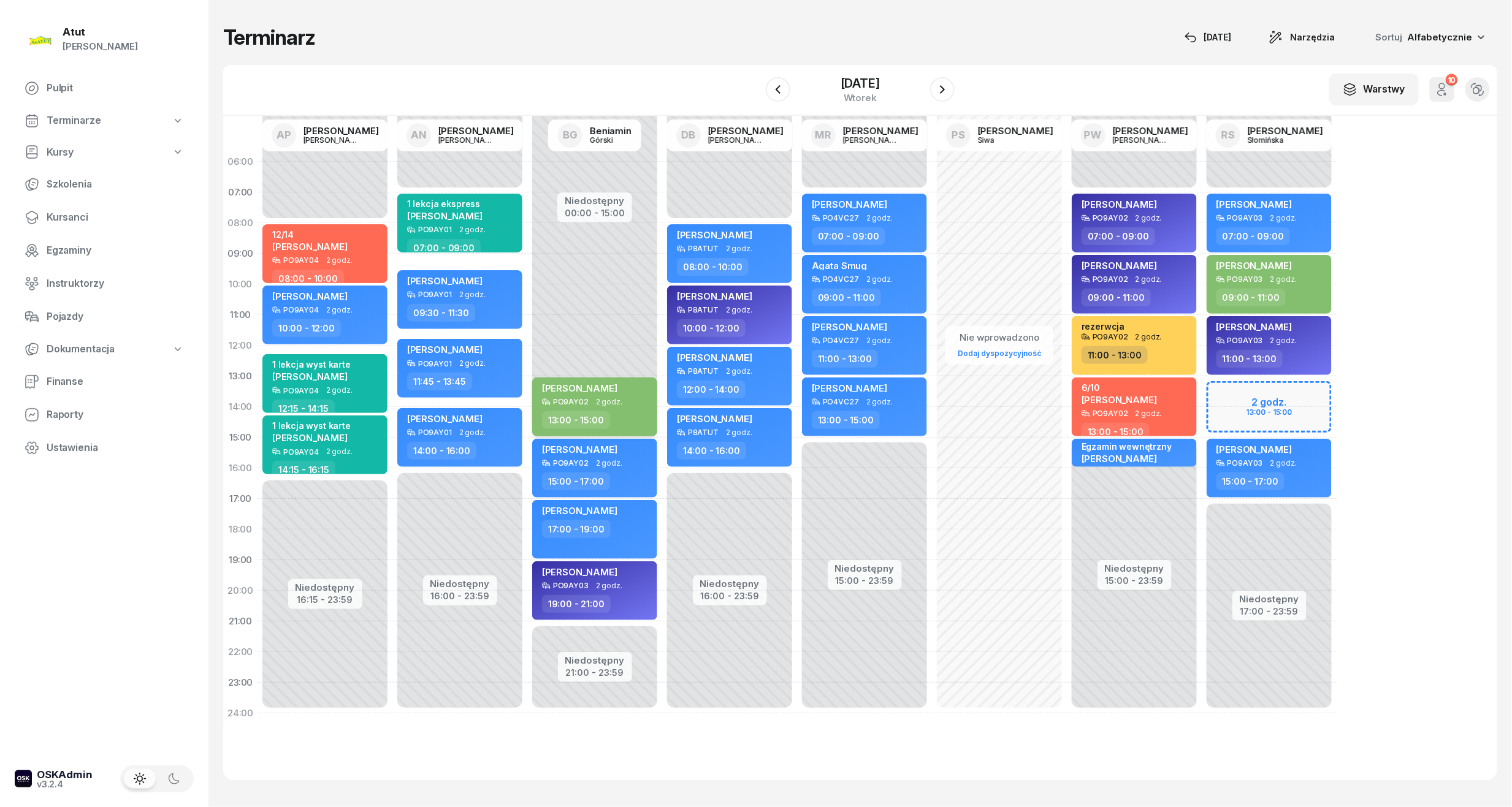
click at [630, 403] on div "PO9AY02 2 godz." at bounding box center [596, 402] width 108 height 9
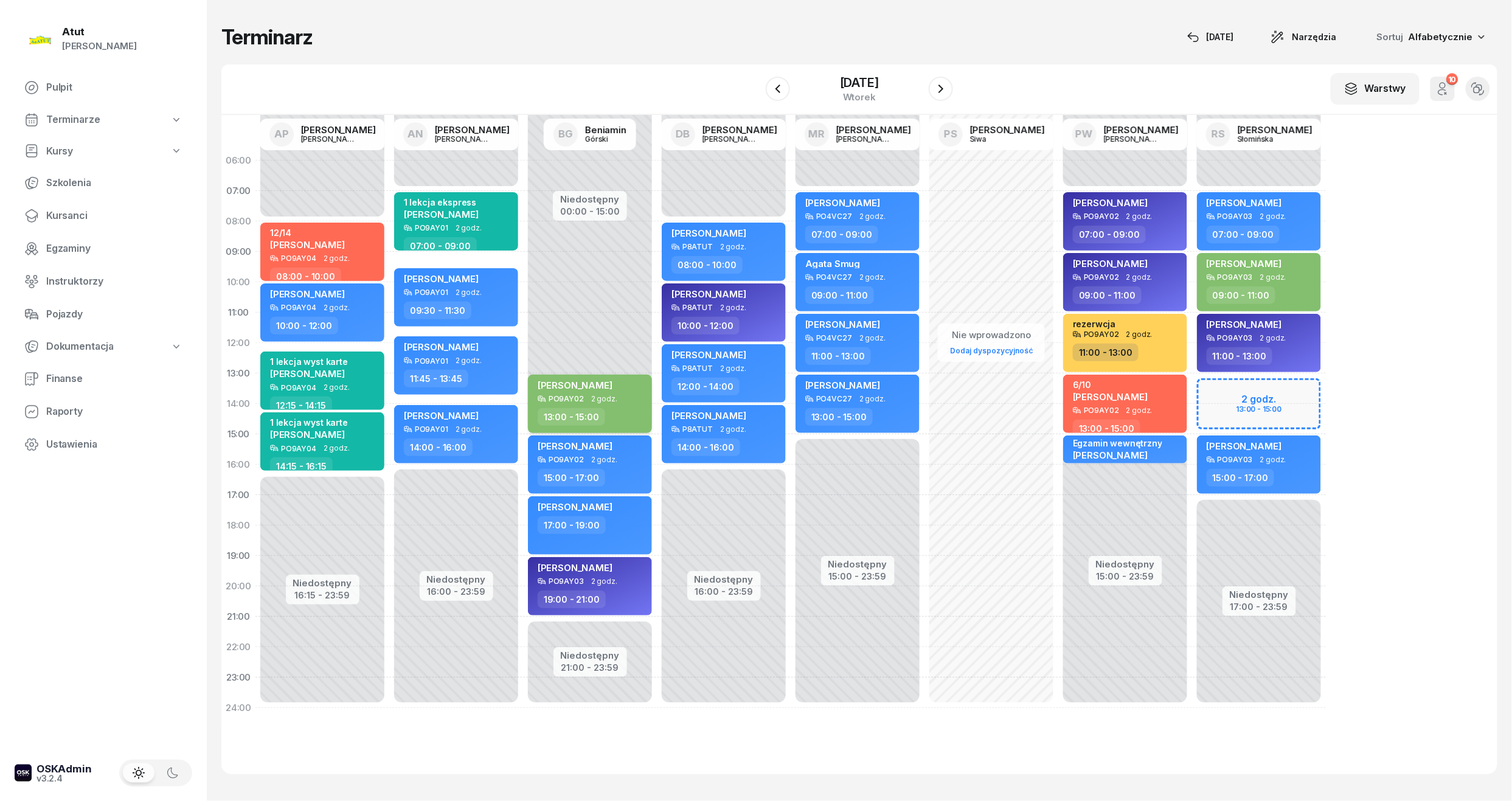
select select "13"
select select "15"
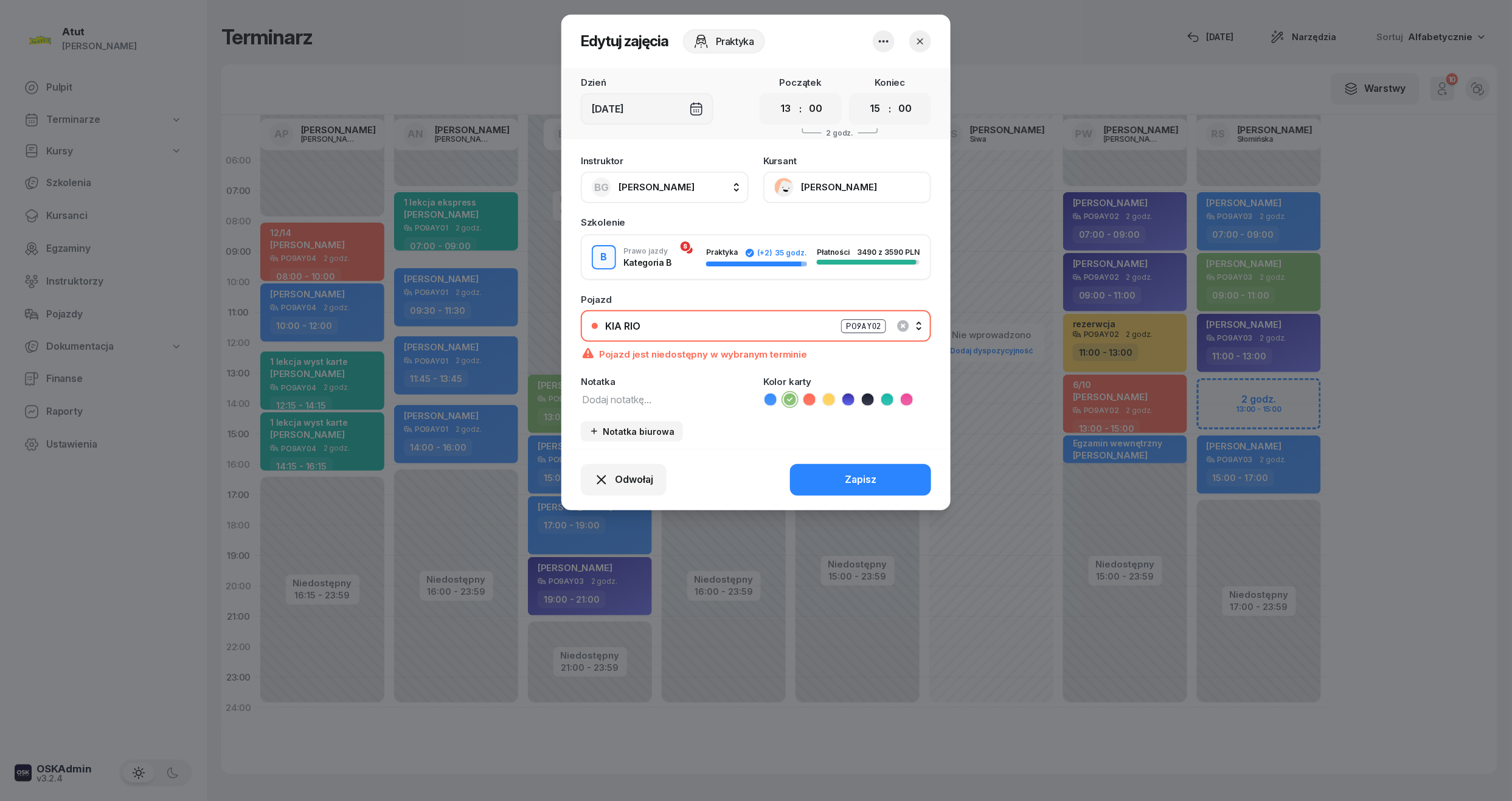
click at [828, 320] on div "KIA RIO PO9AY02" at bounding box center [763, 326] width 315 height 15
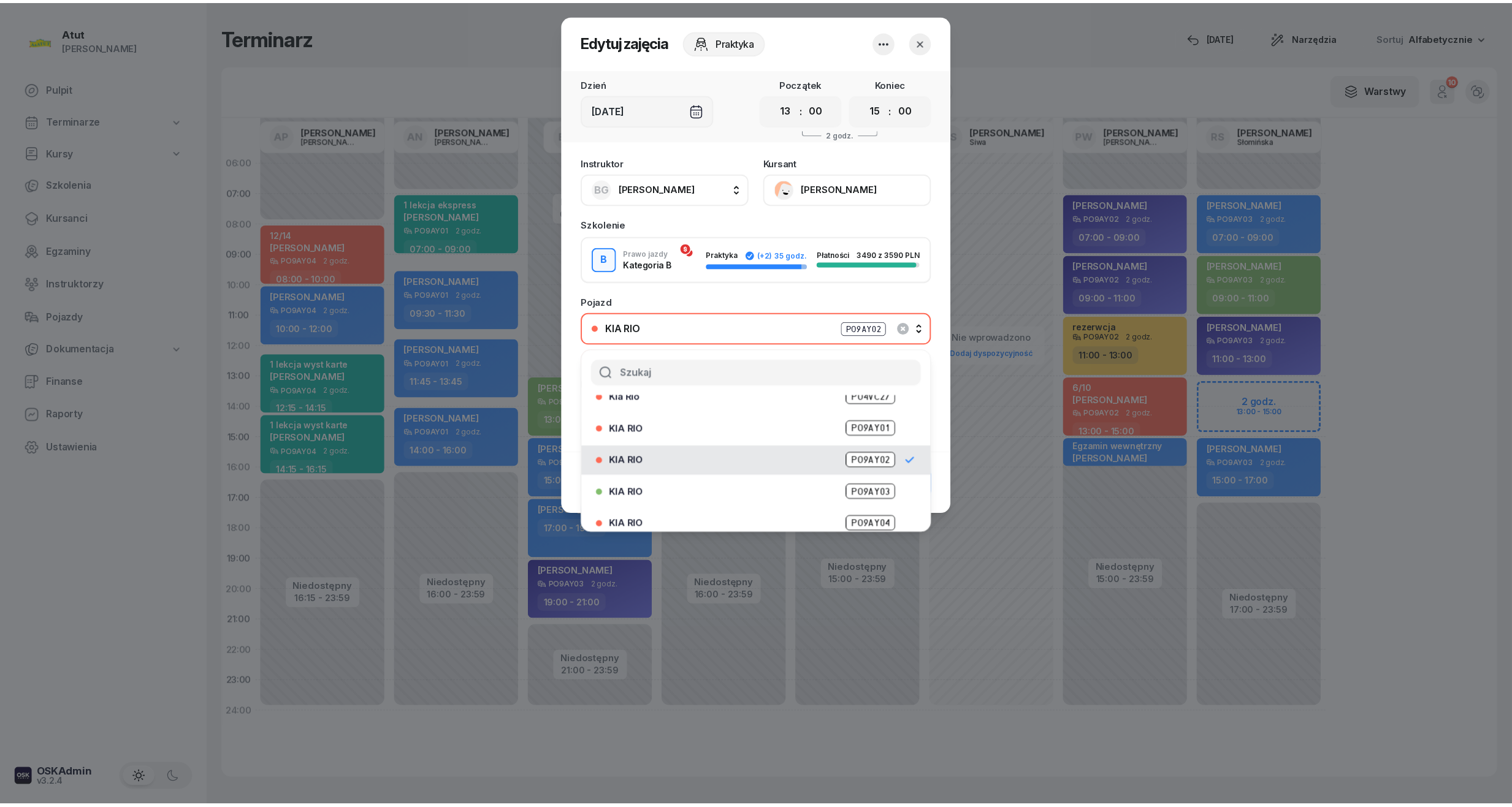
scroll to position [120, 0]
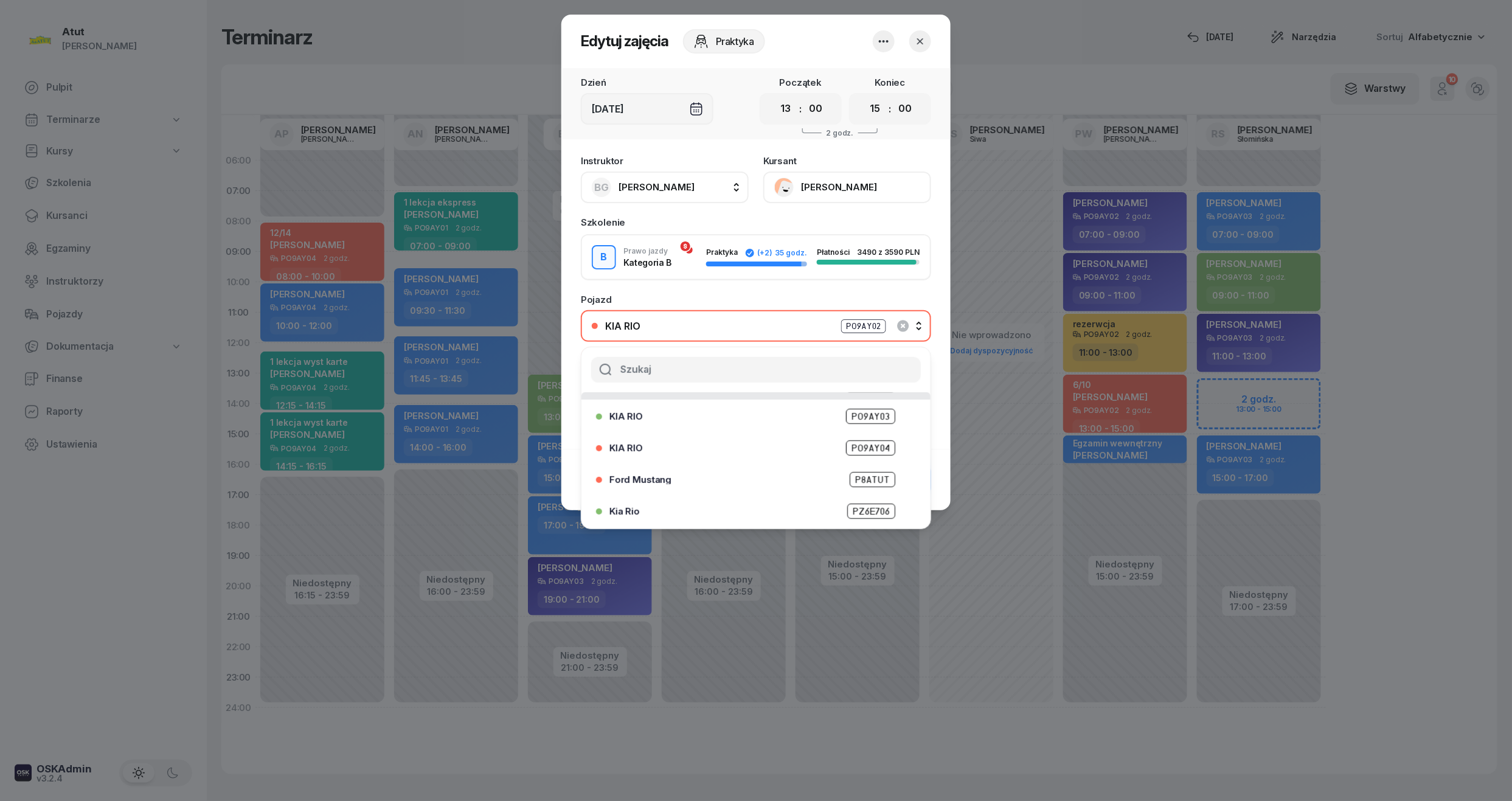
click at [741, 503] on div "Kia Rio PZ6E706" at bounding box center [759, 511] width 299 height 15
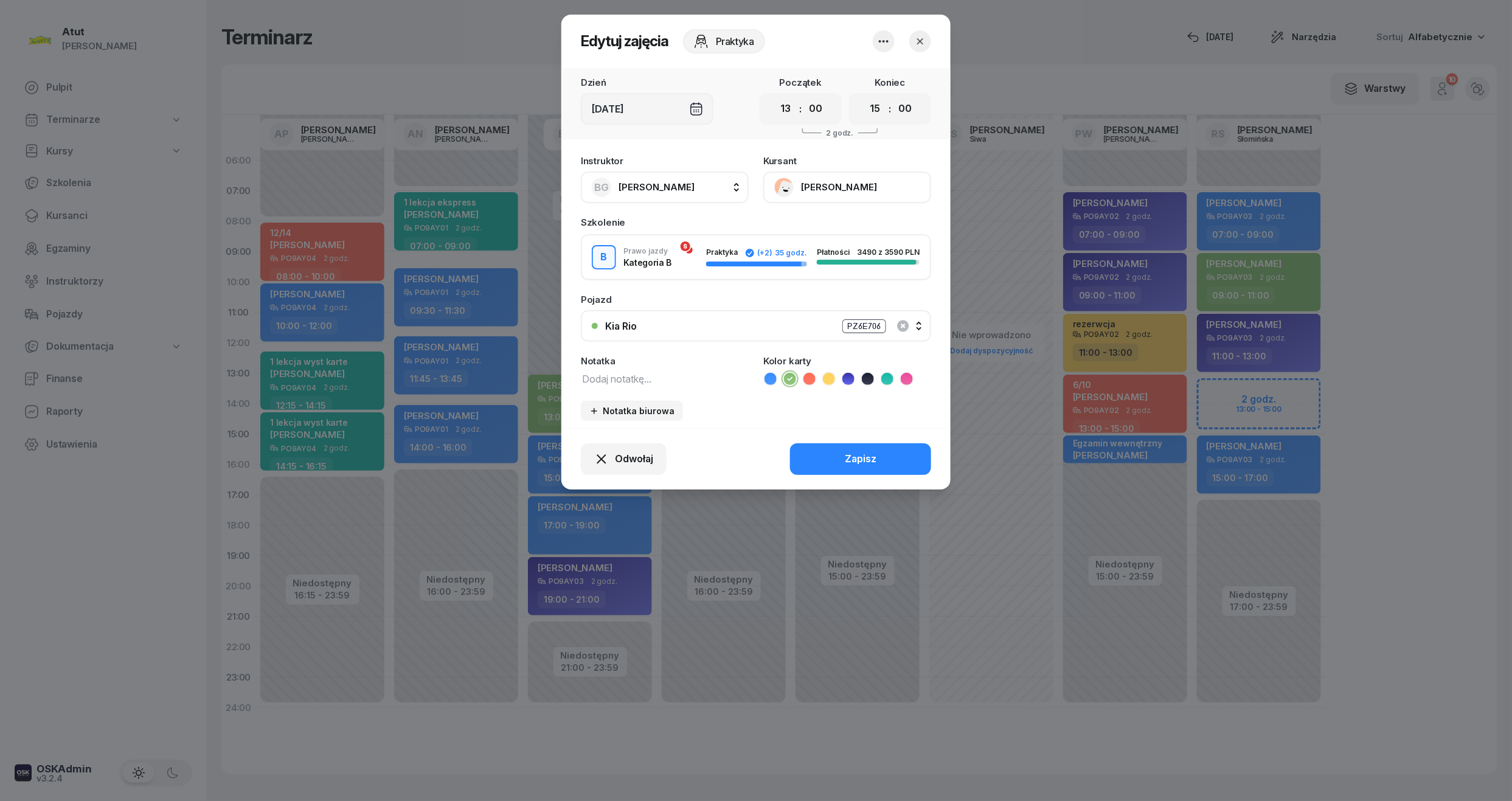
click at [830, 456] on button "Zapisz" at bounding box center [860, 459] width 141 height 32
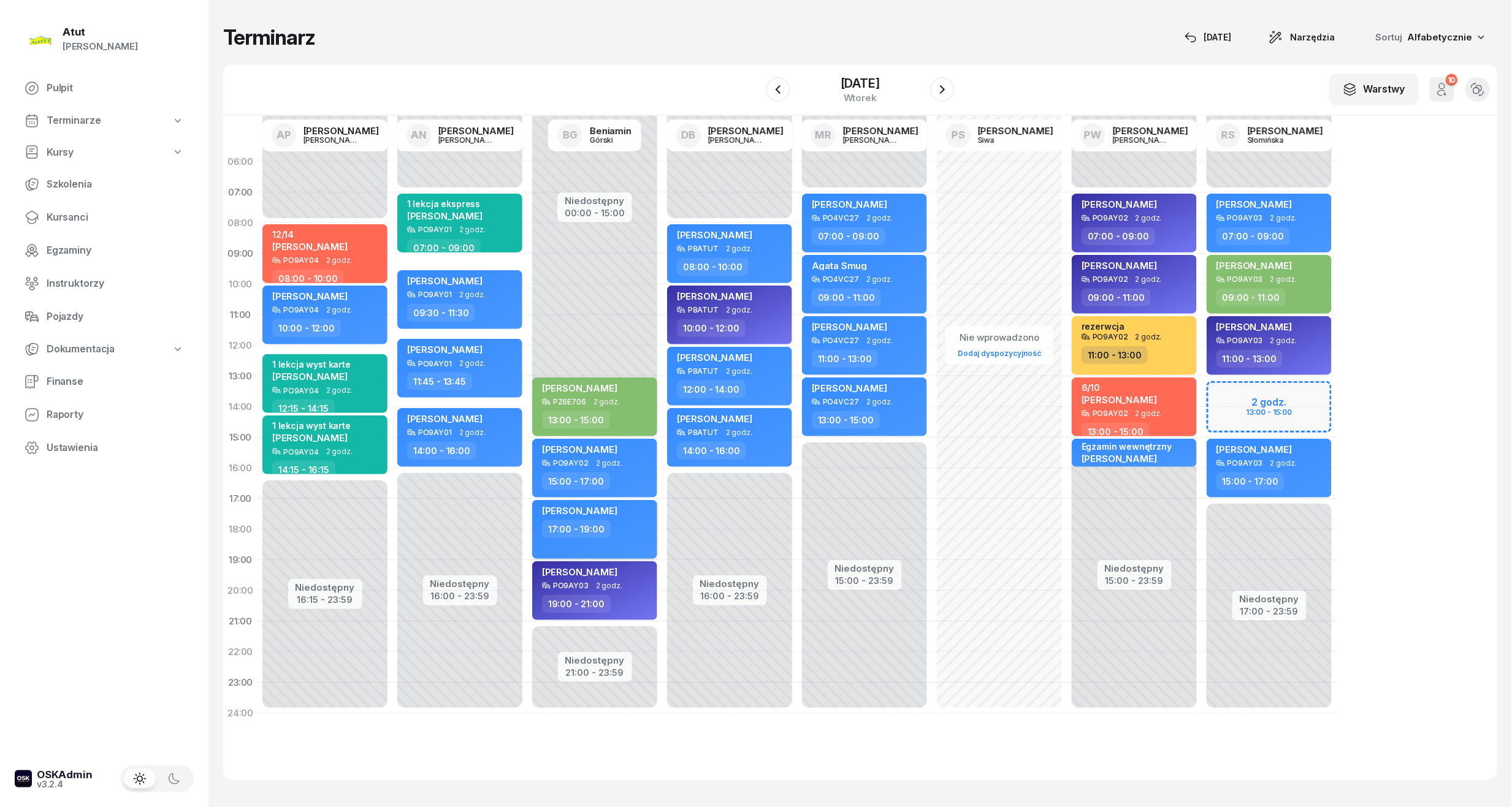
click at [637, 532] on div "17:00 - 19:00" at bounding box center [596, 529] width 108 height 18
select select "17"
select select "19"
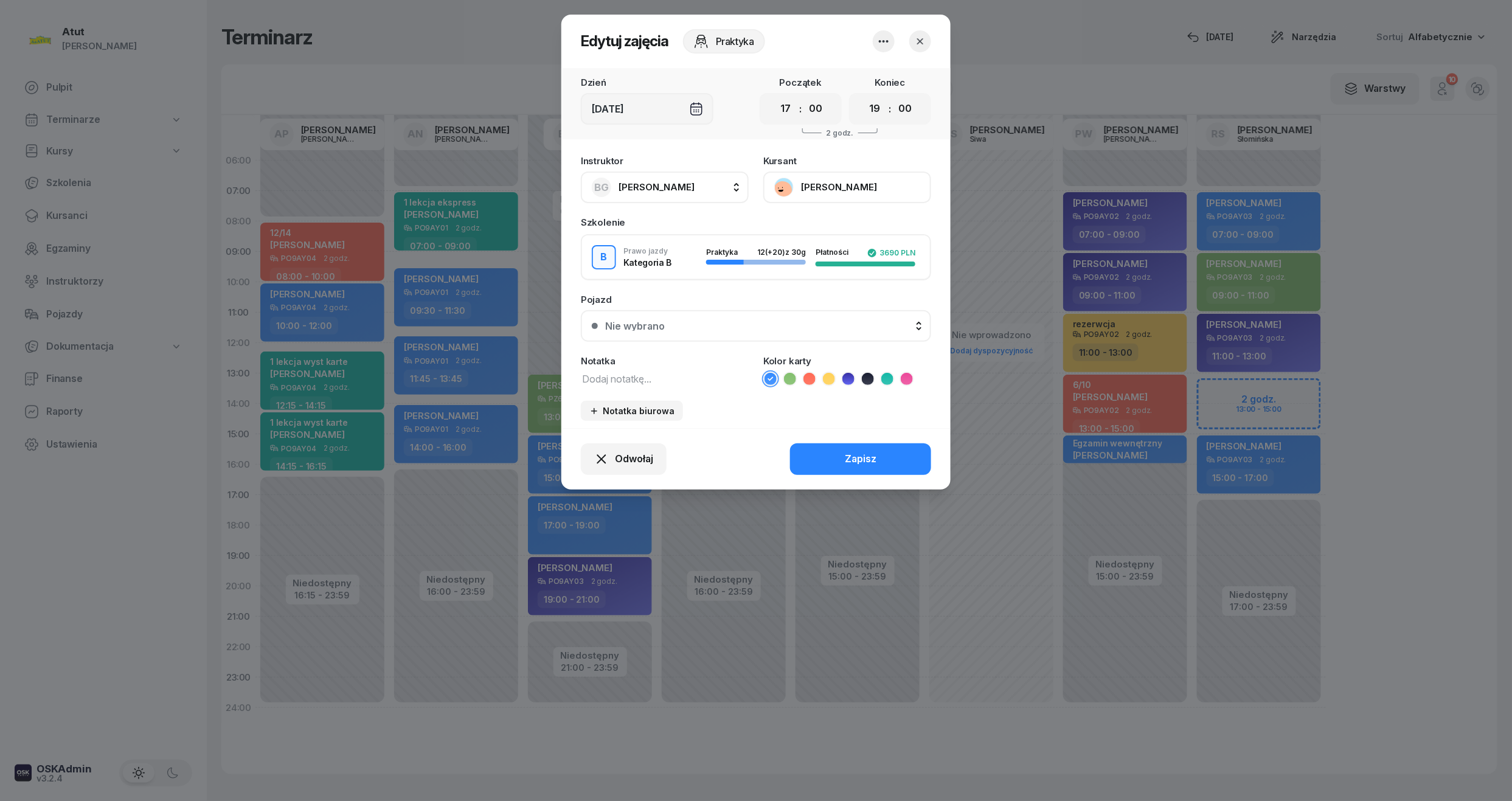
click at [673, 329] on div "Nie wybrano" at bounding box center [763, 326] width 315 height 10
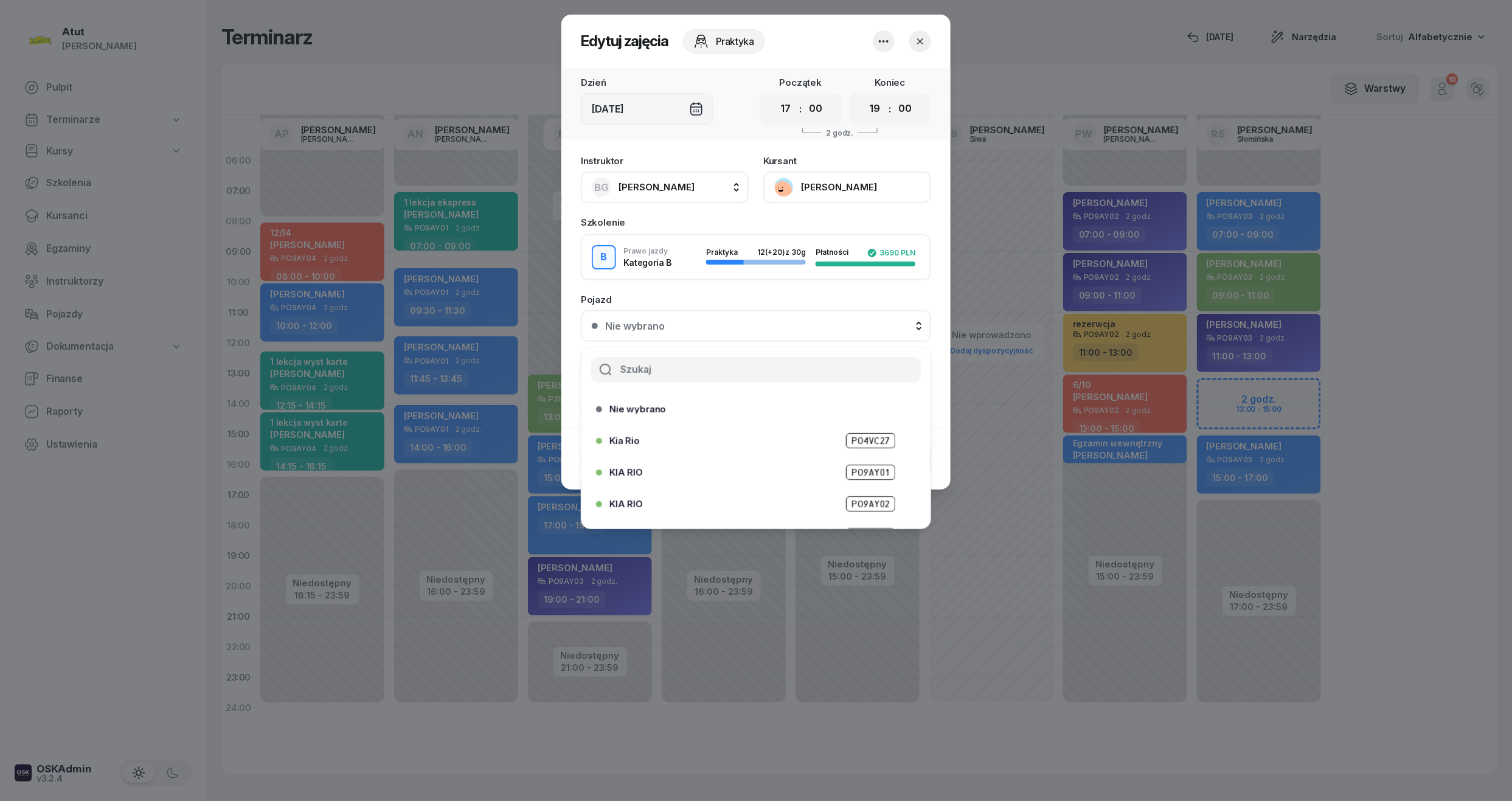
click at [798, 497] on div "KIA RIO PO9AY02" at bounding box center [759, 503] width 299 height 15
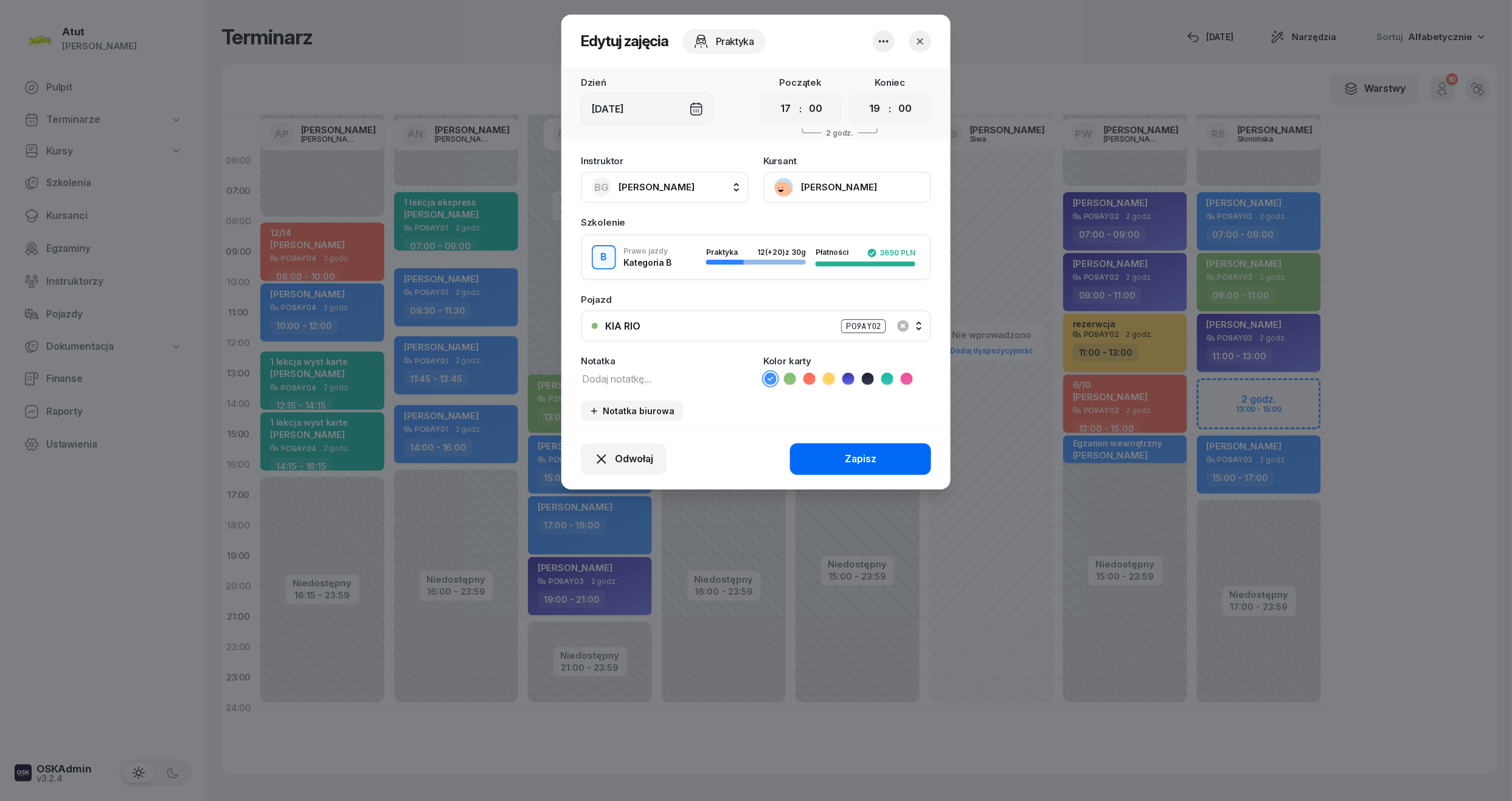
click at [847, 468] on button "Zapisz" at bounding box center [860, 459] width 141 height 32
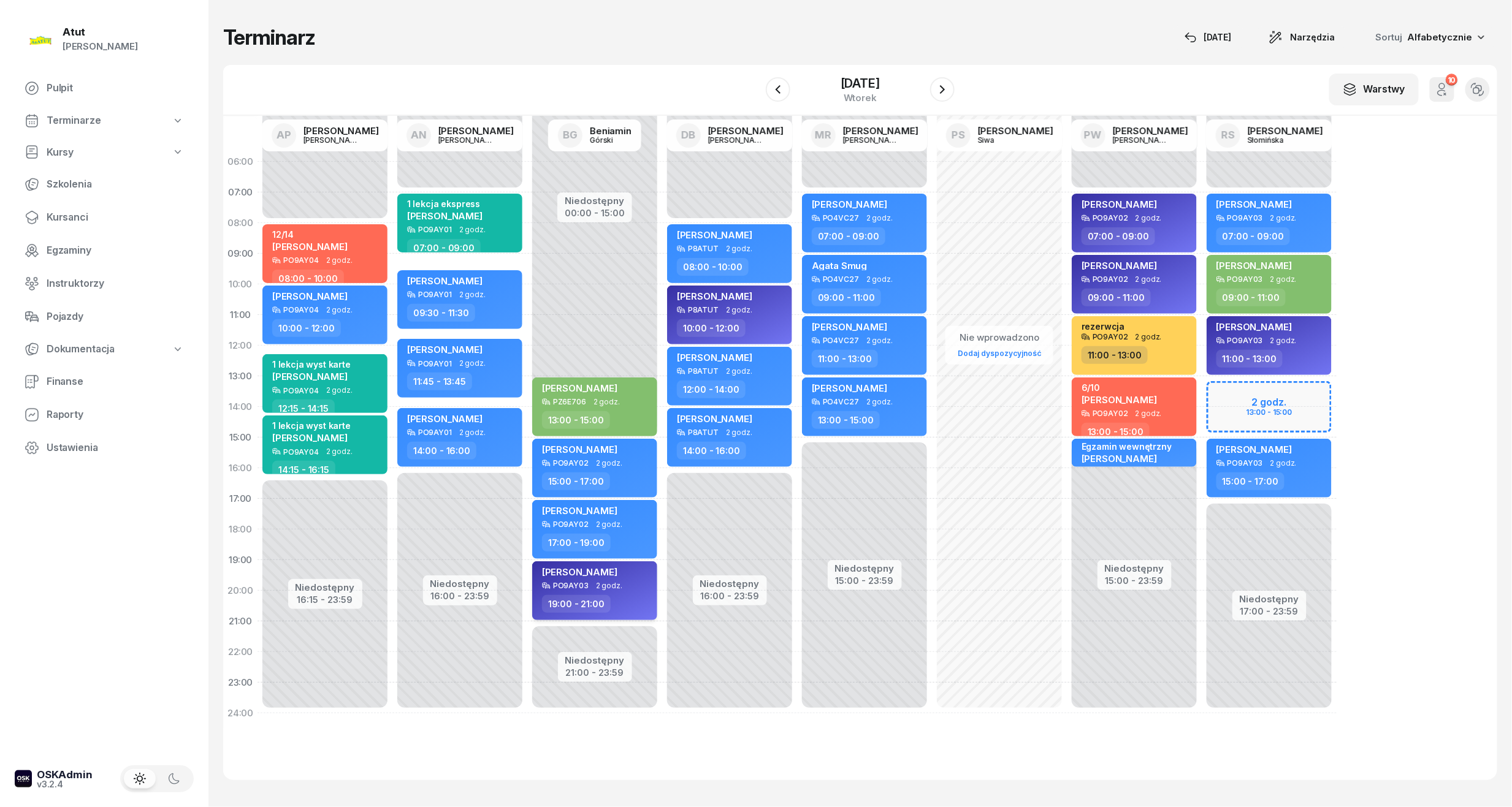
click at [628, 580] on div "[PERSON_NAME]" at bounding box center [596, 574] width 108 height 15
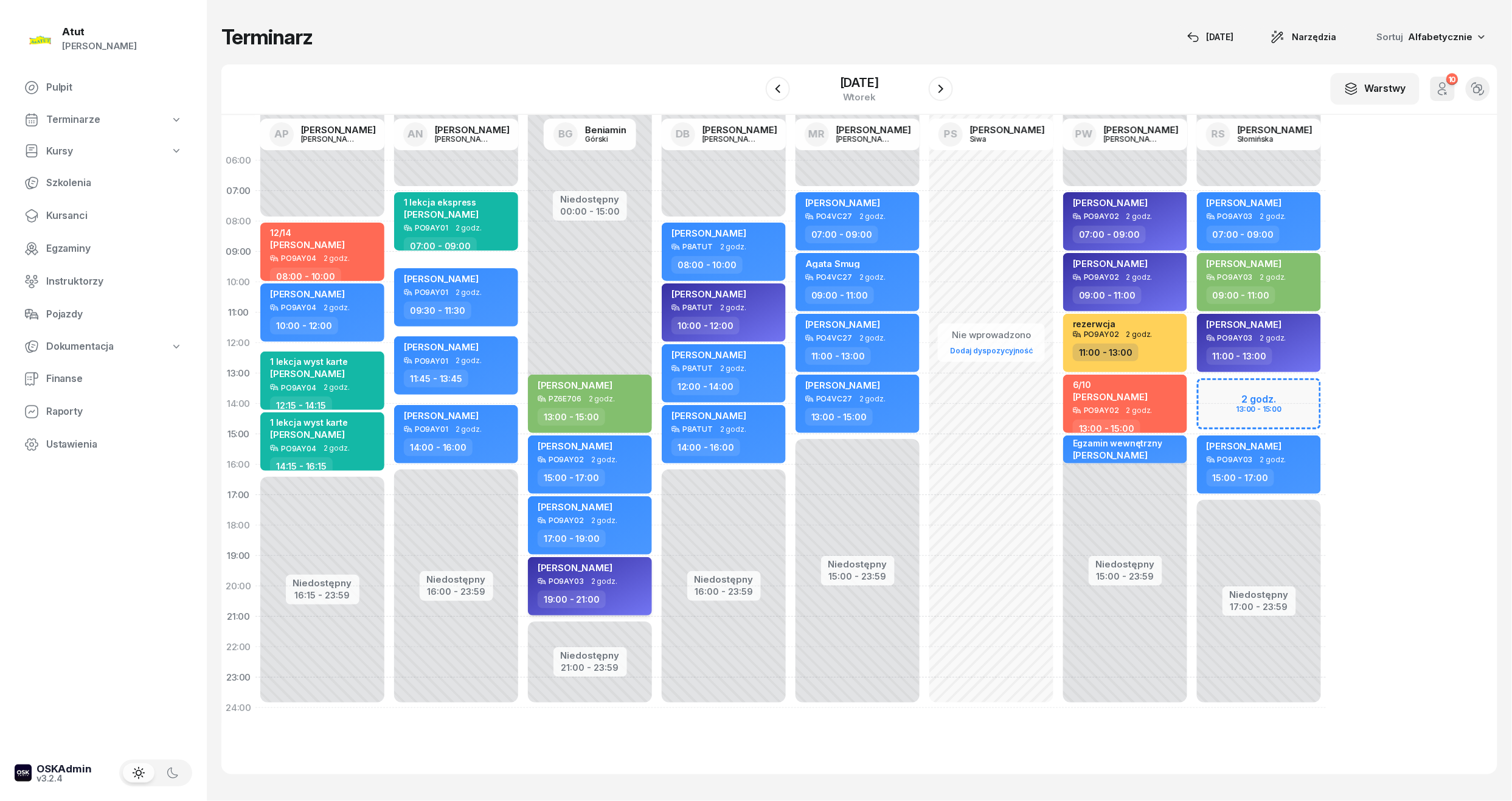
select select "19"
select select "21"
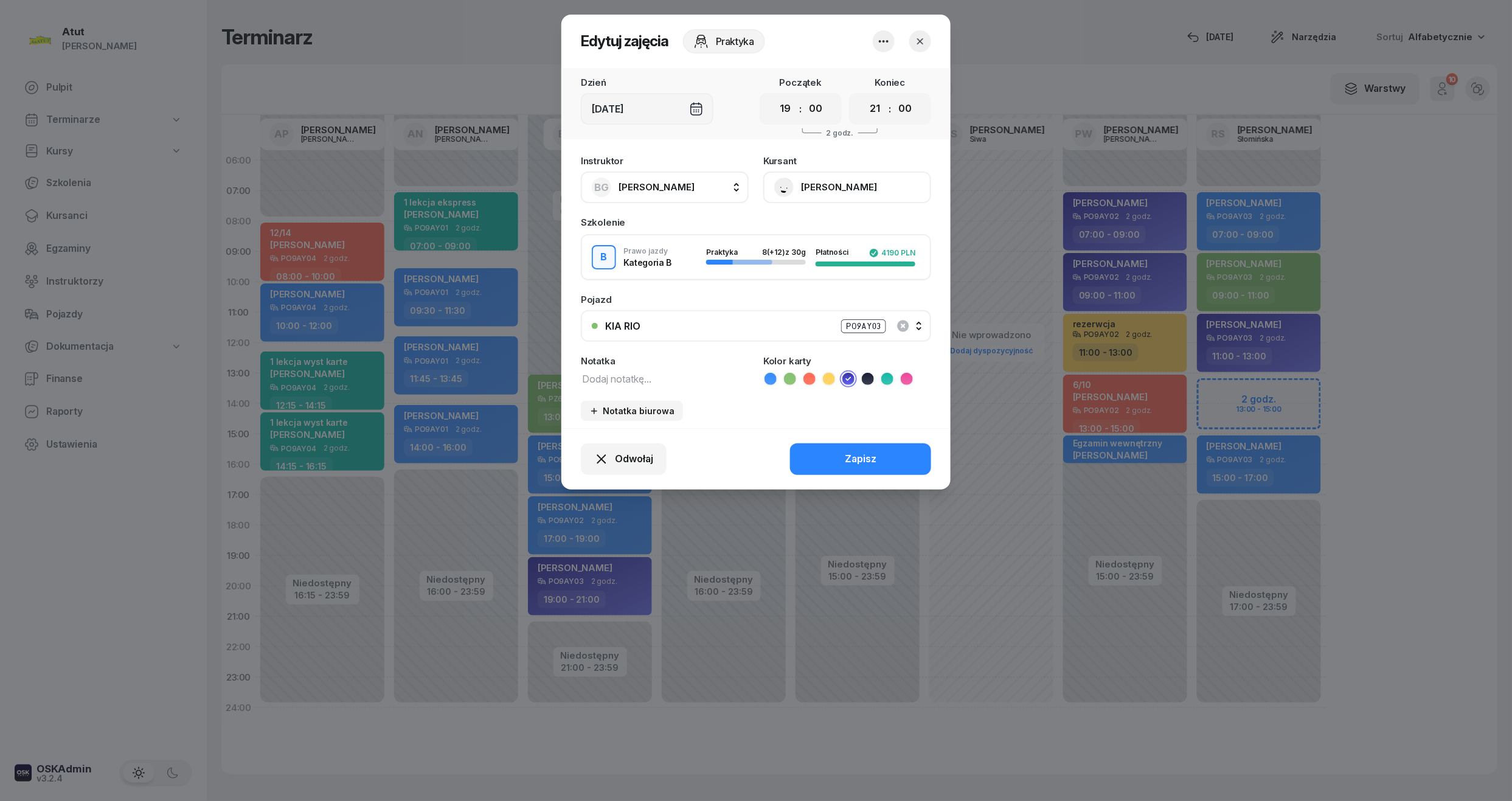
click at [828, 319] on div "KIA RIO PO9AY03" at bounding box center [763, 326] width 315 height 15
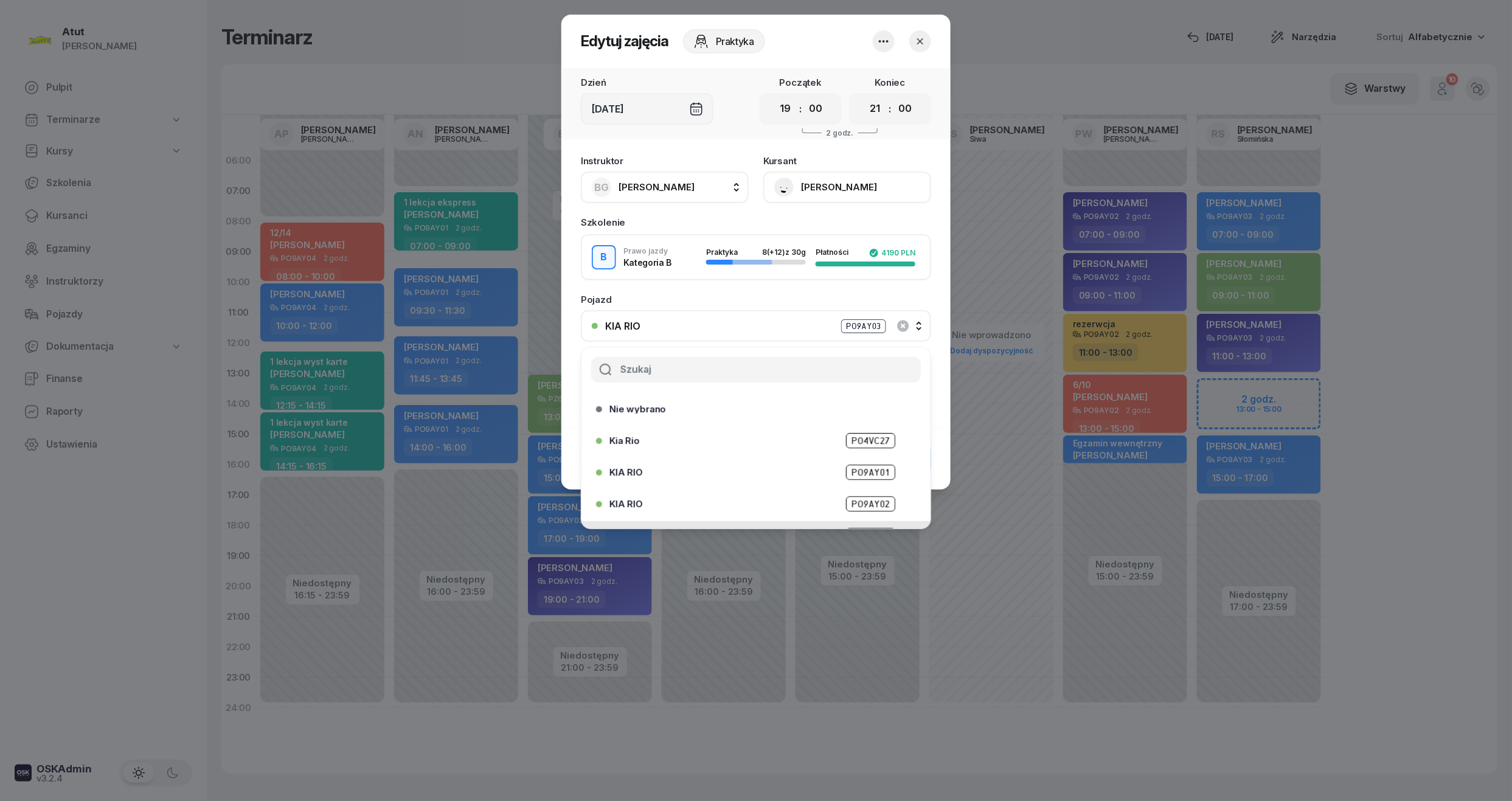
click at [735, 504] on div "KIA RIO PO9AY02" at bounding box center [759, 503] width 299 height 15
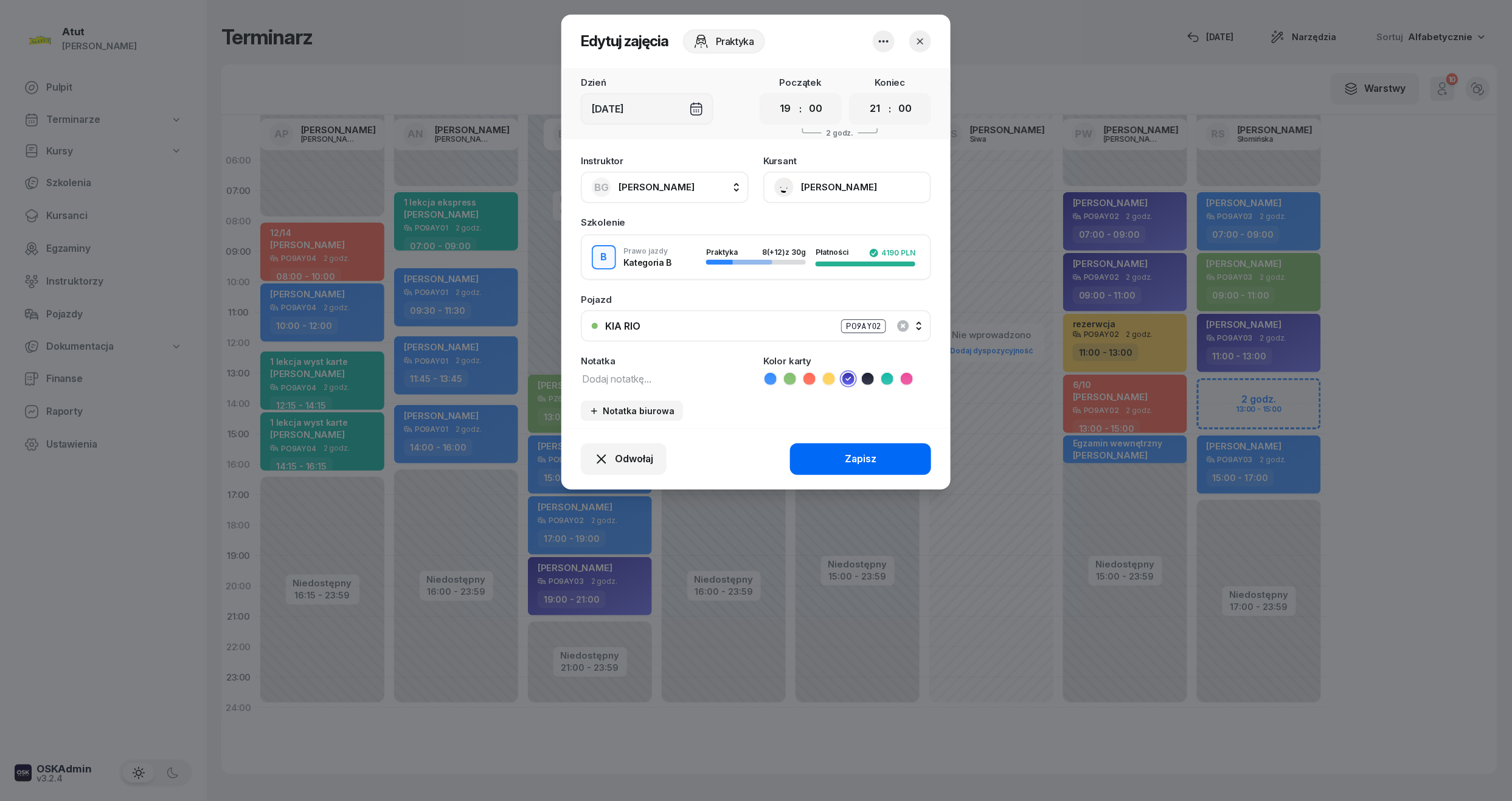
click at [886, 451] on button "Zapisz" at bounding box center [860, 459] width 141 height 32
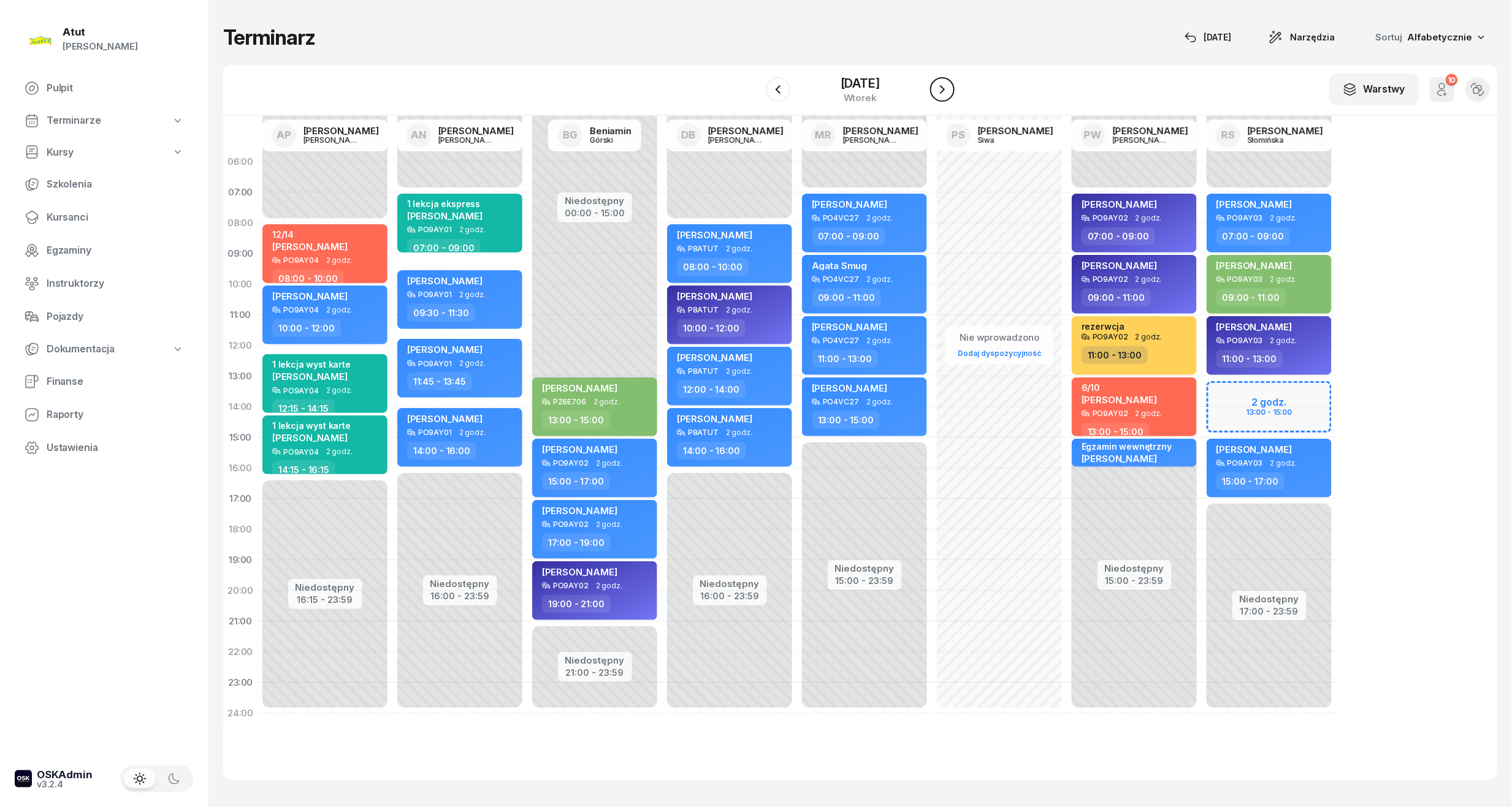
click at [933, 91] on button "button" at bounding box center [942, 89] width 25 height 25
